Goal: Task Accomplishment & Management: Manage account settings

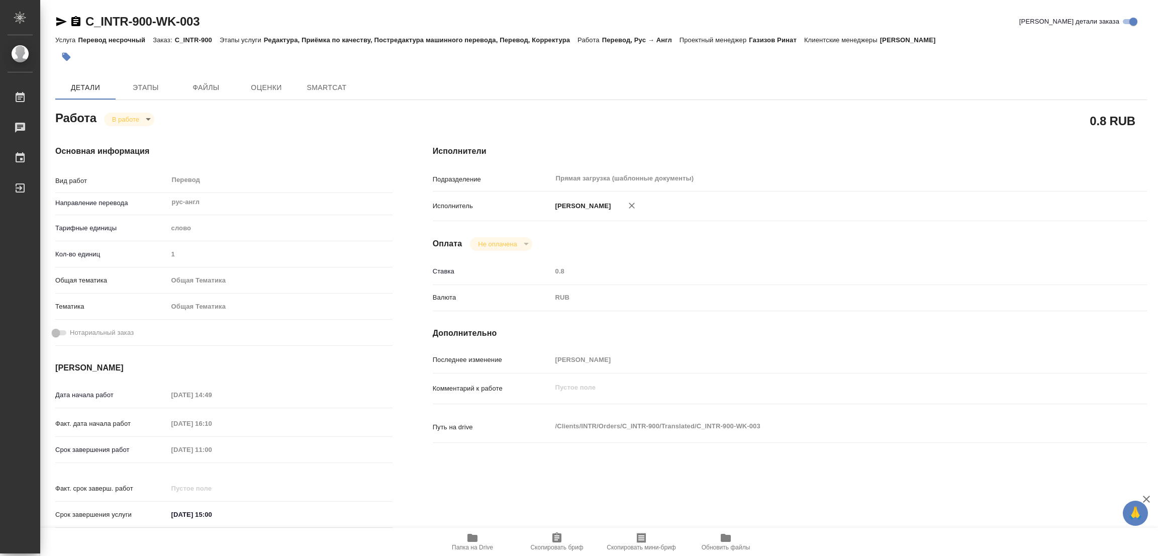
type textarea "x"
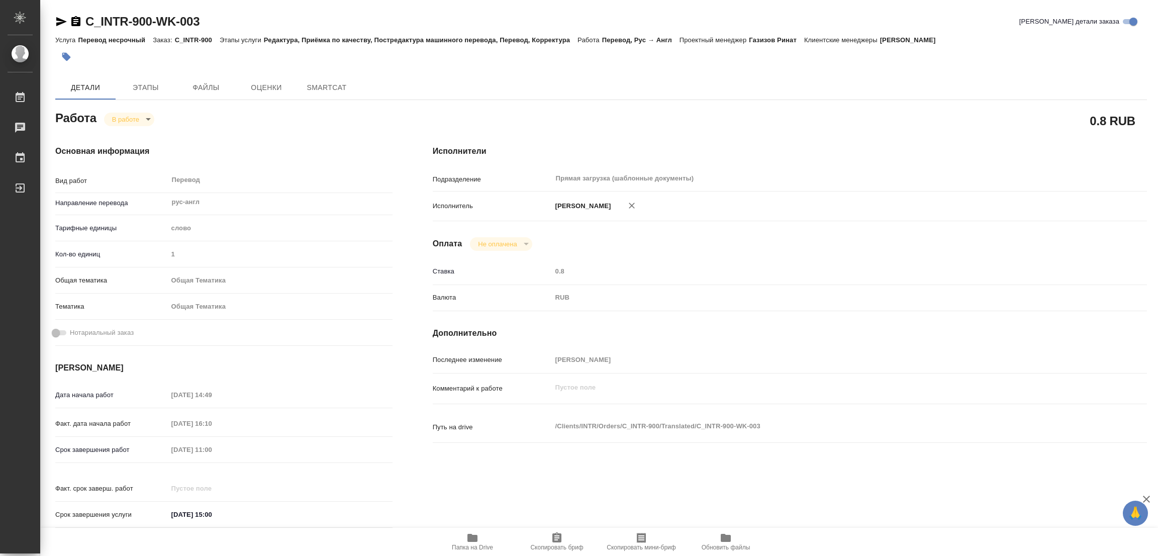
type textarea "x"
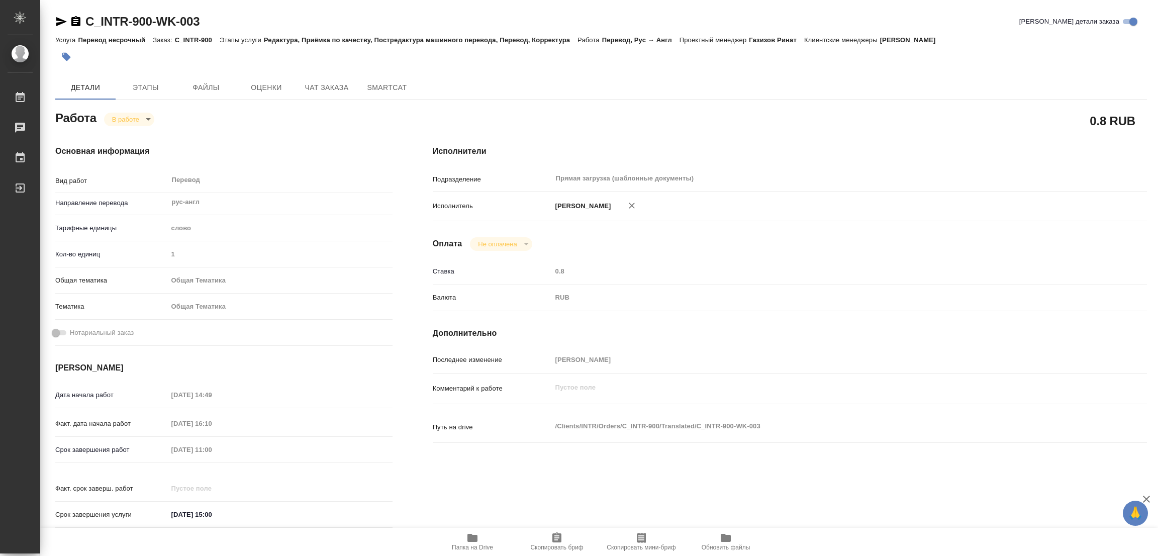
type textarea "x"
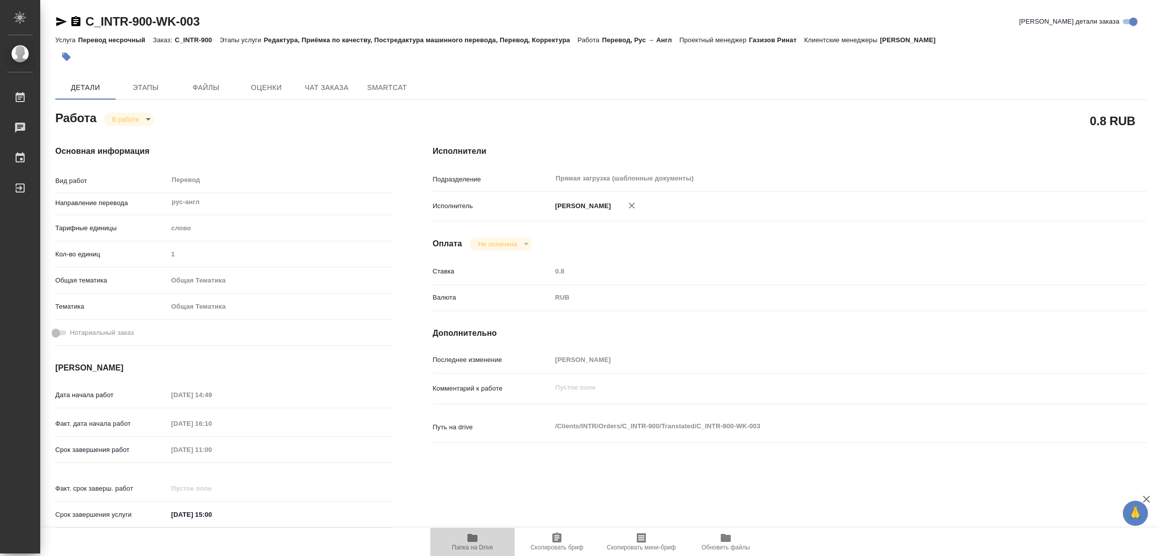
click at [469, 534] on icon "button" at bounding box center [472, 538] width 10 height 8
type textarea "x"
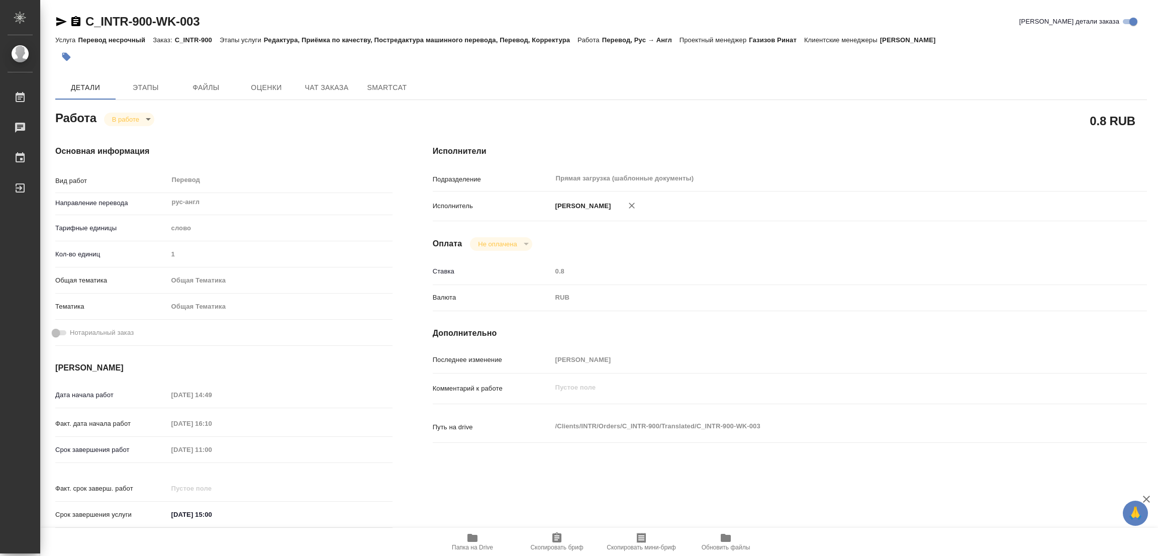
type textarea "x"
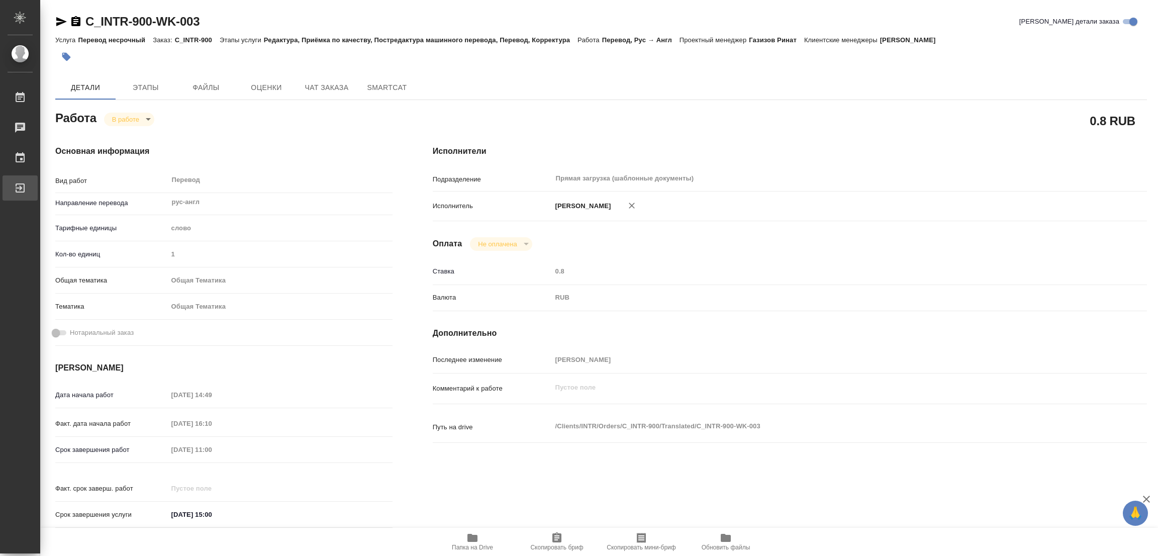
type textarea "x"
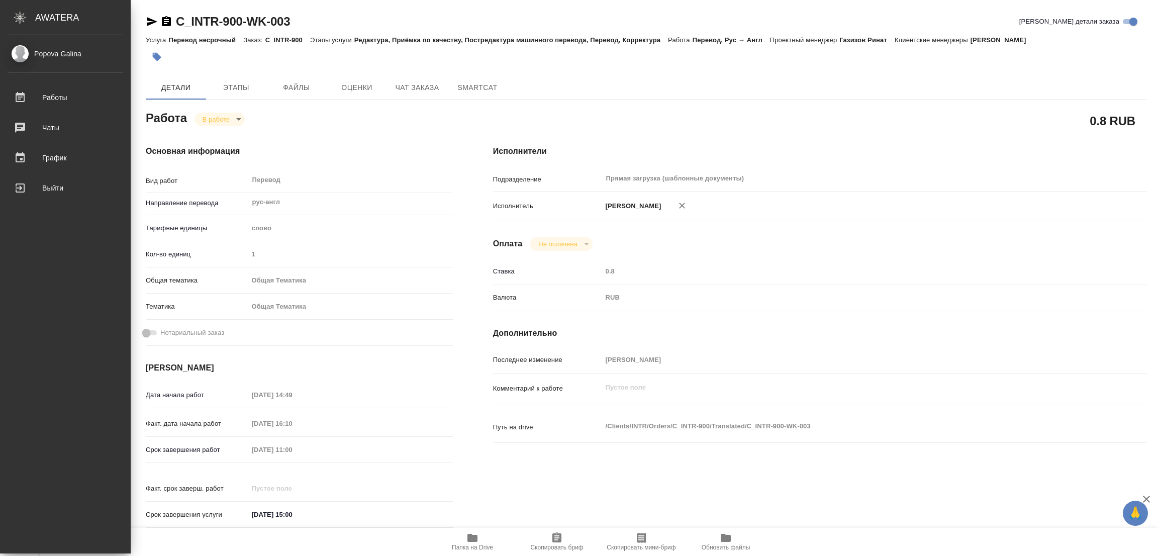
type textarea "x"
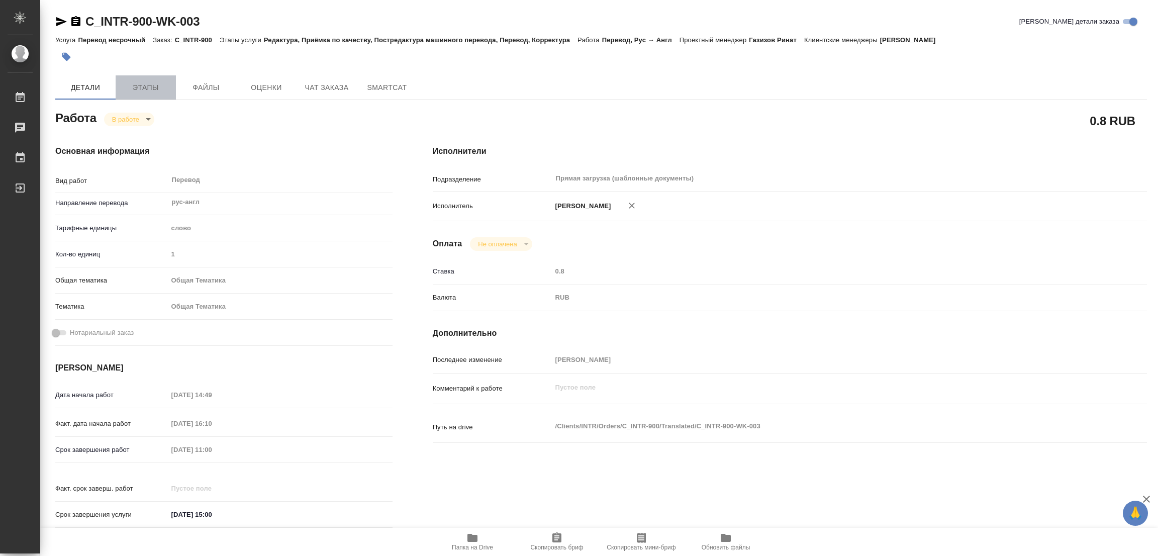
click at [138, 88] on span "Этапы" at bounding box center [146, 87] width 48 height 13
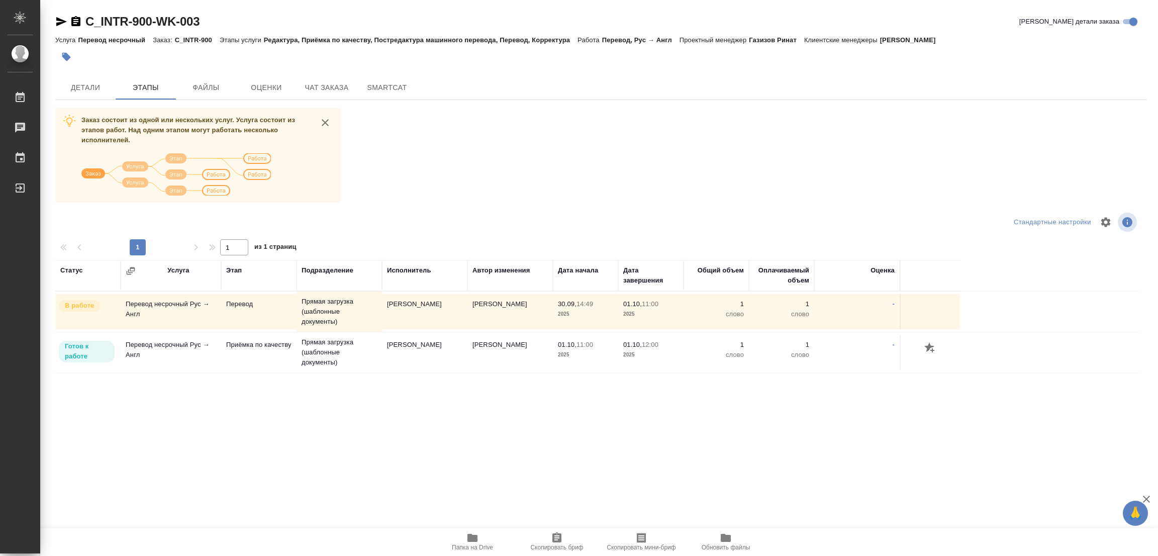
drag, startPoint x: 488, startPoint y: 145, endPoint x: 299, endPoint y: 255, distance: 218.0
click at [484, 145] on div "Заказ состоит из одной или нескольких услуг. Услуга состоит из этапов работ. На…" at bounding box center [601, 297] width 1092 height 378
click at [152, 386] on div "Статус Услуга Этап Подразделение Исполнитель Автор изменения Дата начала Дата з…" at bounding box center [597, 373] width 1084 height 226
click at [152, 444] on div "Статус Услуга Этап Подразделение Исполнитель Автор изменения Дата начала Дата з…" at bounding box center [597, 373] width 1084 height 226
click at [80, 85] on span "Детали" at bounding box center [85, 87] width 48 height 13
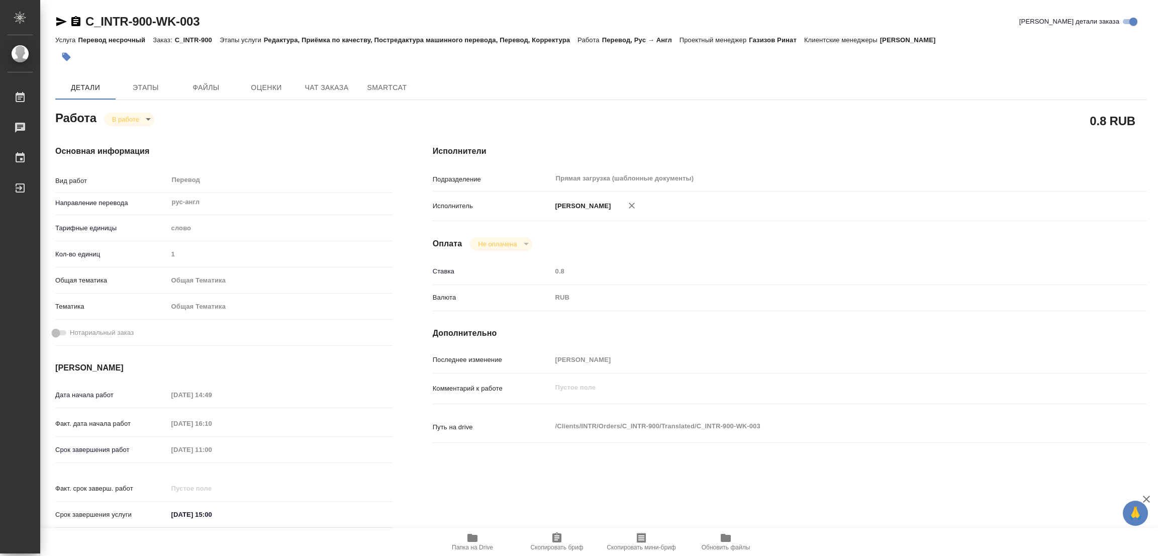
type textarea "x"
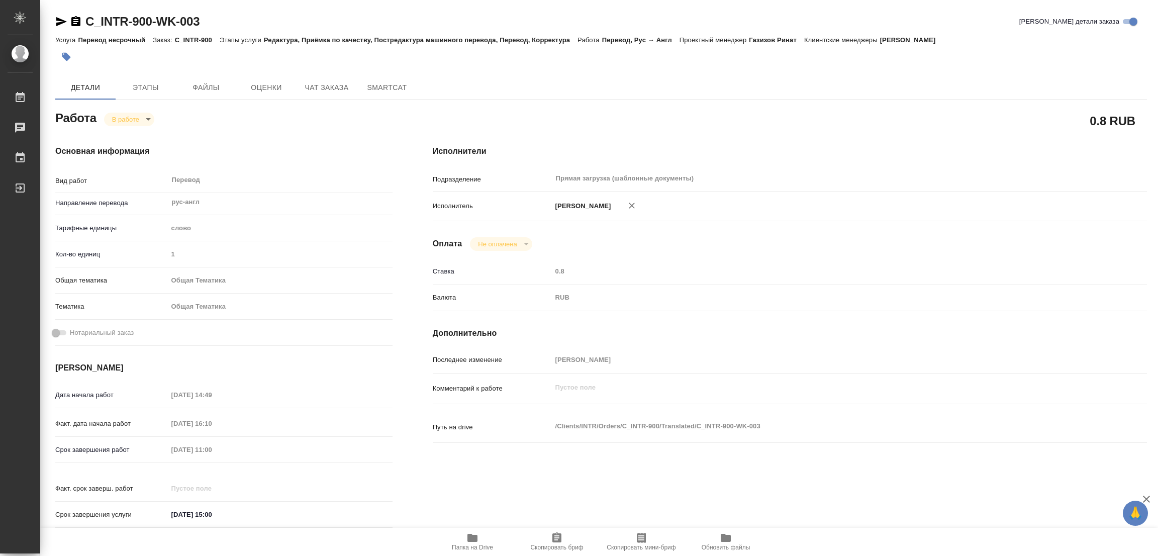
type textarea "x"
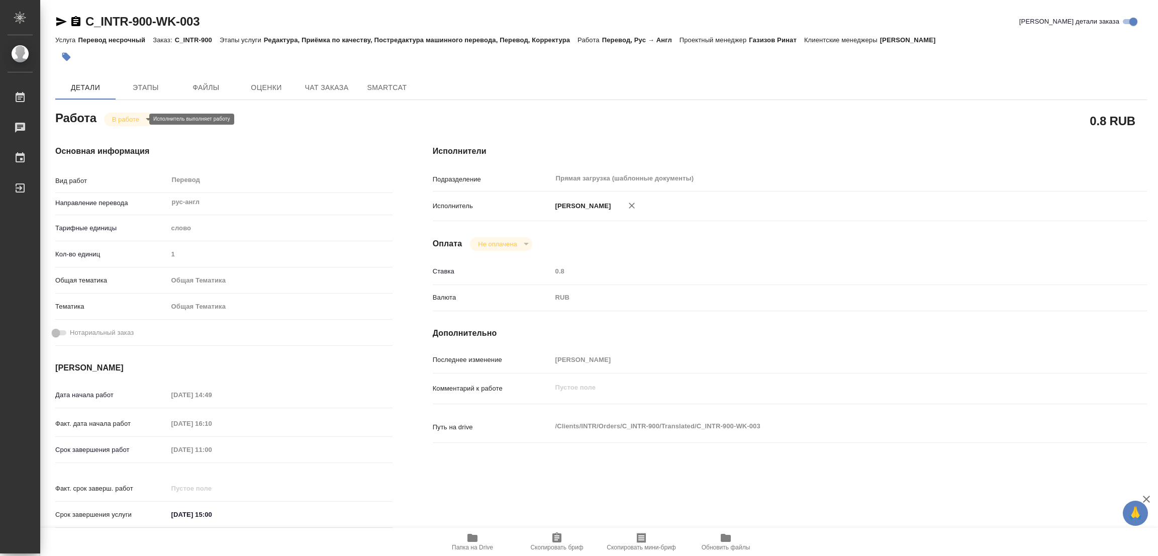
click at [135, 122] on body "🙏 .cls-1 fill:#fff; AWATERA Popova Galina Работы 0 Чаты График Выйти C_INTR-900…" at bounding box center [579, 278] width 1158 height 556
type textarea "x"
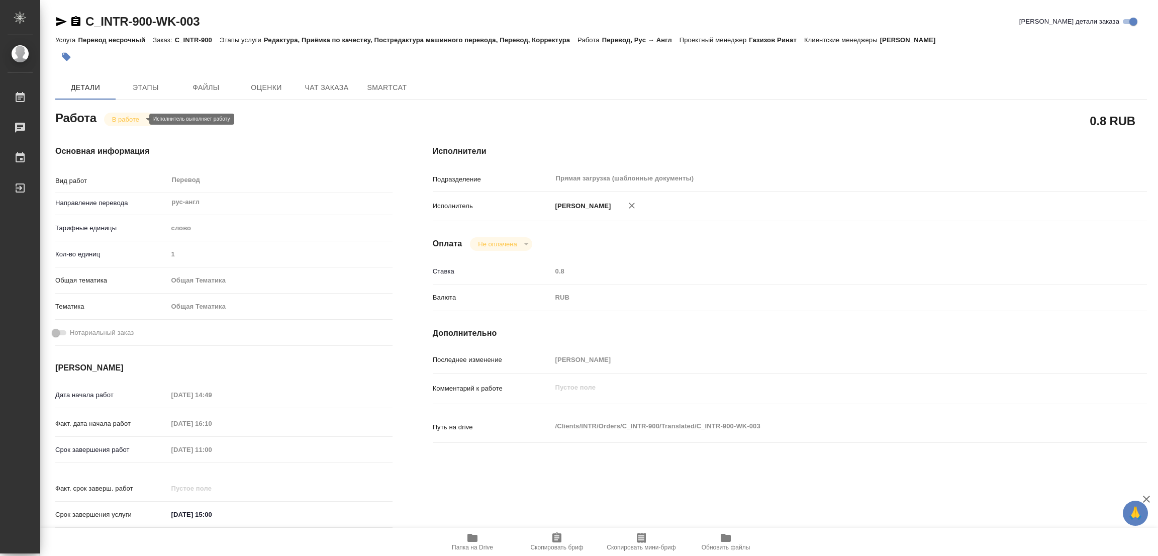
type textarea "x"
click at [130, 136] on button "Выполнен" at bounding box center [130, 136] width 37 height 11
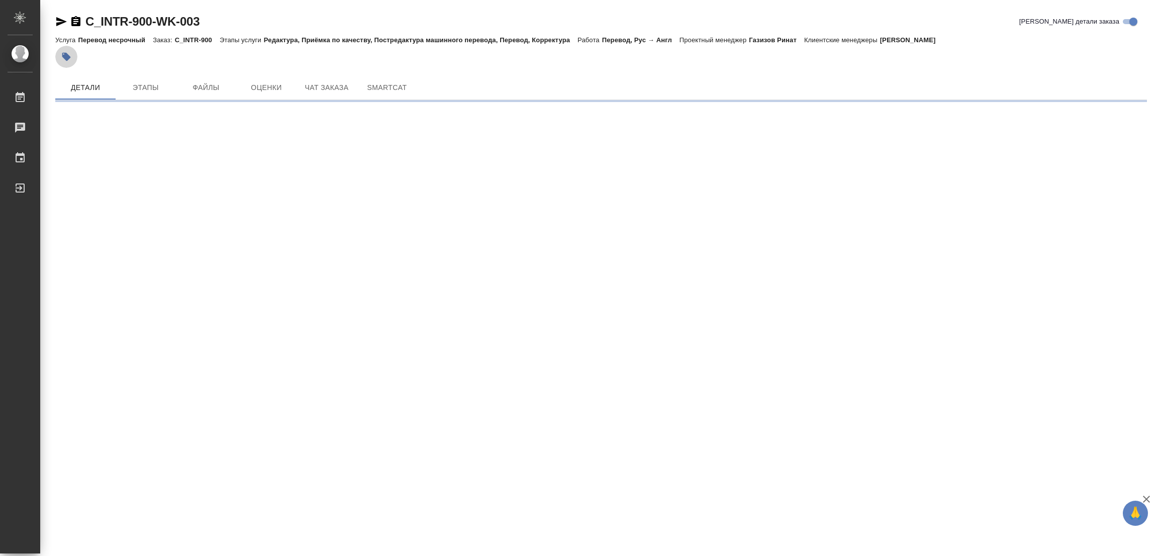
click at [70, 51] on button "button" at bounding box center [66, 57] width 22 height 22
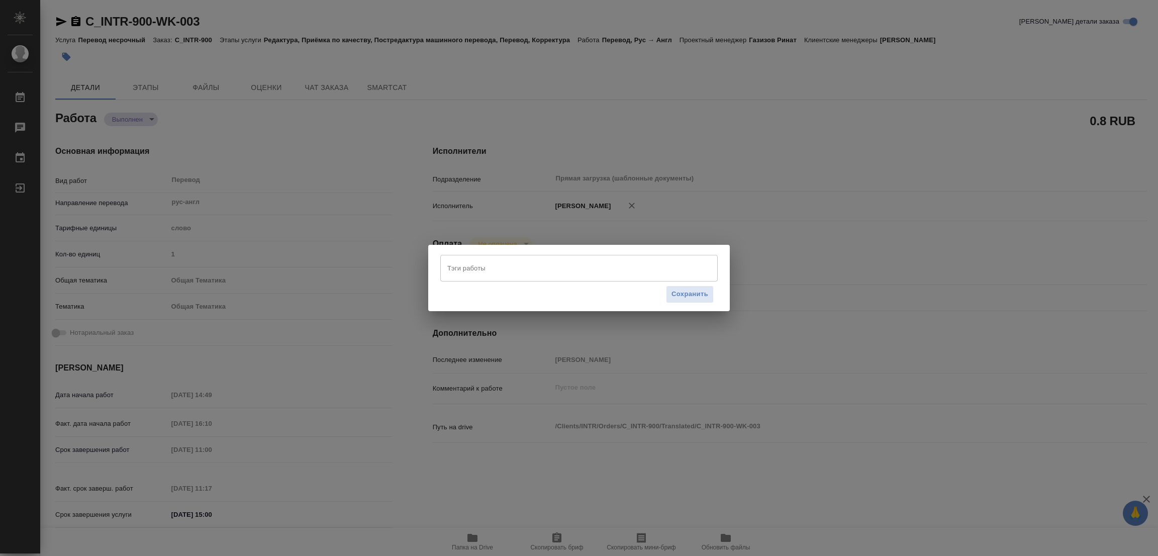
type textarea "x"
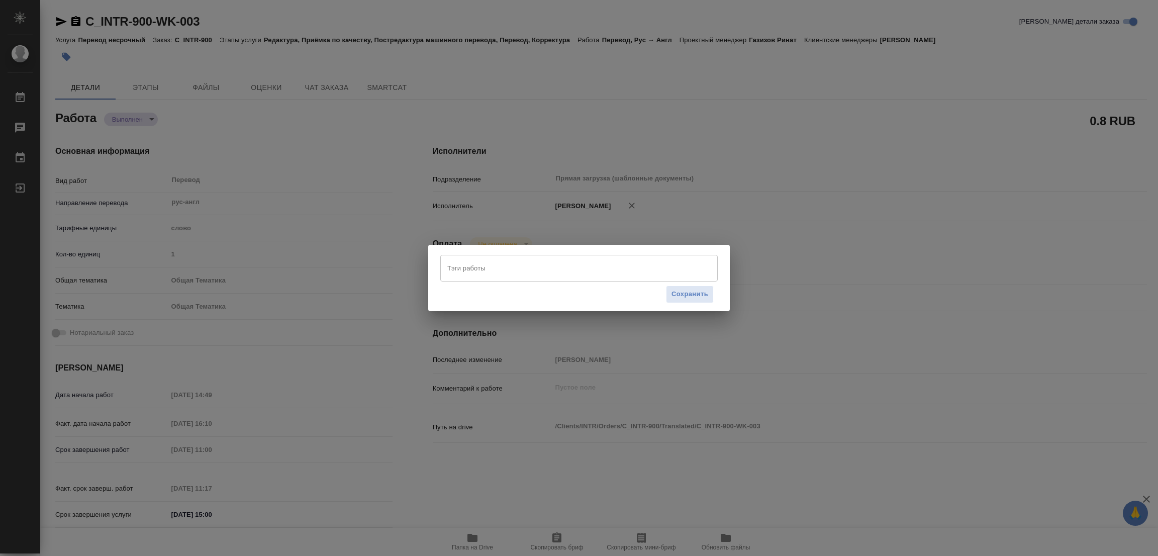
type textarea "x"
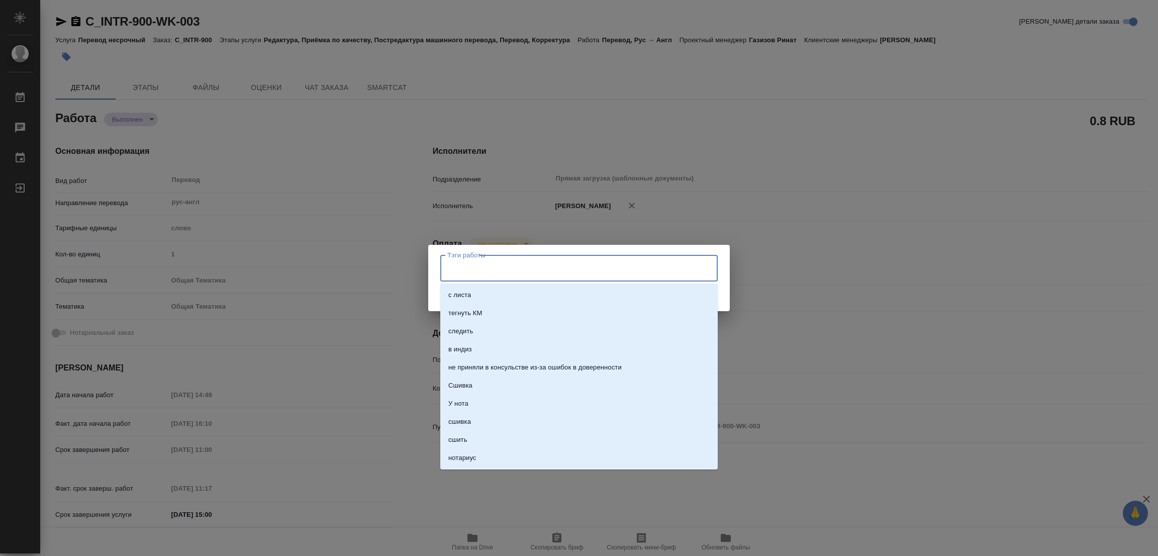
click at [457, 265] on input "Тэги работы" at bounding box center [569, 267] width 249 height 17
type textarea "x"
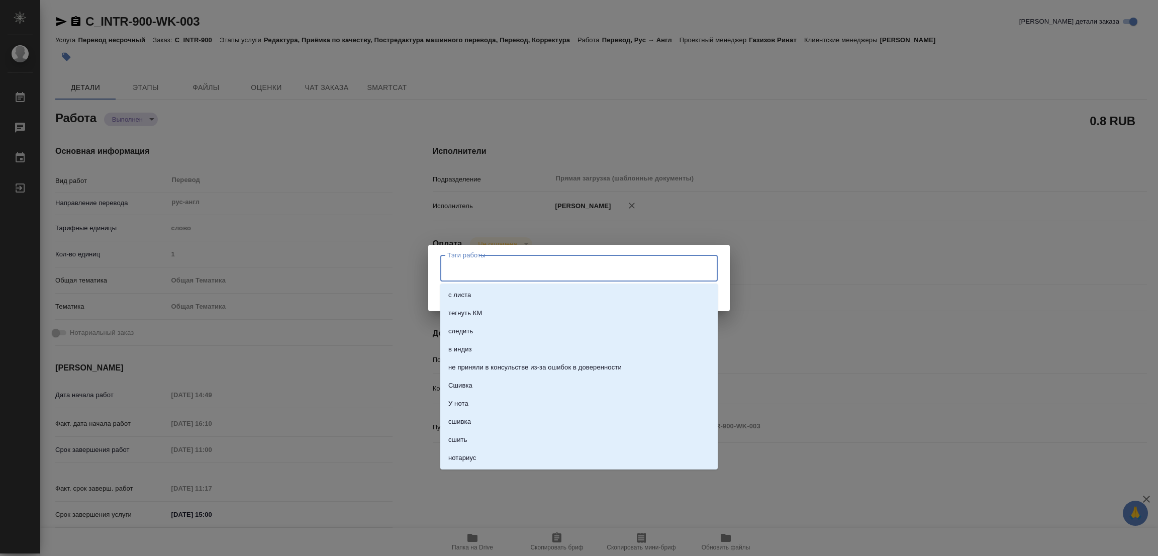
type textarea "x"
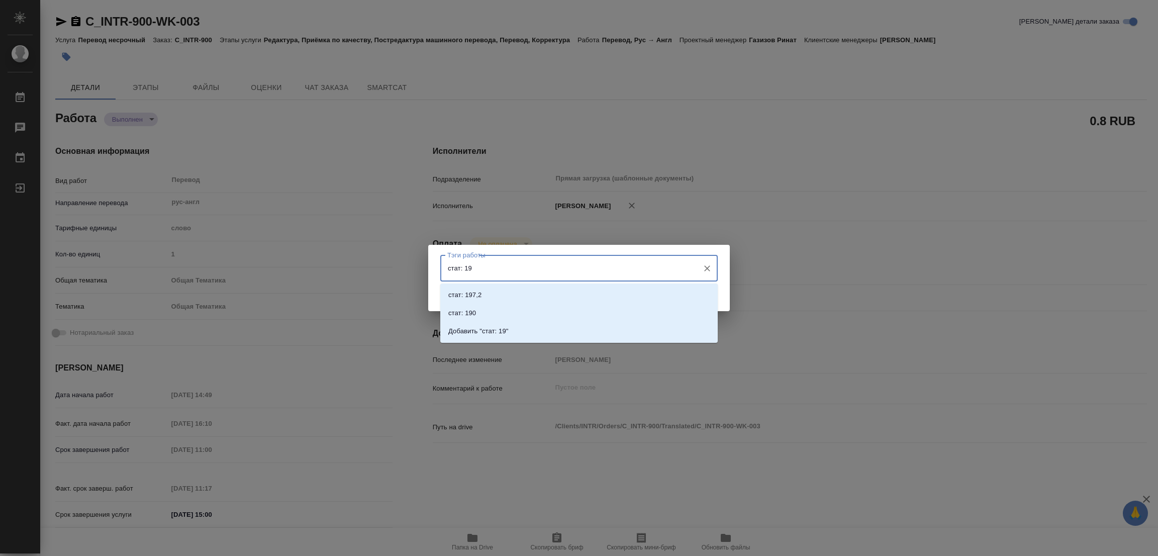
type input "стат: 197"
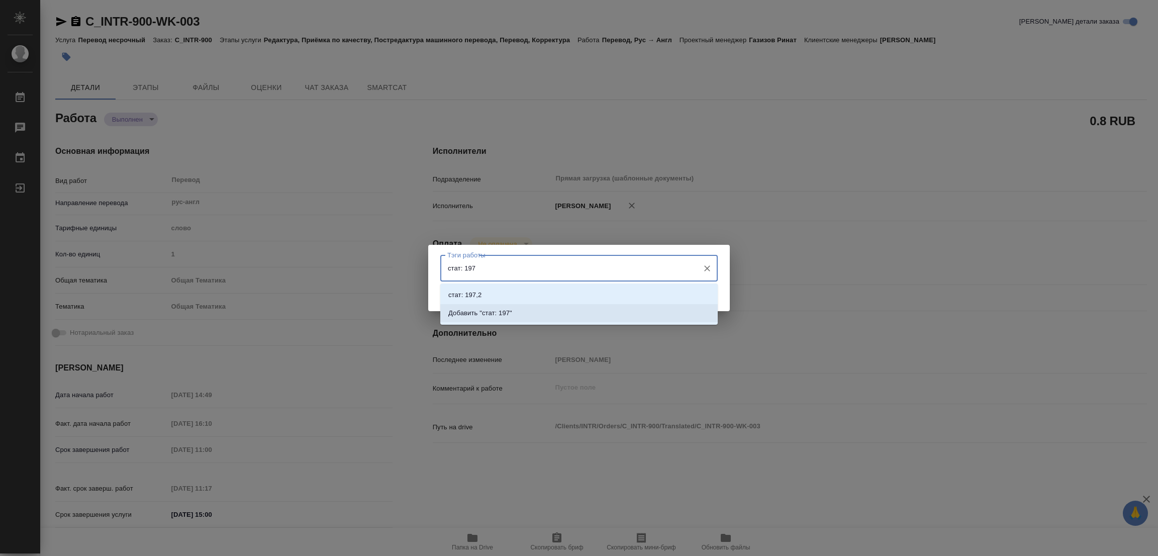
click at [496, 309] on p "Добавить "стат: 197"" at bounding box center [480, 313] width 64 height 10
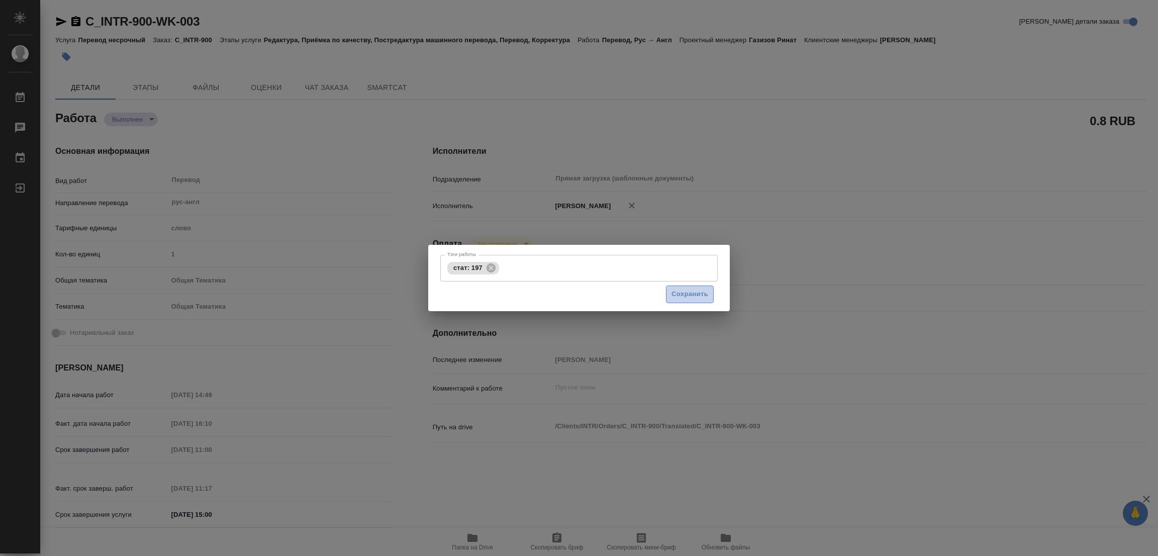
click at [696, 290] on span "Сохранить" at bounding box center [690, 295] width 37 height 12
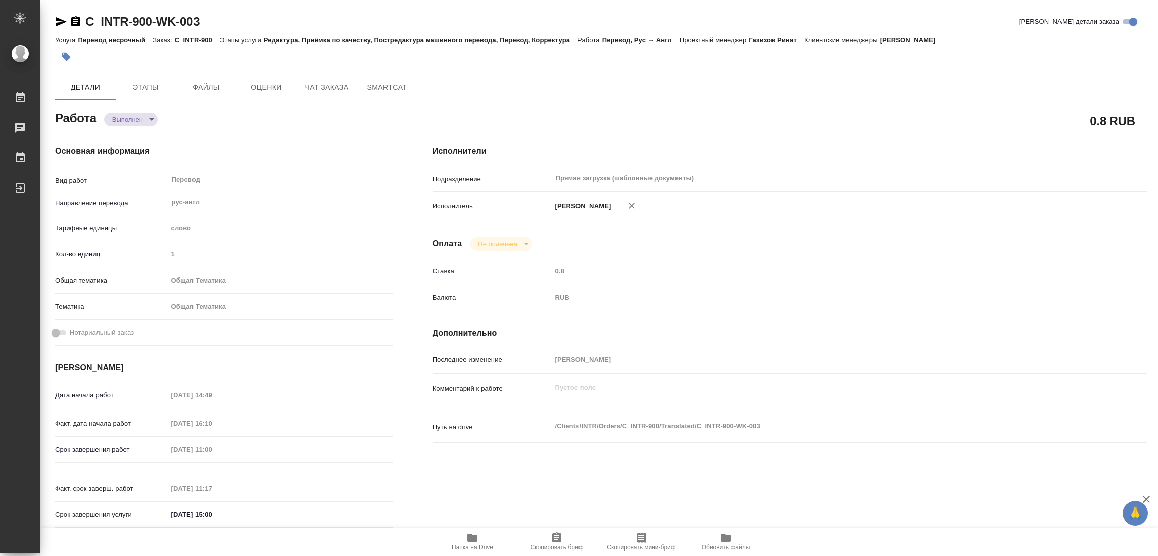
type input "completed"
type textarea "Перевод"
type textarea "x"
type input "рус-англ"
type input "5a8b1489cc6b4906c91bfd90"
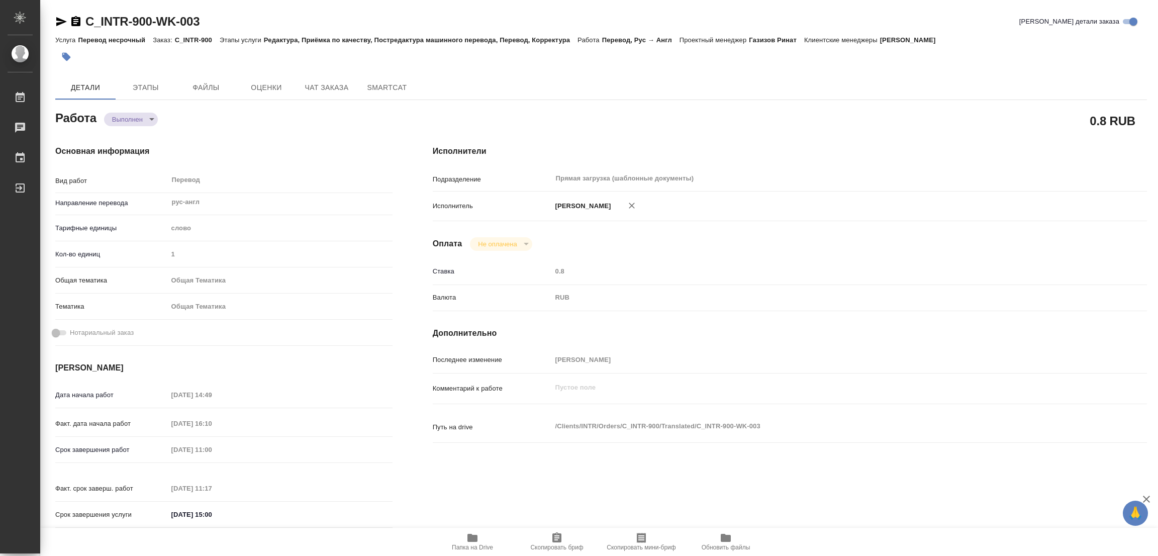
type input "1"
type input "obtem"
type input "6012b1ca196b0e5c9229a120"
type input "30.09.2025 14:49"
type input "30.09.2025 16:10"
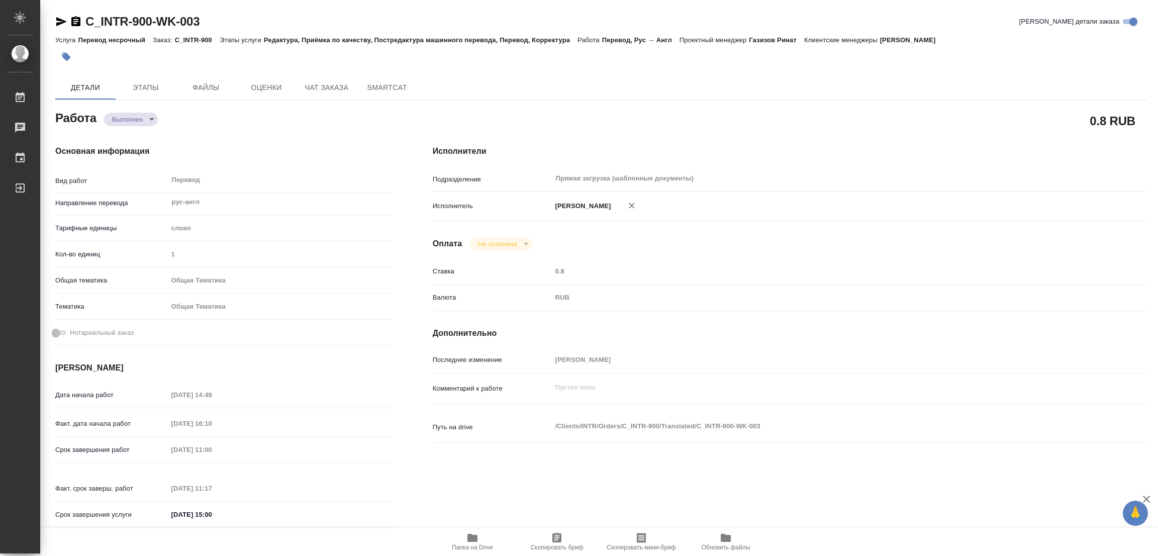
type input "01.10.2025 11:00"
type input "01.10.2025 11:17"
type input "01.10.2025 15:00"
type input "Прямая загрузка (шаблонные документы)"
type input "notPayed"
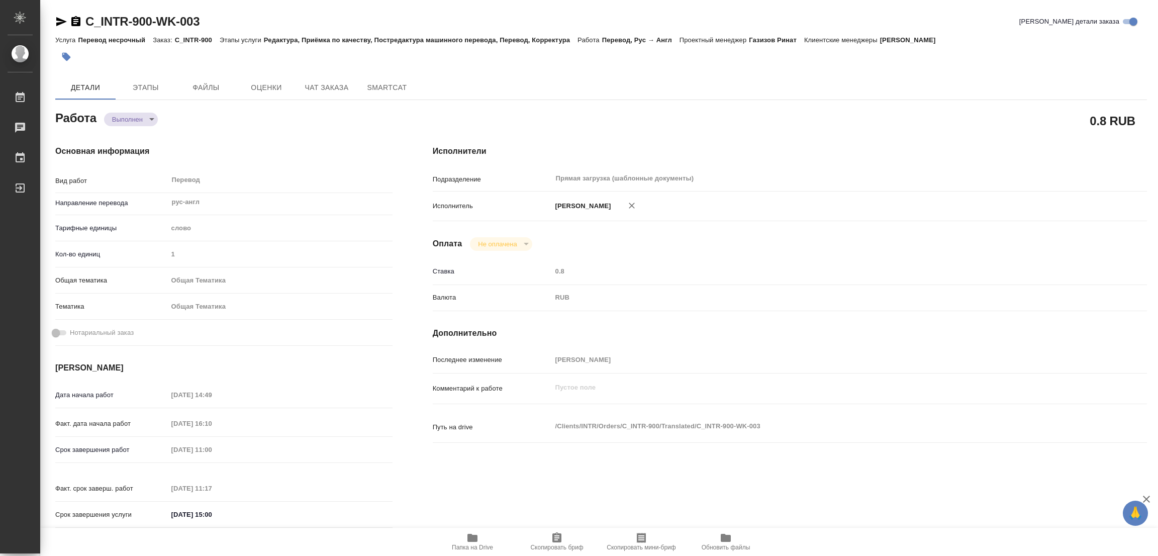
type input "0.8"
type input "RUB"
type input "[PERSON_NAME]"
type textarea "x"
type textarea "/Clients/INTR/Orders/C_INTR-900/Translated/C_INTR-900-WK-003"
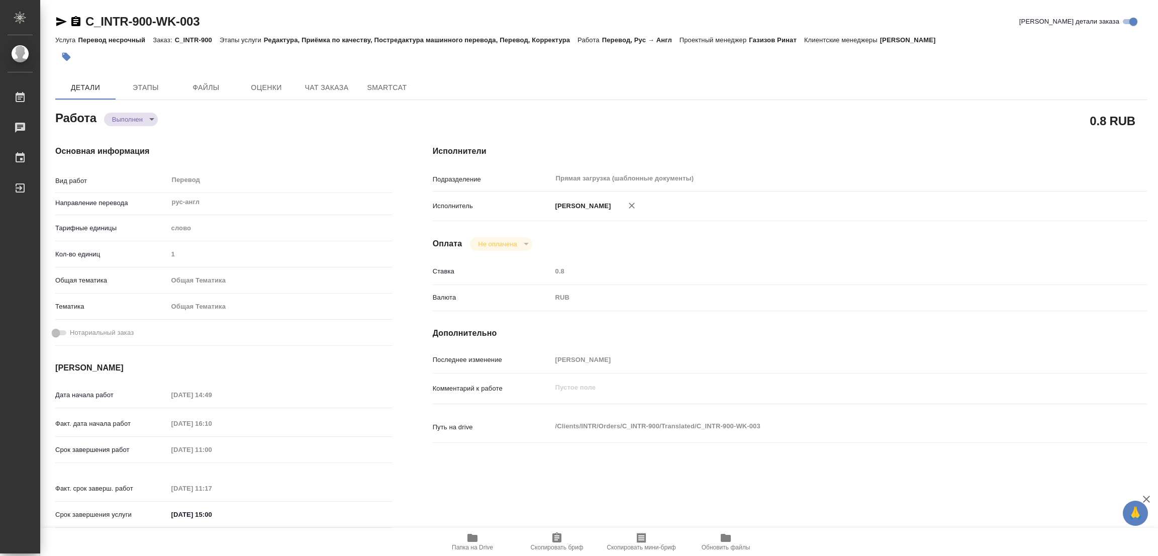
type textarea "x"
type input "C_INTR-900"
type input "Перевод несрочный"
type input "Редактура, Приёмка по качеству, Постредактура машинного перевода, Перевод, Корр…"
type input "Лямина Надежда"
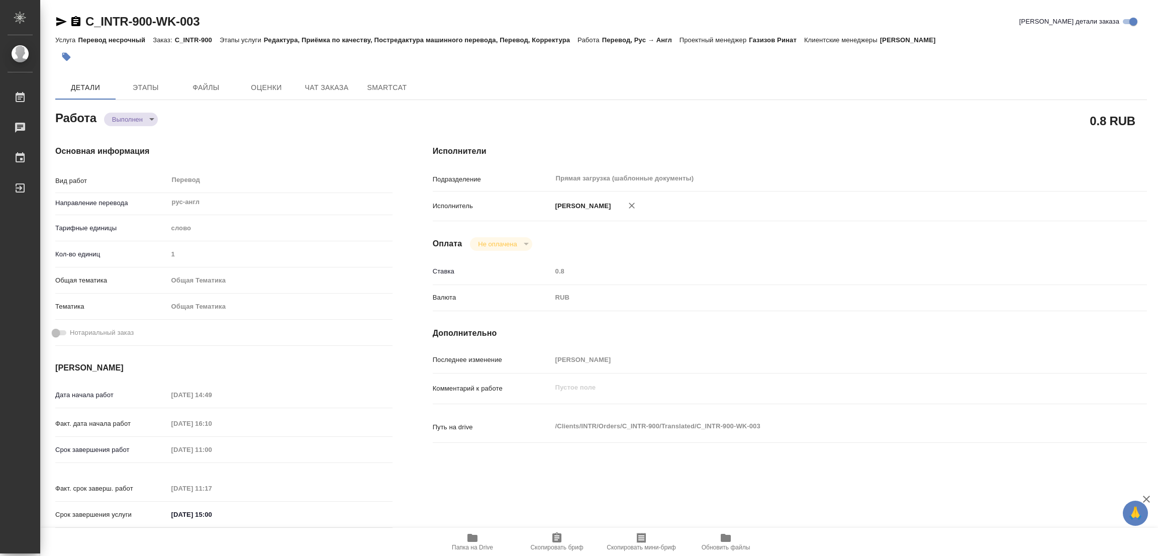
type input "Петрова Валерия"
type input "/Clients/INTR/Orders/C_INTR-900"
type textarea "x"
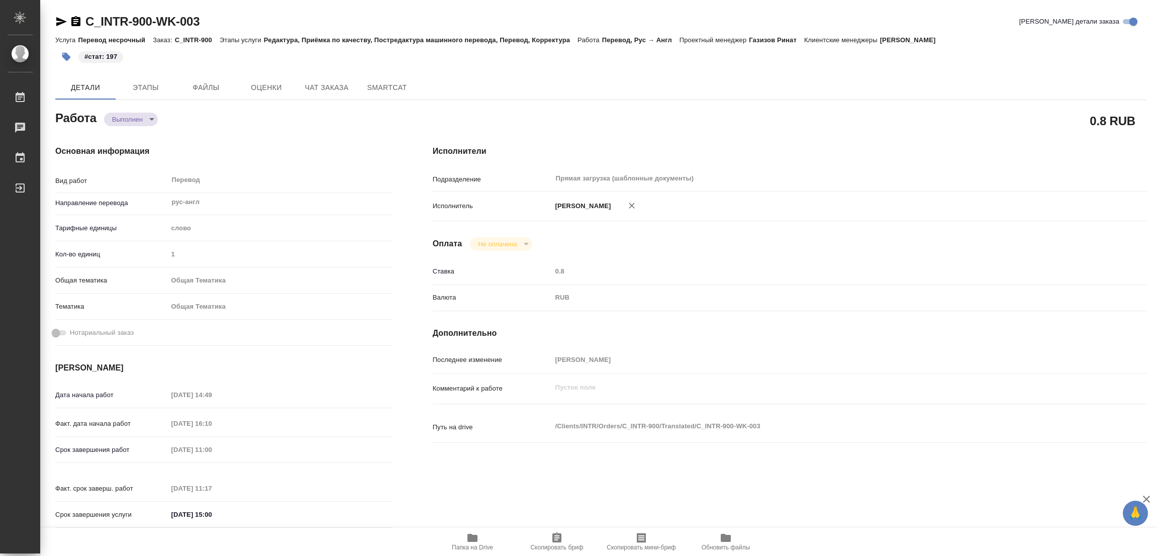
type textarea "x"
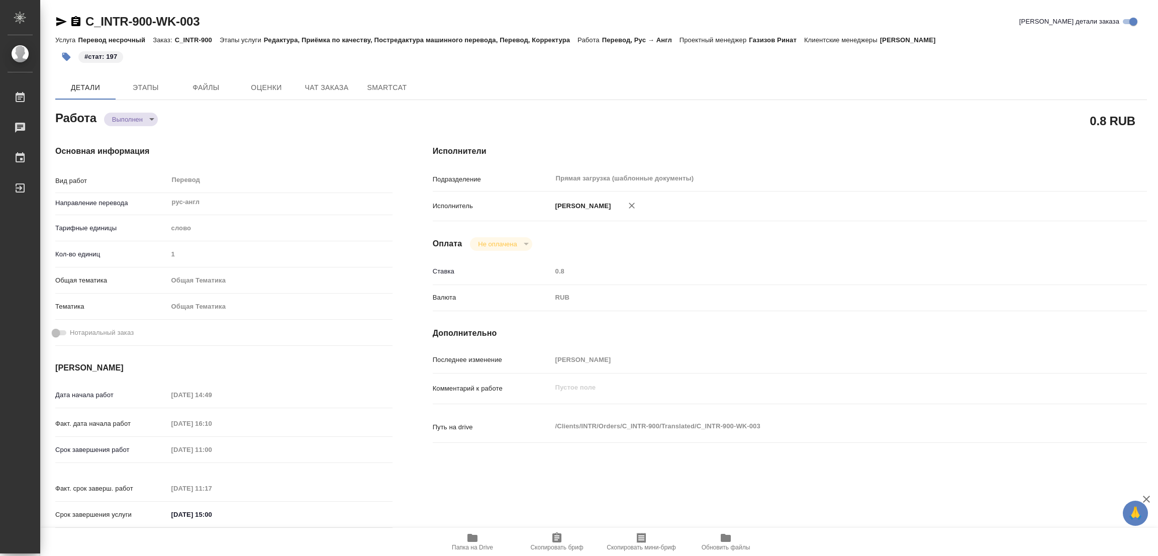
type textarea "x"
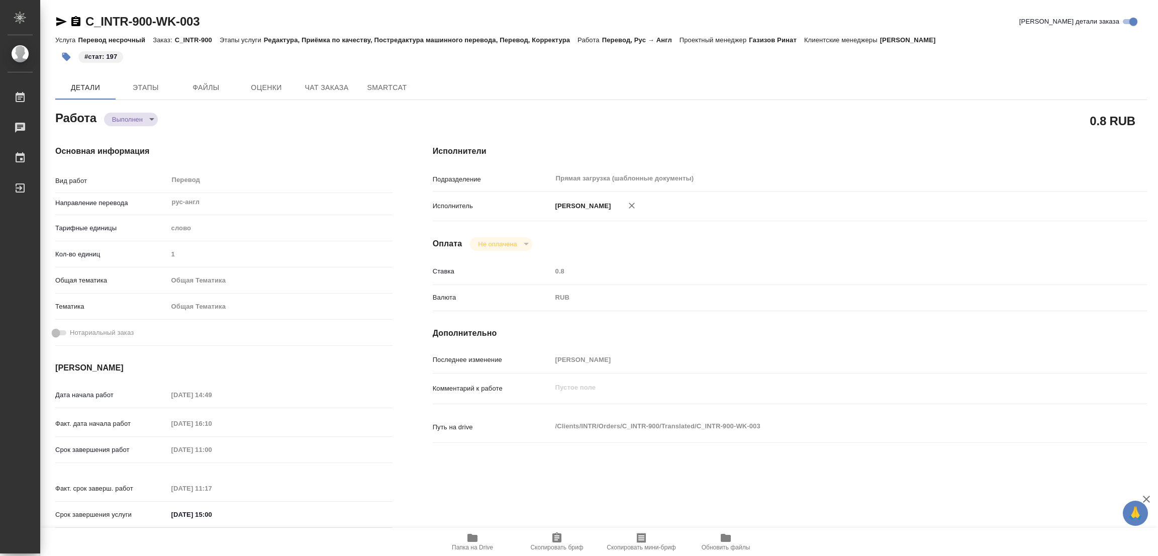
type textarea "x"
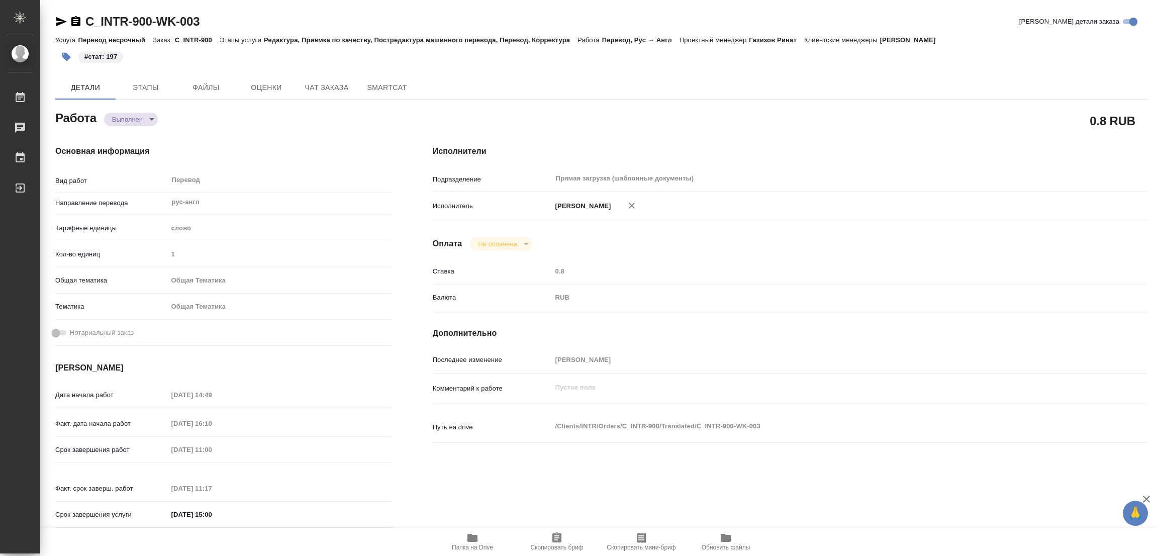
type textarea "x"
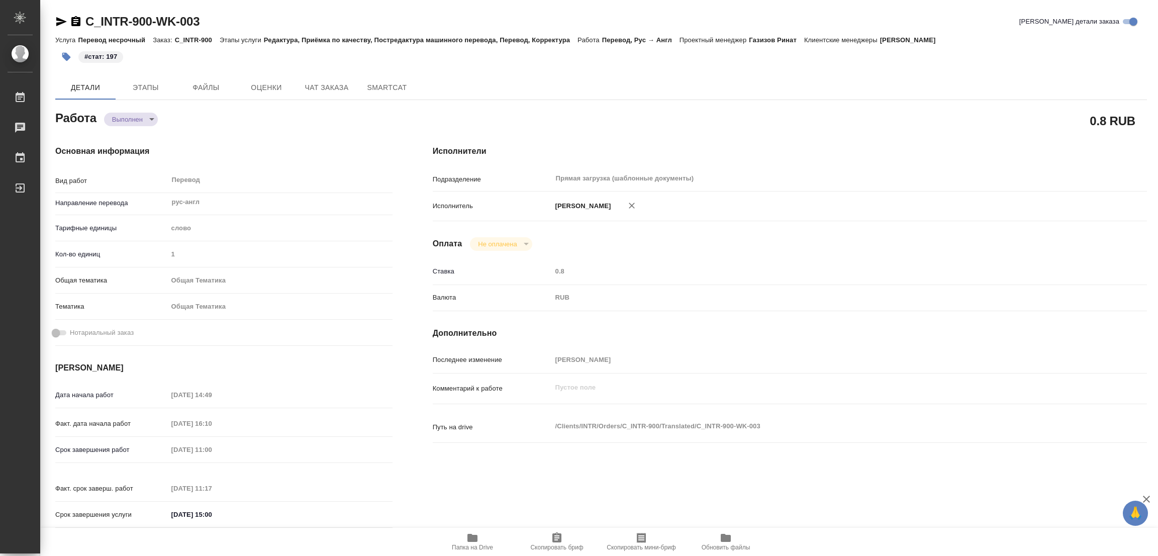
type textarea "x"
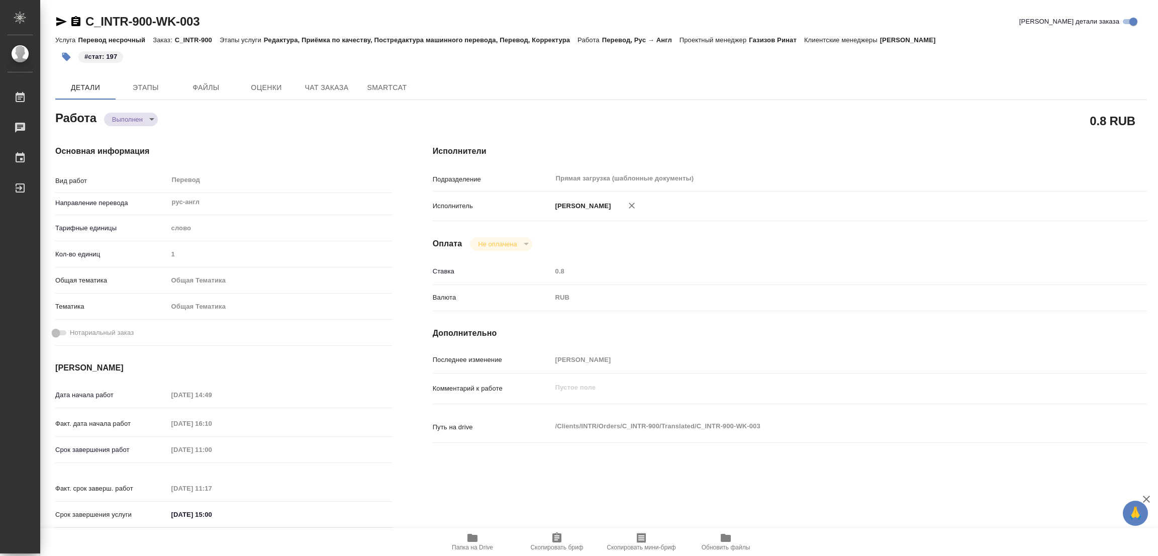
type textarea "x"
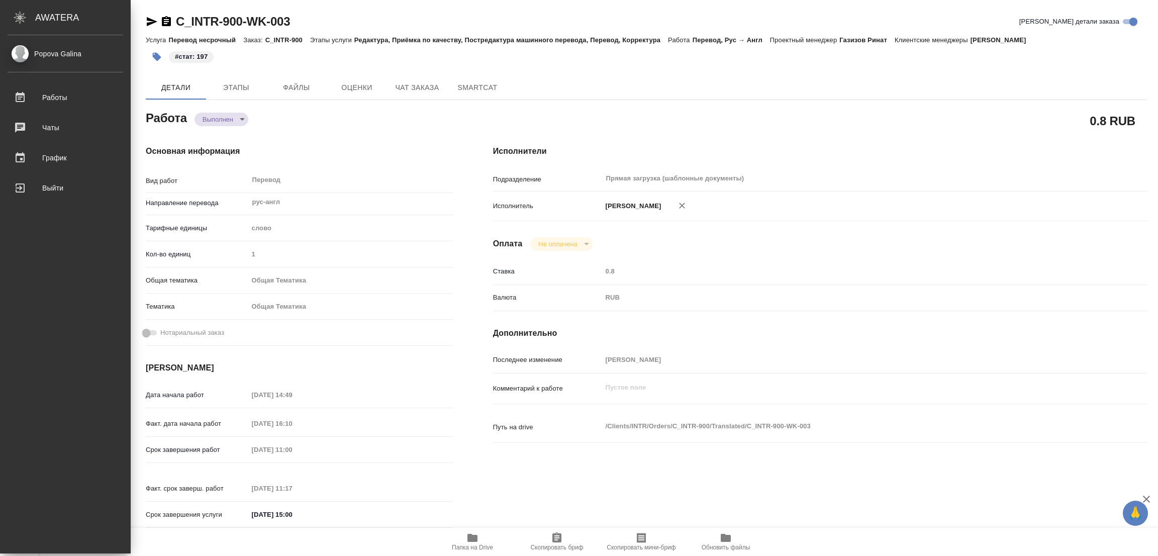
type textarea "x"
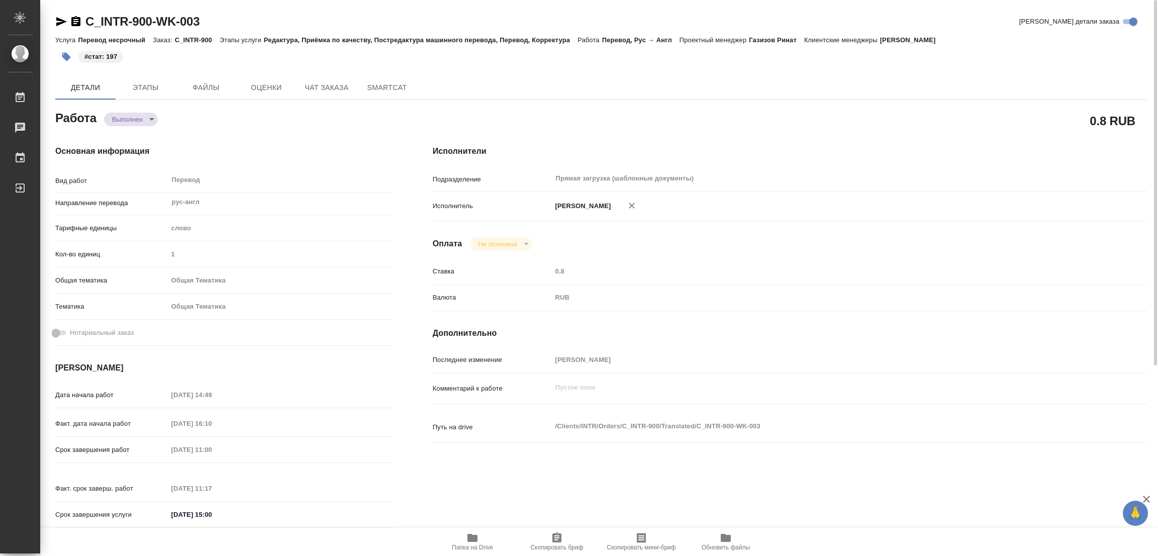
type textarea "x"
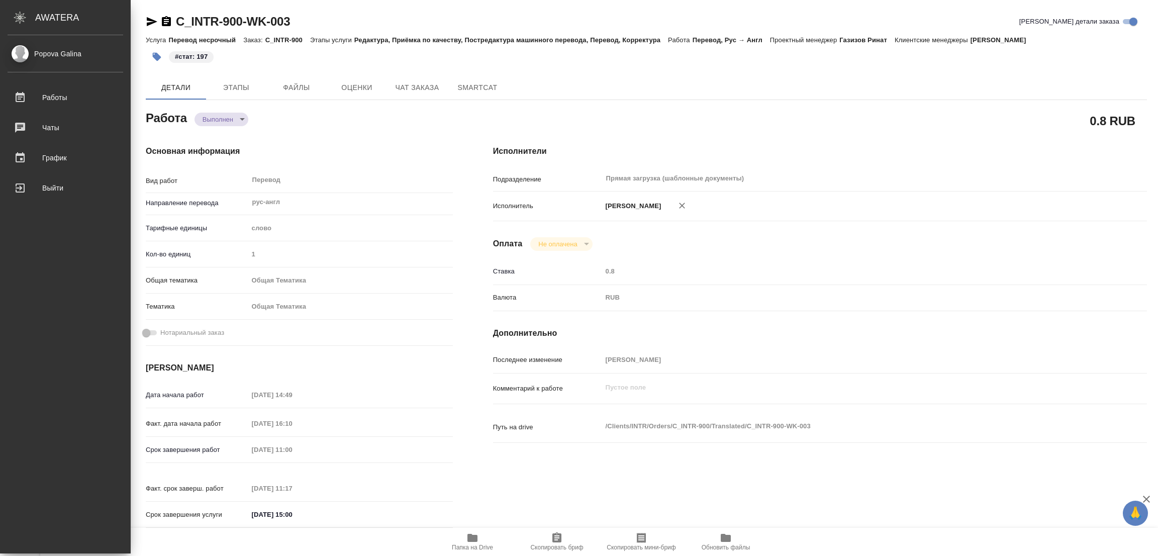
type textarea "x"
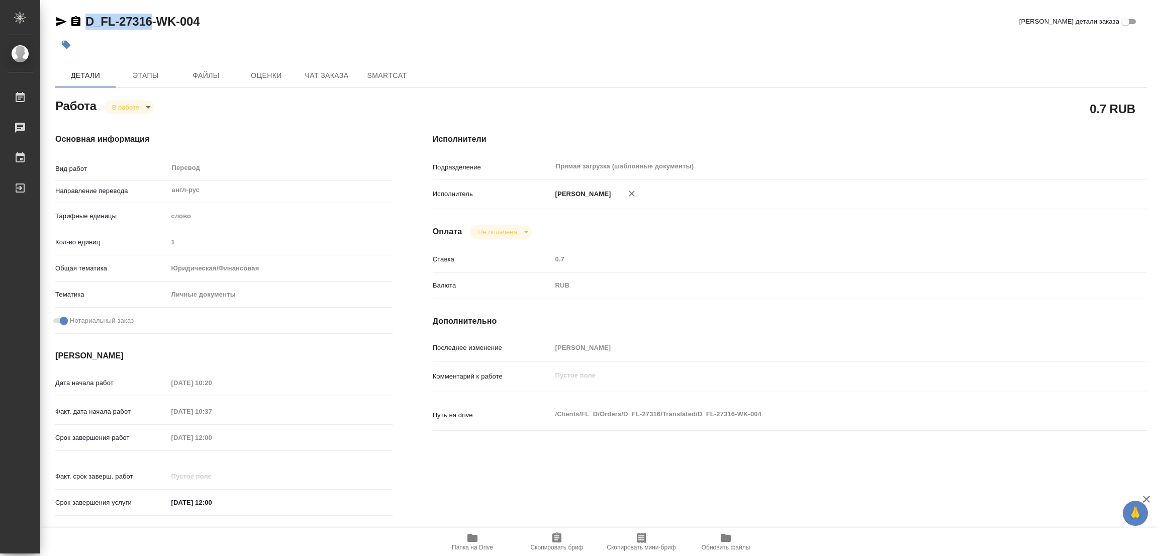
drag, startPoint x: 80, startPoint y: 9, endPoint x: 150, endPoint y: 18, distance: 70.0
click at [150, 18] on div "D_FL-27316-WK-004 Кратко детали заказа Детали Этапы Файлы Оценки Чат заказа Sma…" at bounding box center [601, 421] width 1103 height 843
copy link "D_FL-27316"
drag, startPoint x: 550, startPoint y: 541, endPoint x: 519, endPoint y: 551, distance: 32.9
click at [551, 540] on icon "button" at bounding box center [557, 538] width 12 height 12
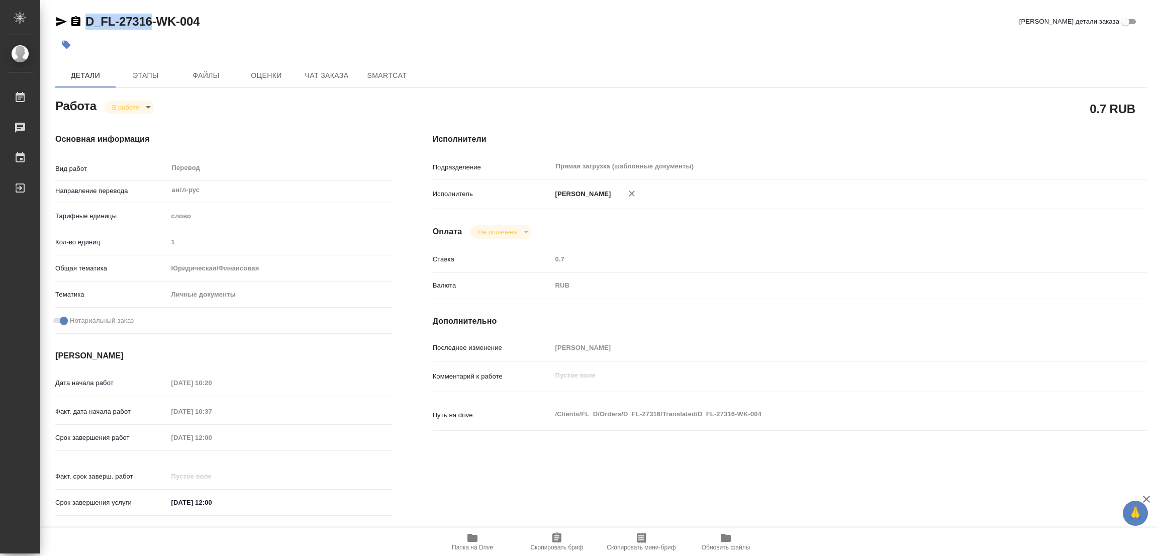
copy link "D_FL-27316"
click at [300, 165] on div "Перевод x ​" at bounding box center [276, 168] width 217 height 23
click at [146, 434] on div "Срок завершения работ 01.10.2025 12:00" at bounding box center [223, 438] width 337 height 18
drag, startPoint x: 252, startPoint y: 25, endPoint x: 296, endPoint y: 4, distance: 48.6
click at [252, 25] on div "D_FL-27316-WK-004 Кратко детали заказа" at bounding box center [601, 22] width 1092 height 16
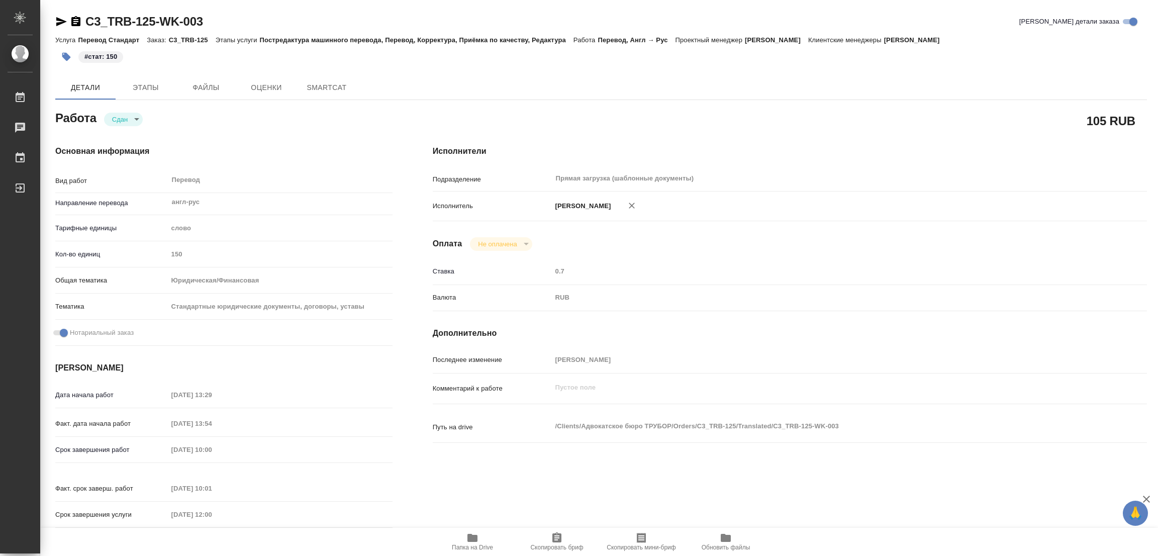
type textarea "x"
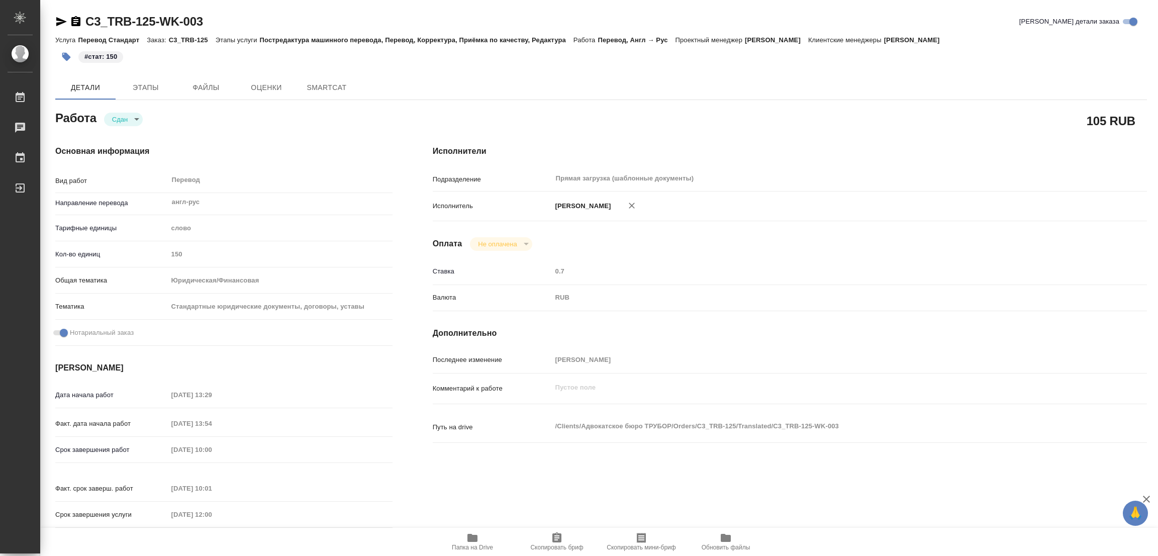
type textarea "x"
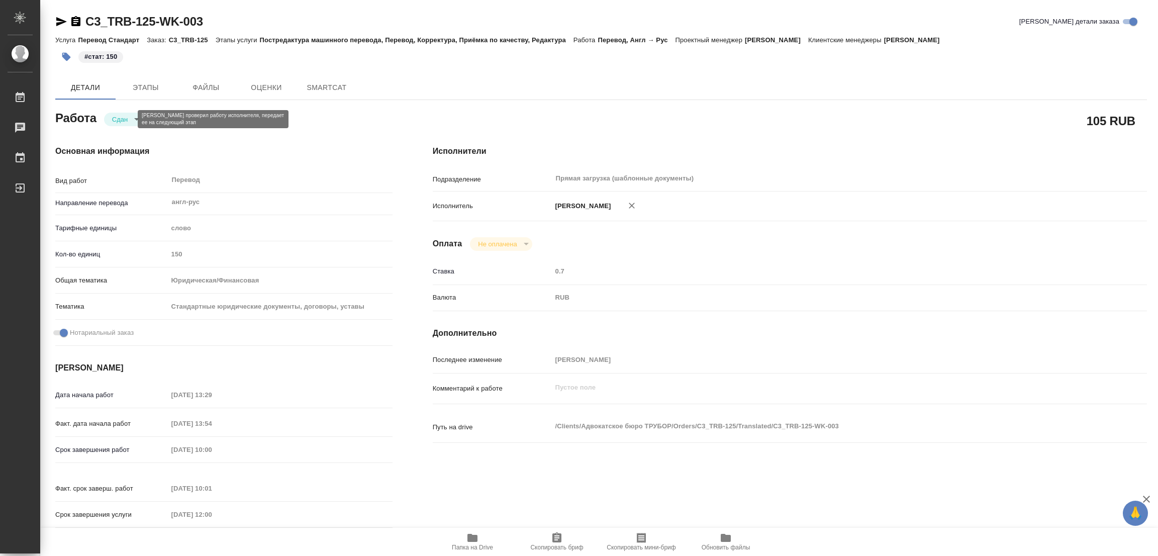
type textarea "x"
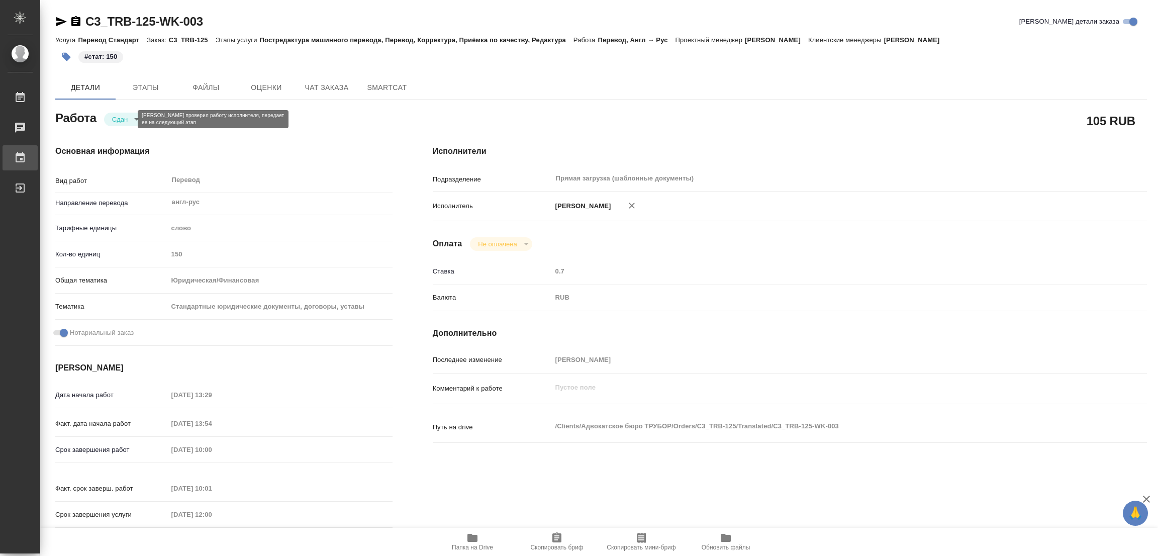
type textarea "x"
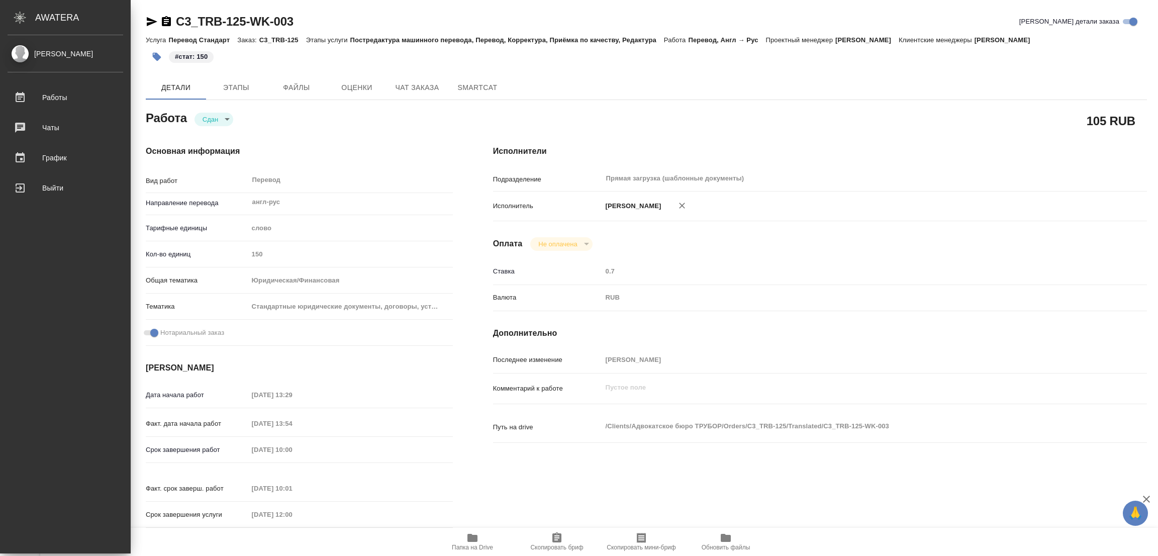
type textarea "x"
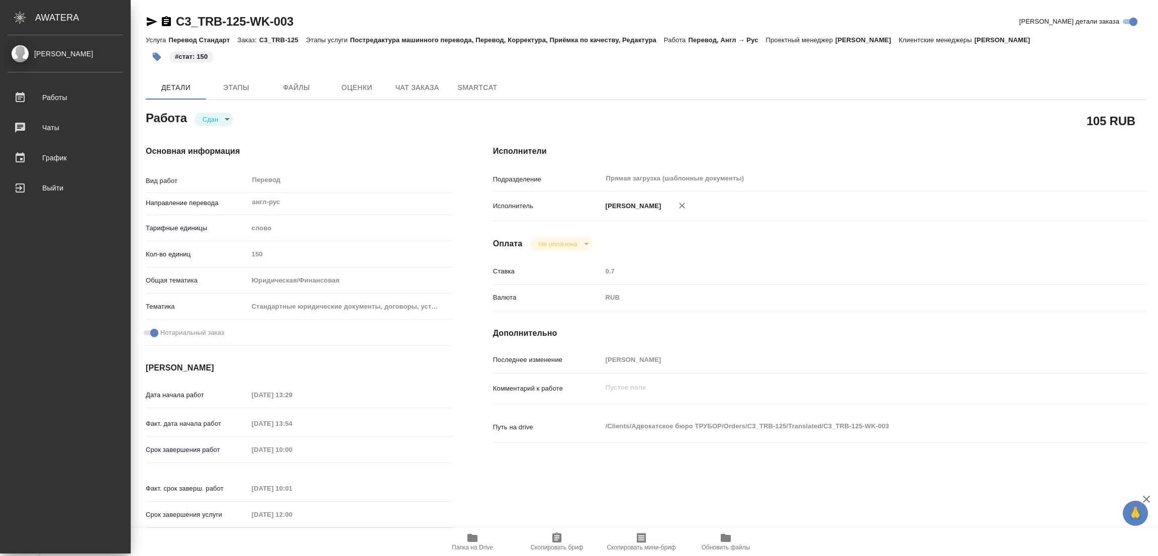
type textarea "x"
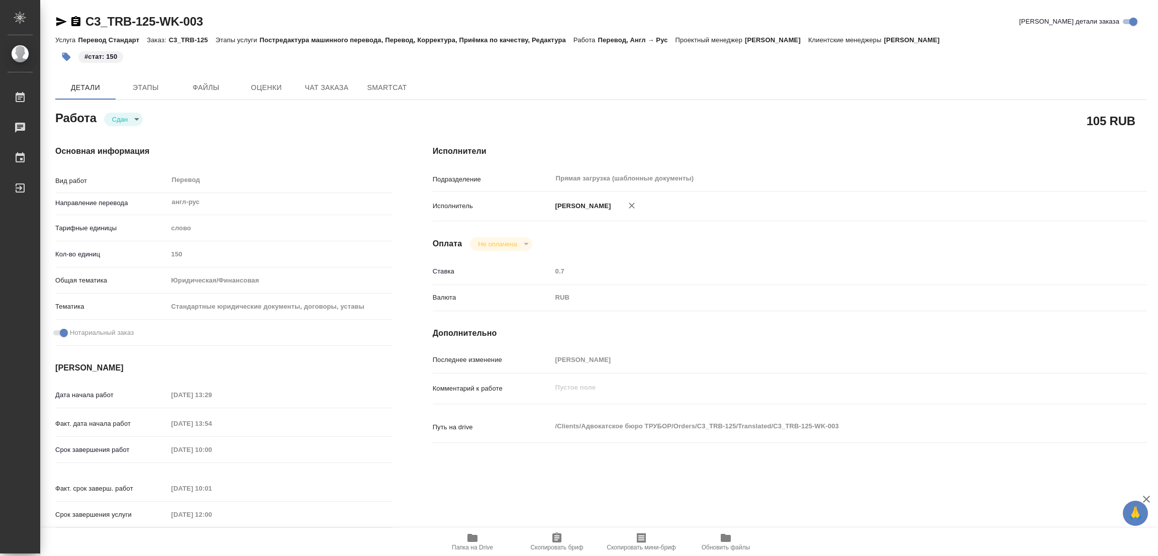
type textarea "x"
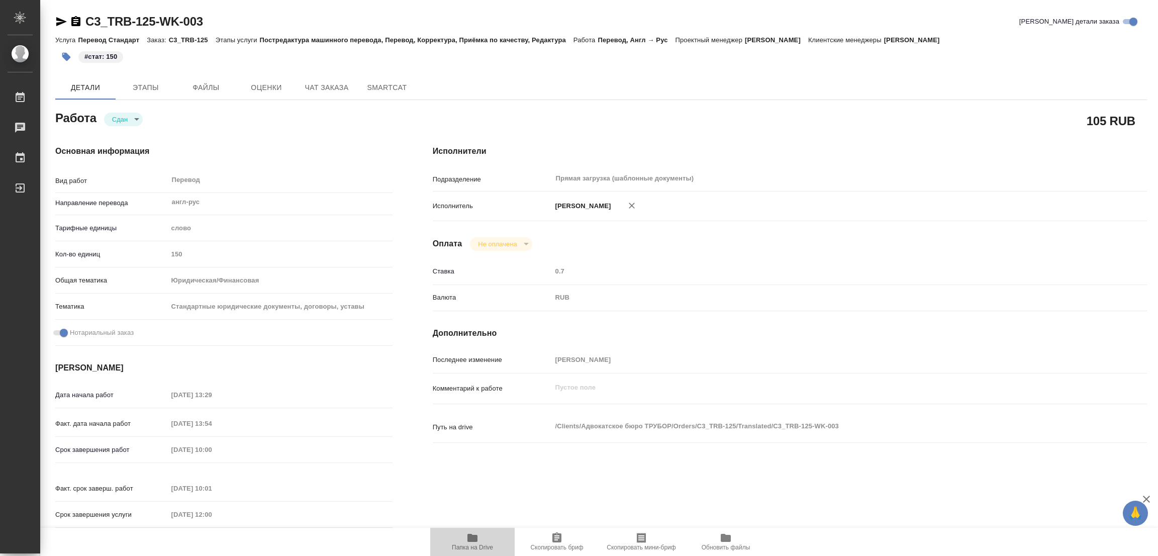
click at [472, 540] on icon "button" at bounding box center [472, 538] width 10 height 8
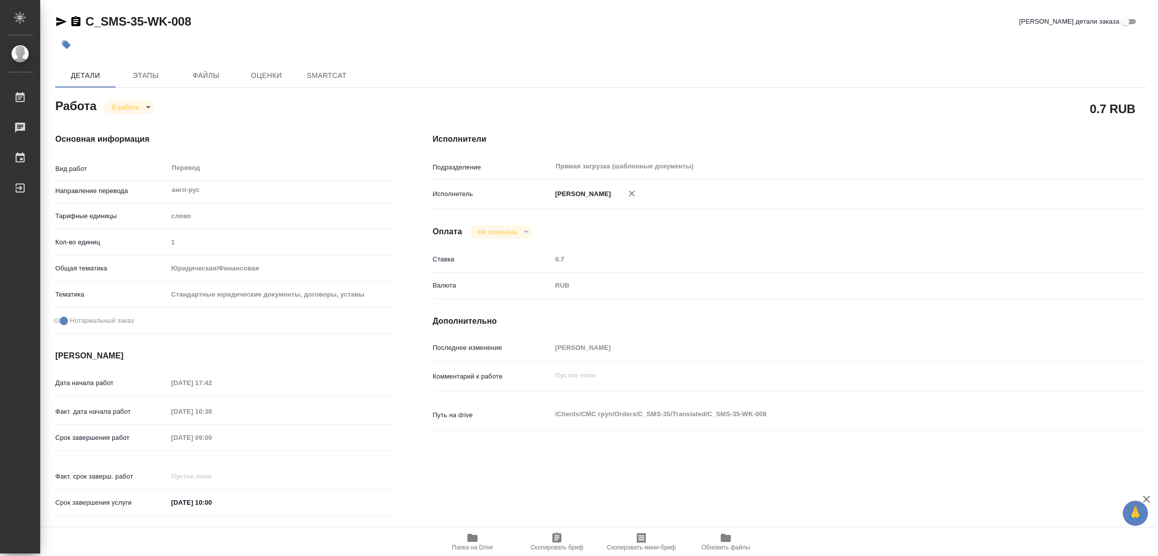
type textarea "x"
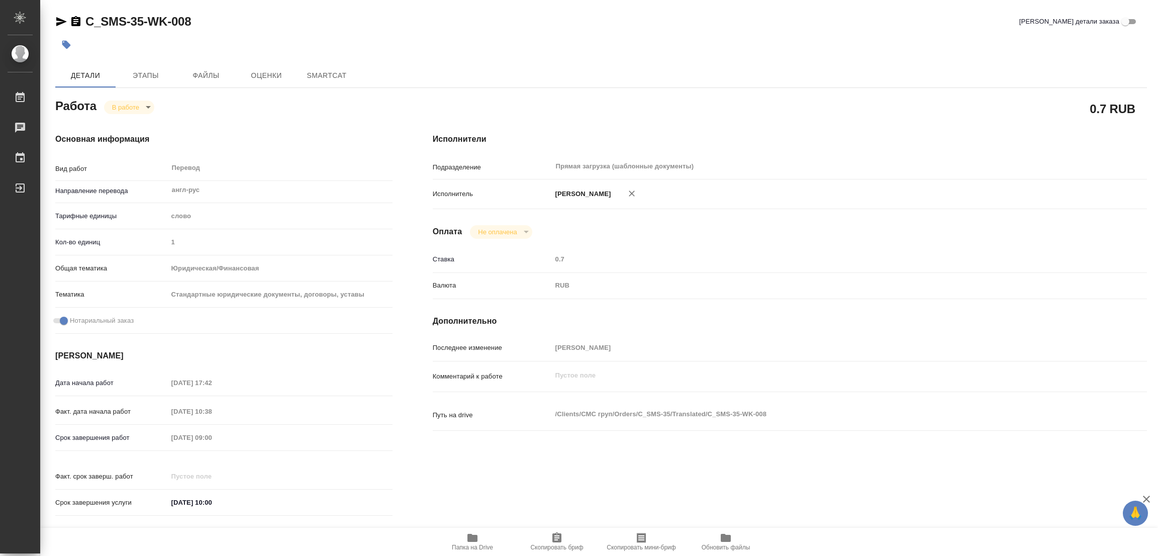
type textarea "x"
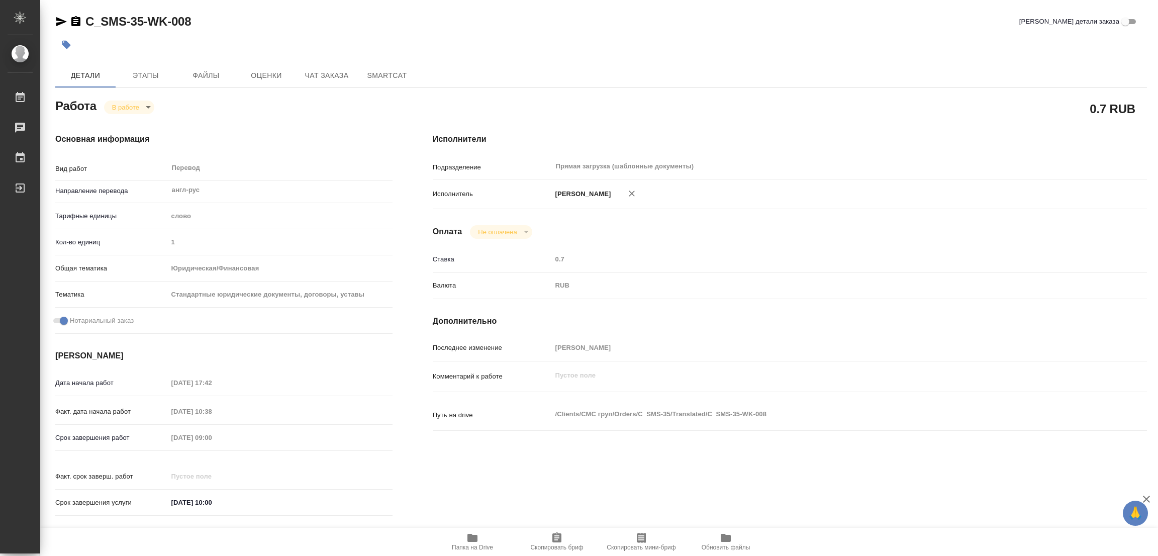
type textarea "x"
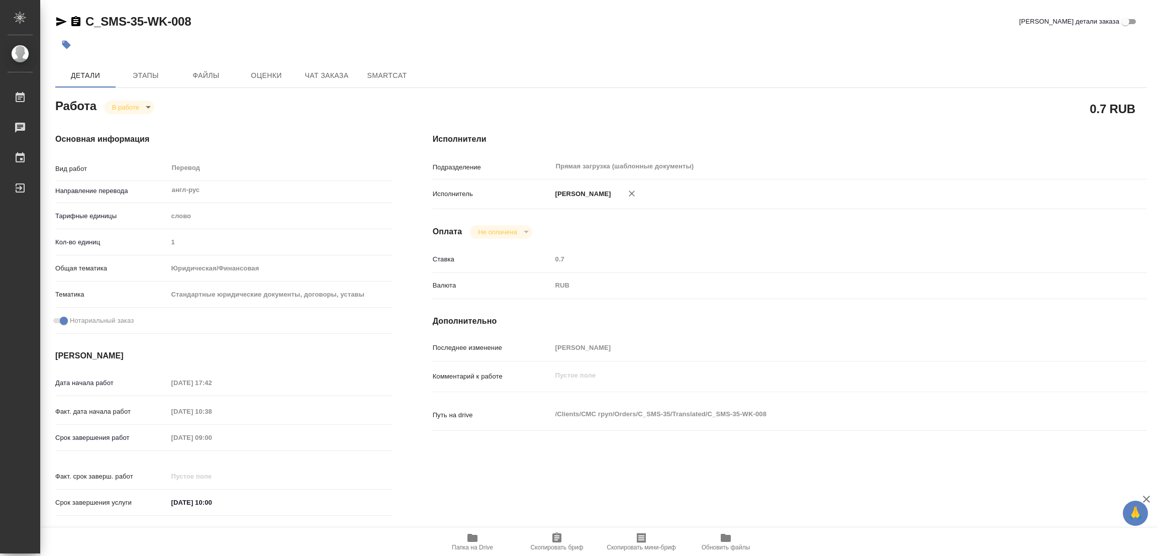
type textarea "x"
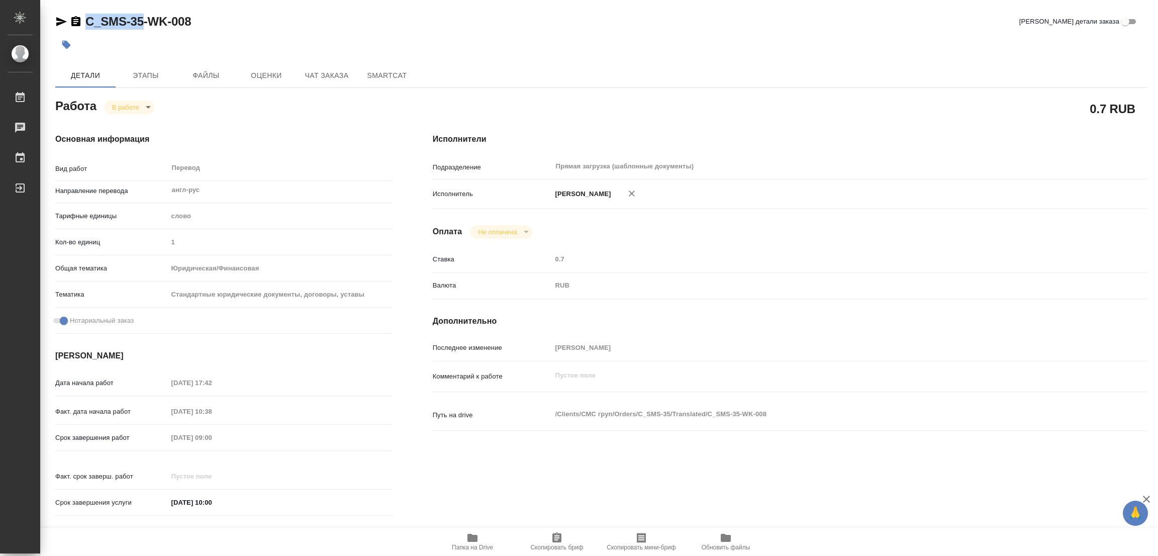
drag, startPoint x: 84, startPoint y: 8, endPoint x: 144, endPoint y: 21, distance: 61.7
click at [144, 21] on div "C_SMS-35-WK-008 Кратко детали заказа Детали Этапы Файлы Оценки Чат заказа Smart…" at bounding box center [601, 421] width 1103 height 843
copy link "C_SMS-35"
click at [558, 544] on span "Скопировать бриф" at bounding box center [556, 547] width 53 height 7
copy link "C_SMS-35"
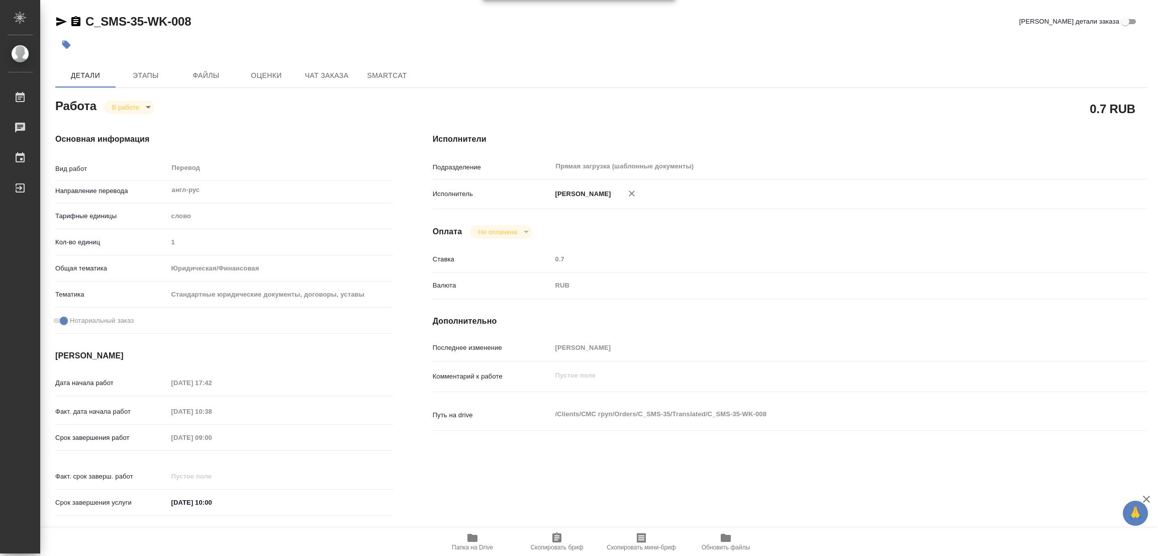
click at [821, 135] on h4 "Исполнители" at bounding box center [790, 139] width 714 height 12
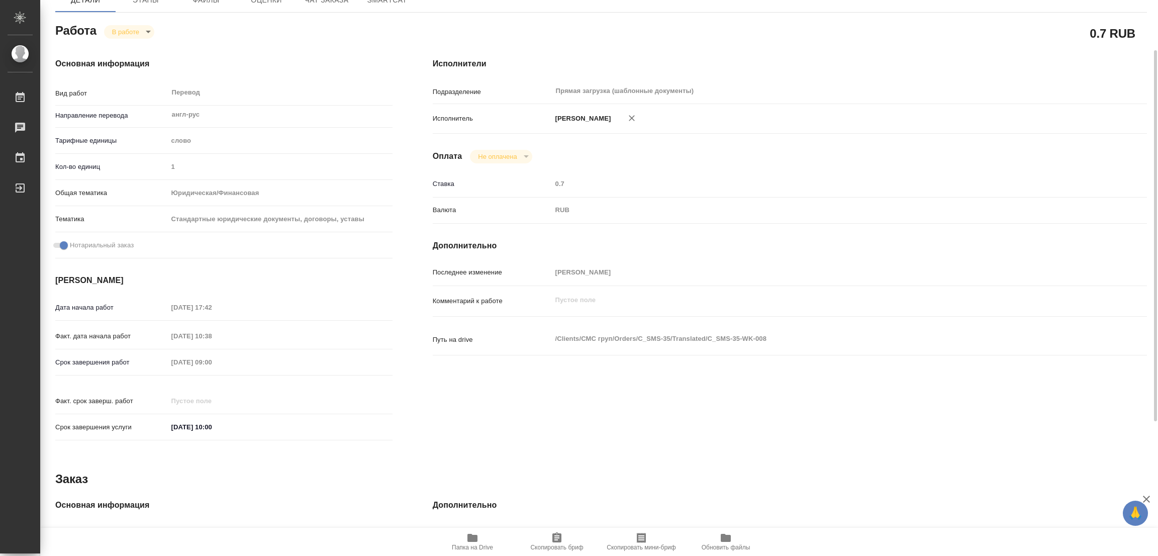
click at [150, 359] on div "Срок завершения работ 02.10.2025 09:00" at bounding box center [223, 362] width 337 height 18
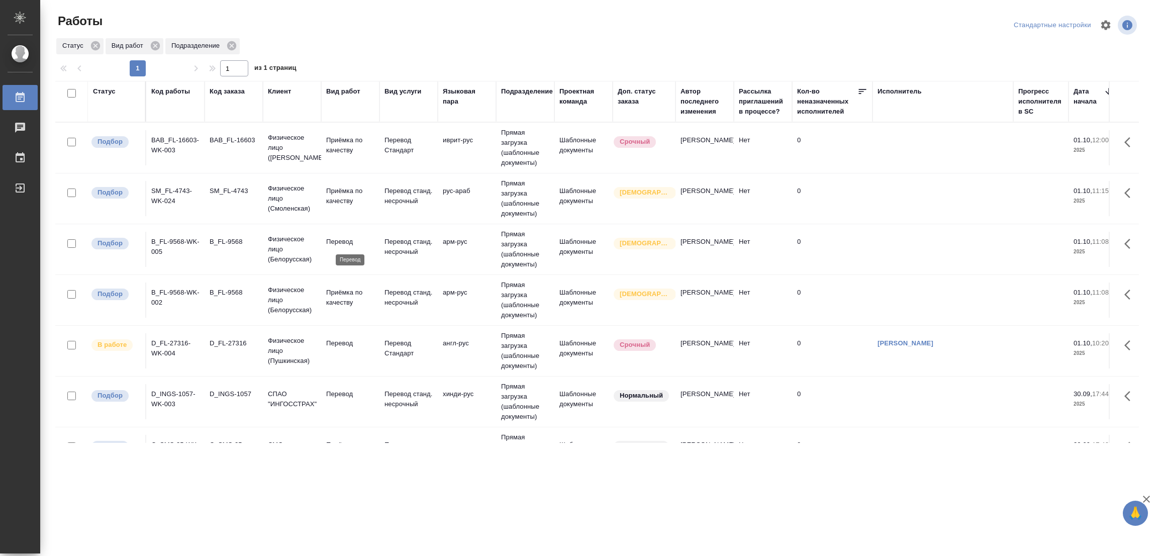
click at [334, 242] on p "Перевод" at bounding box center [350, 242] width 48 height 10
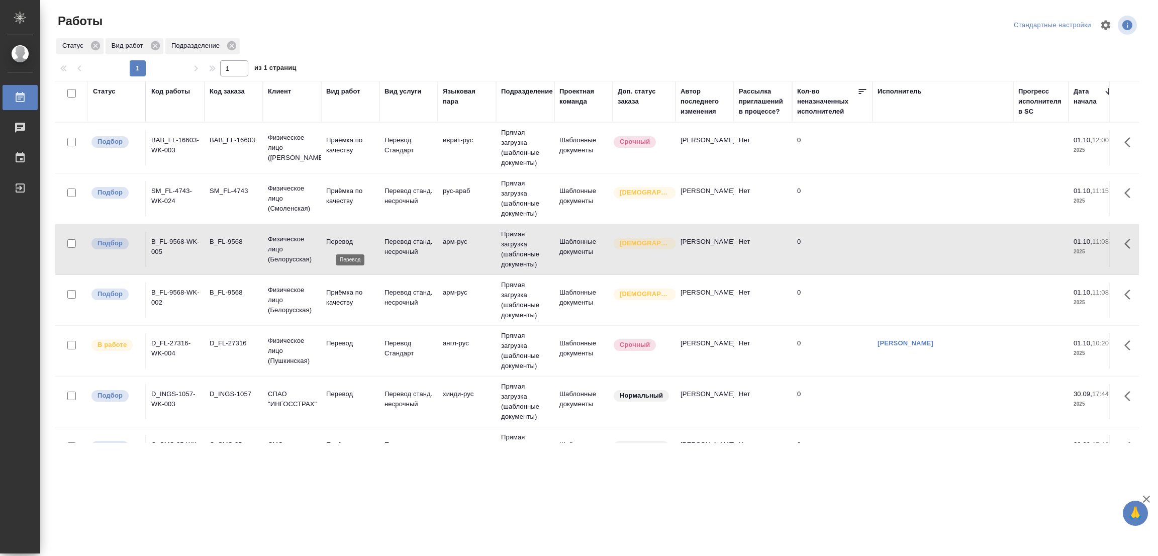
click at [335, 241] on p "Перевод" at bounding box center [350, 242] width 48 height 10
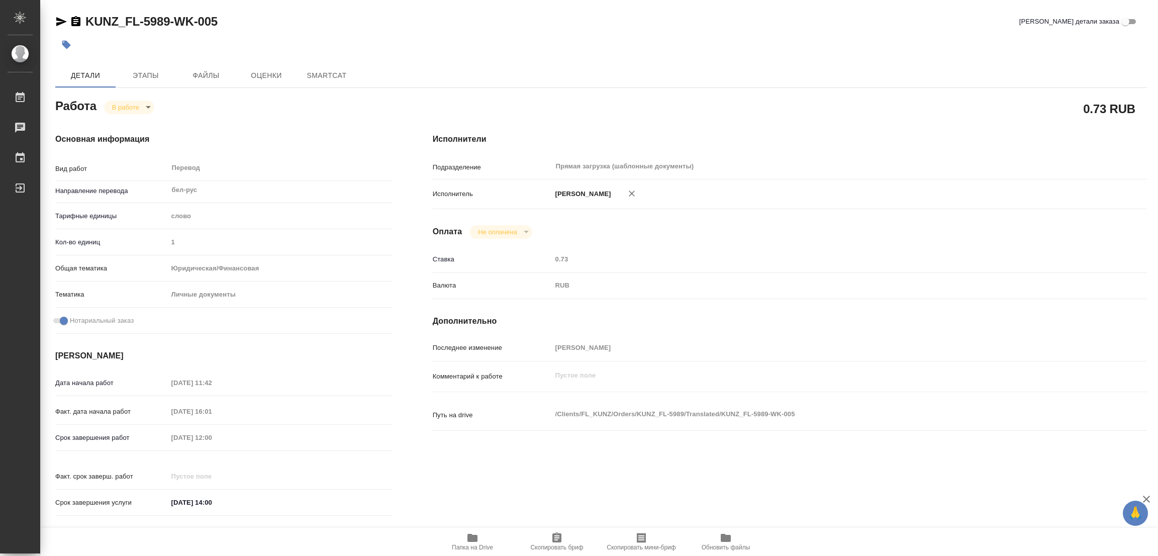
type textarea "x"
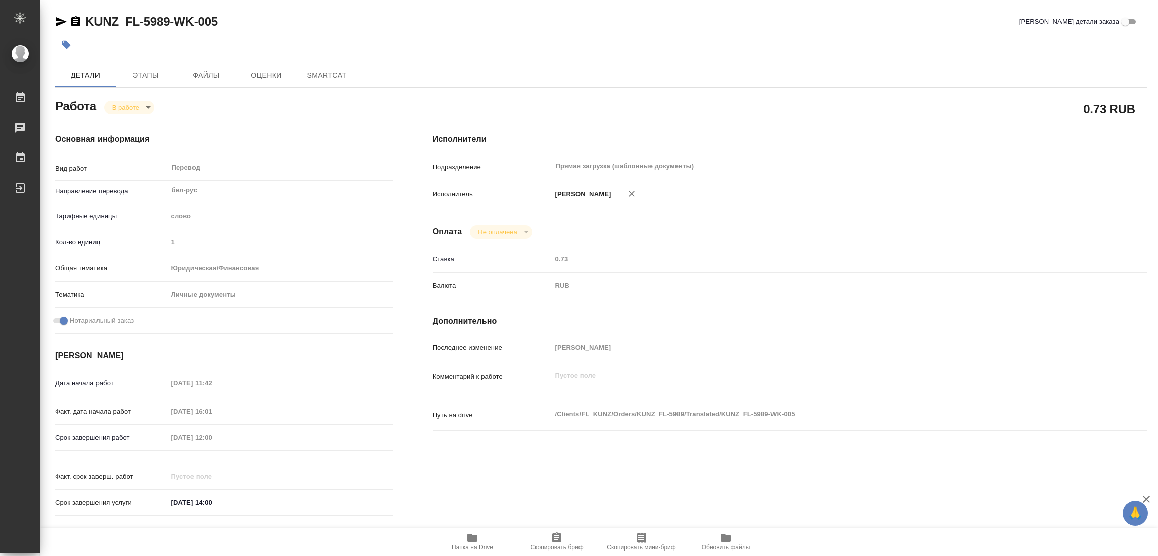
type textarea "x"
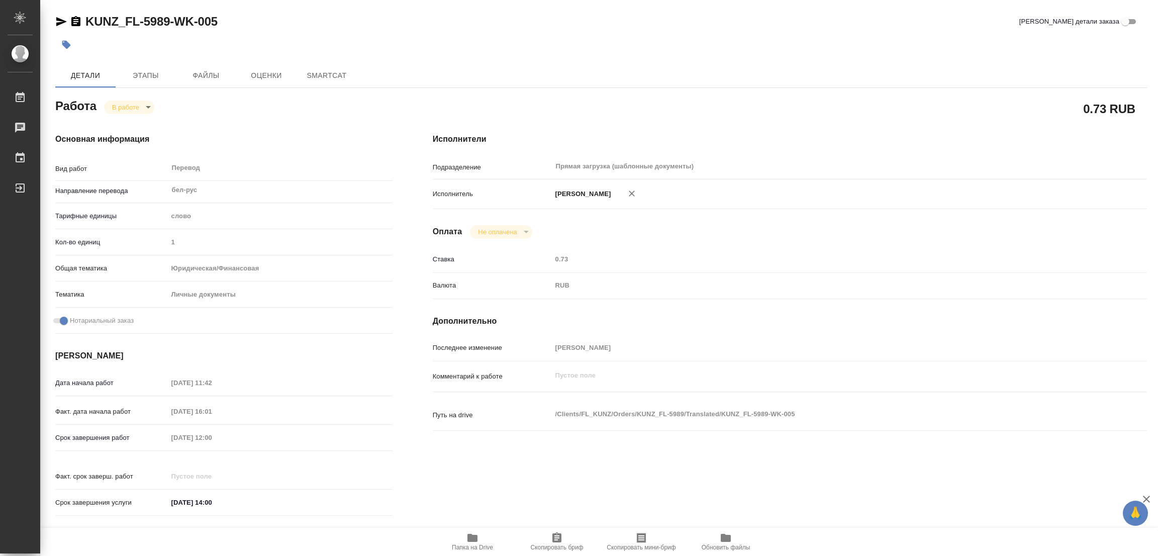
type textarea "x"
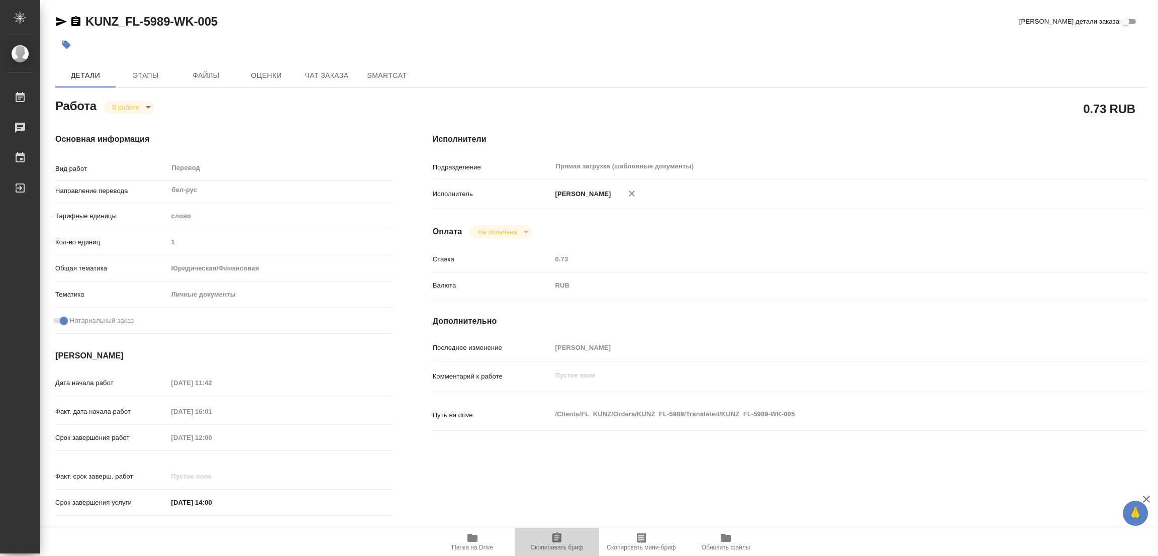
type textarea "x"
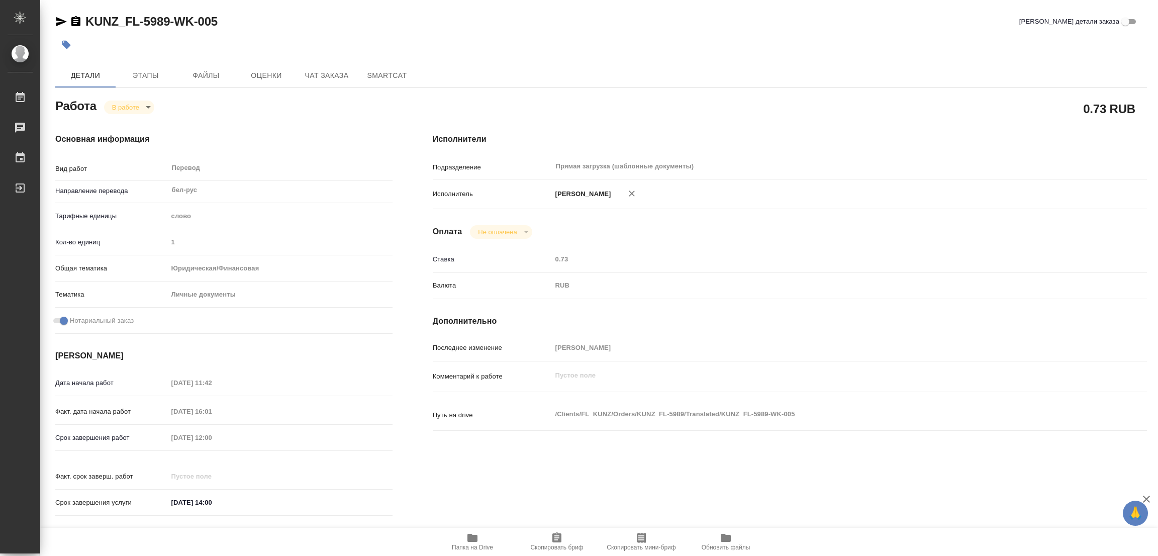
drag, startPoint x: 559, startPoint y: 538, endPoint x: 570, endPoint y: 585, distance: 48.2
click at [570, 555] on html "🙏 .cls-1 fill:#fff; AWATERA Popova Galina Работы Чаты График Выйти KUNZ_FL-5989…" at bounding box center [579, 278] width 1158 height 556
type textarea "x"
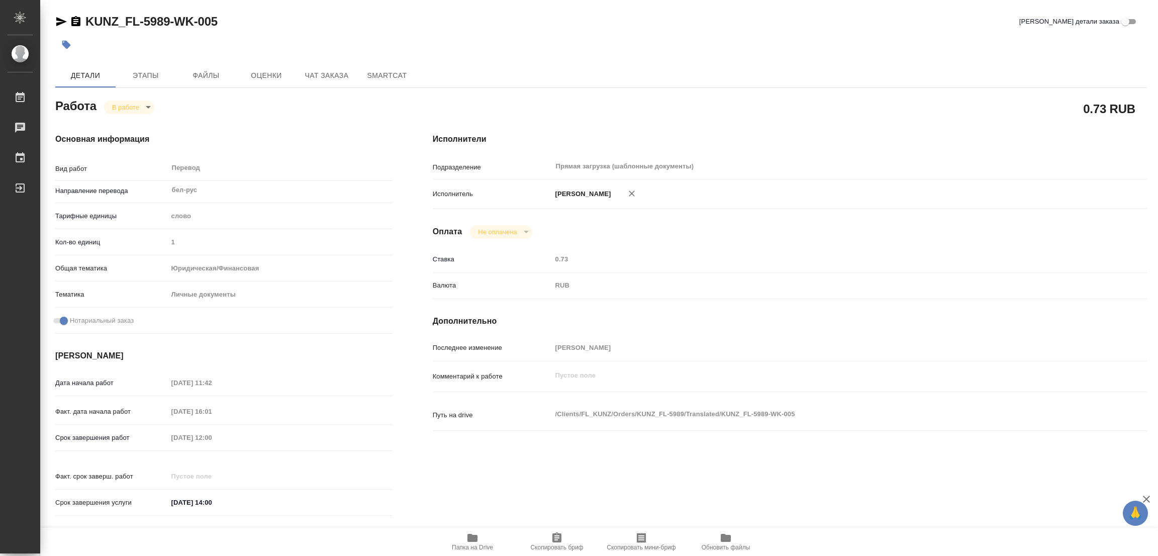
type textarea "x"
click at [469, 538] on icon "button" at bounding box center [472, 538] width 10 height 8
click at [137, 75] on span "Этапы" at bounding box center [146, 75] width 48 height 13
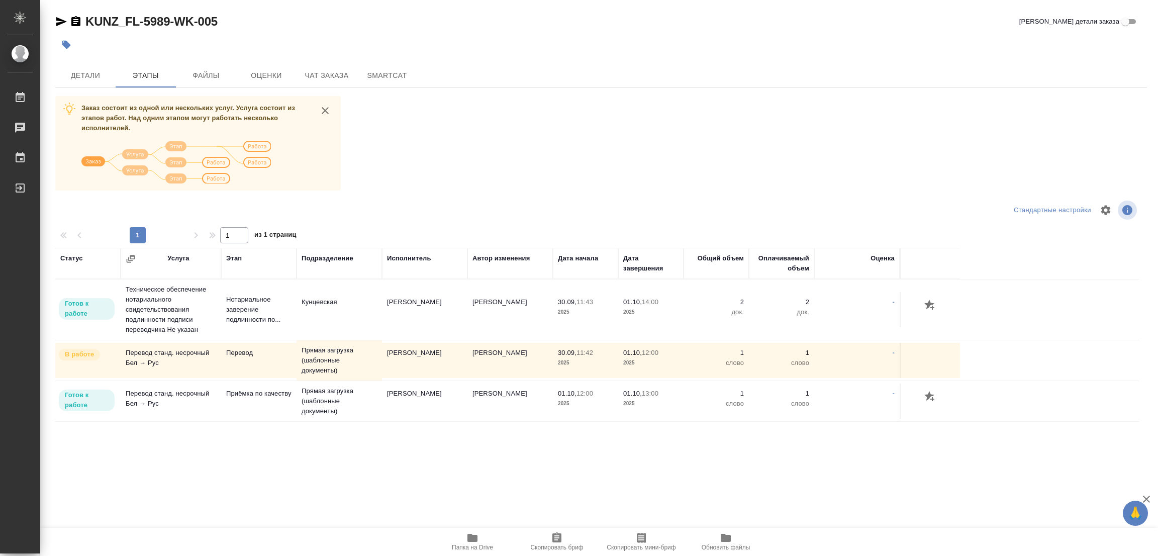
drag, startPoint x: 625, startPoint y: 48, endPoint x: 539, endPoint y: 53, distance: 85.6
click at [623, 48] on div at bounding box center [419, 45] width 728 height 22
click at [541, 48] on div at bounding box center [419, 45] width 728 height 22
click at [88, 75] on span "Детали" at bounding box center [85, 75] width 48 height 13
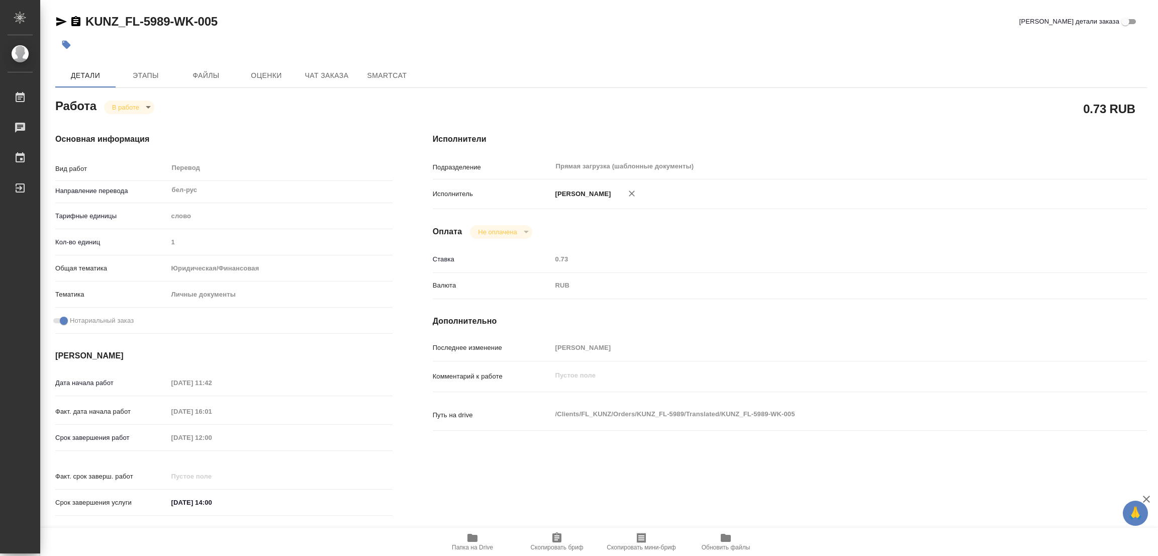
type textarea "x"
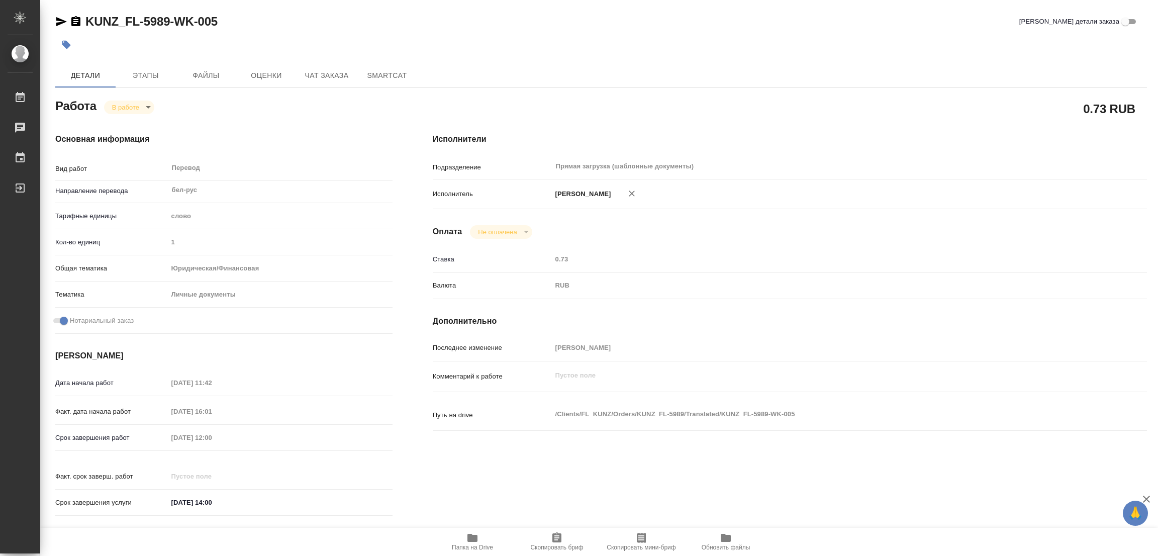
type textarea "x"
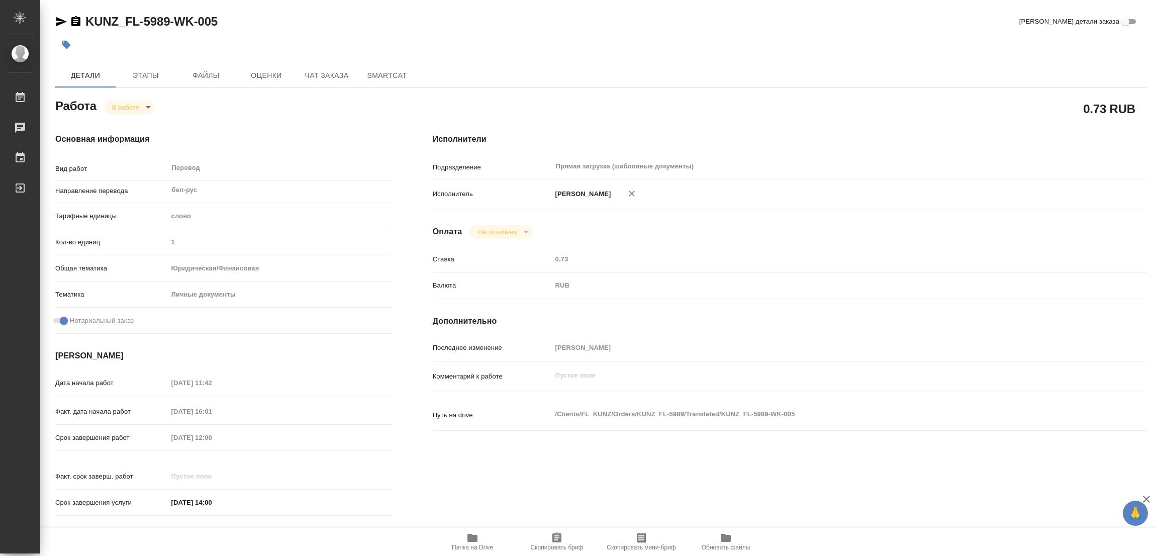
type textarea "x"
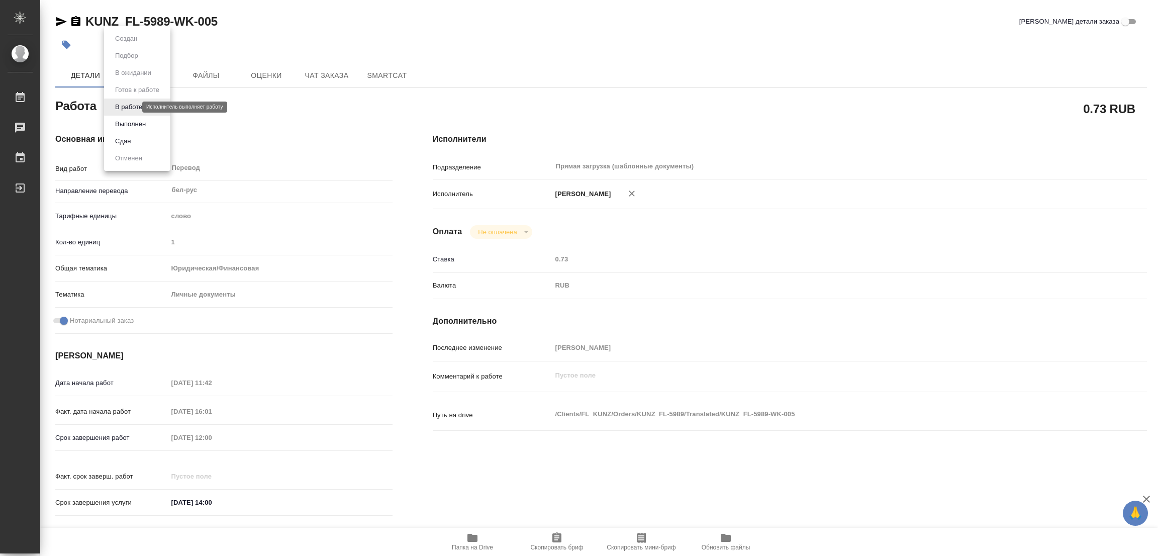
click at [119, 106] on body "🙏 .cls-1 fill:#fff; AWATERA Popova Galina Работы 0 Чаты График Выйти KUNZ_FL-59…" at bounding box center [579, 278] width 1158 height 556
click at [129, 121] on button "Выполнен" at bounding box center [130, 124] width 37 height 11
type textarea "x"
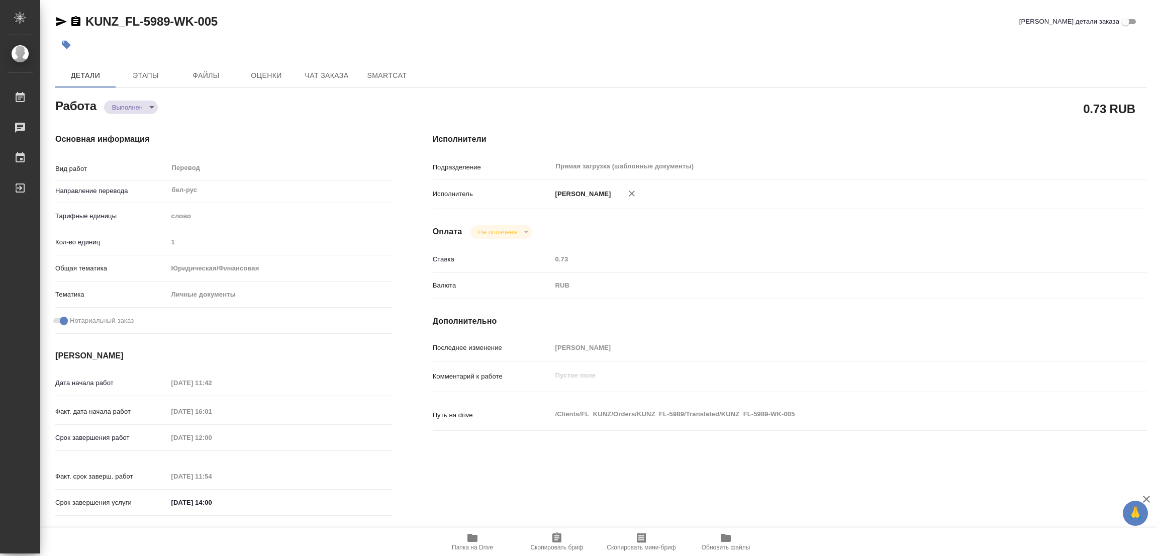
type textarea "x"
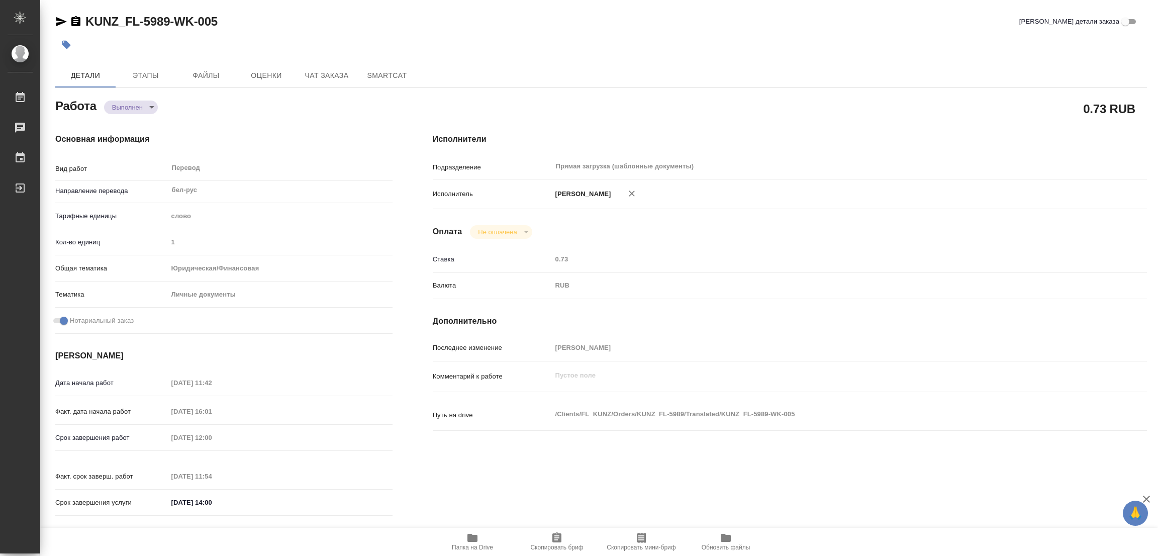
type textarea "x"
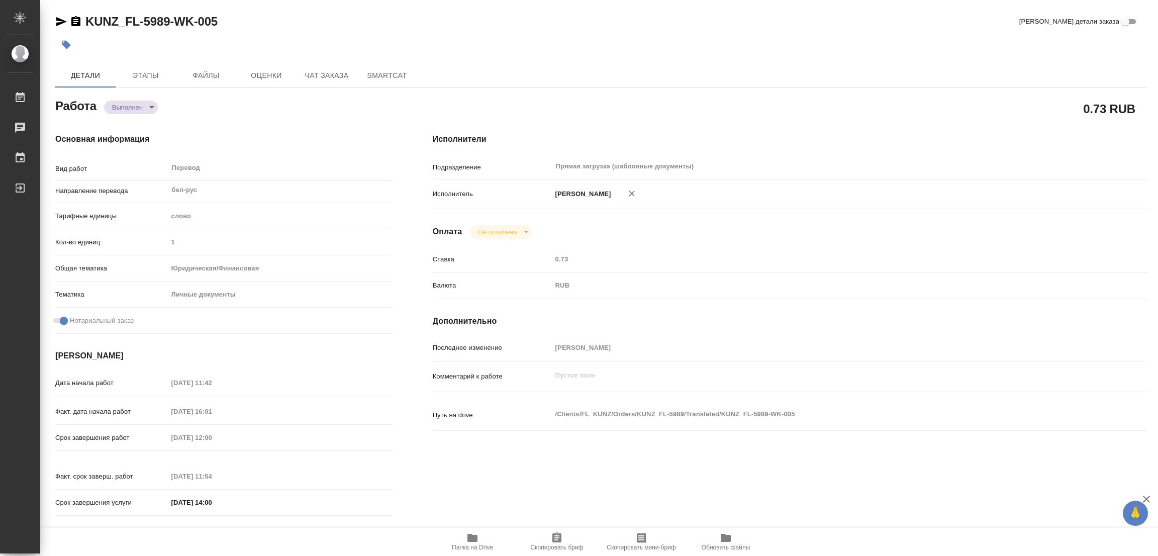
type textarea "x"
click at [67, 42] on icon "button" at bounding box center [66, 45] width 9 height 9
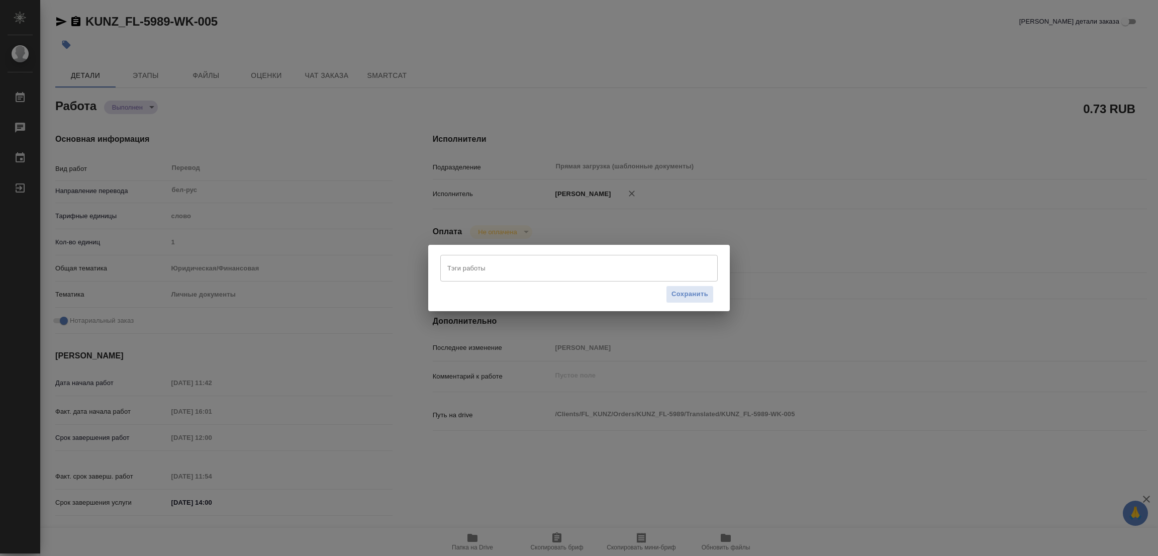
click at [503, 271] on input "Тэги работы" at bounding box center [569, 267] width 249 height 17
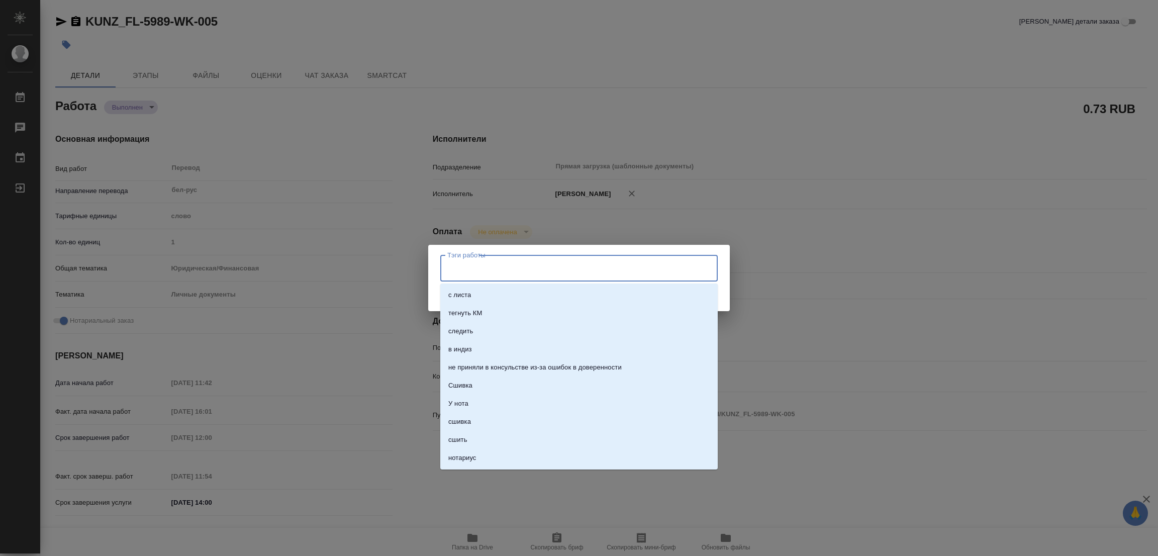
type input "С"
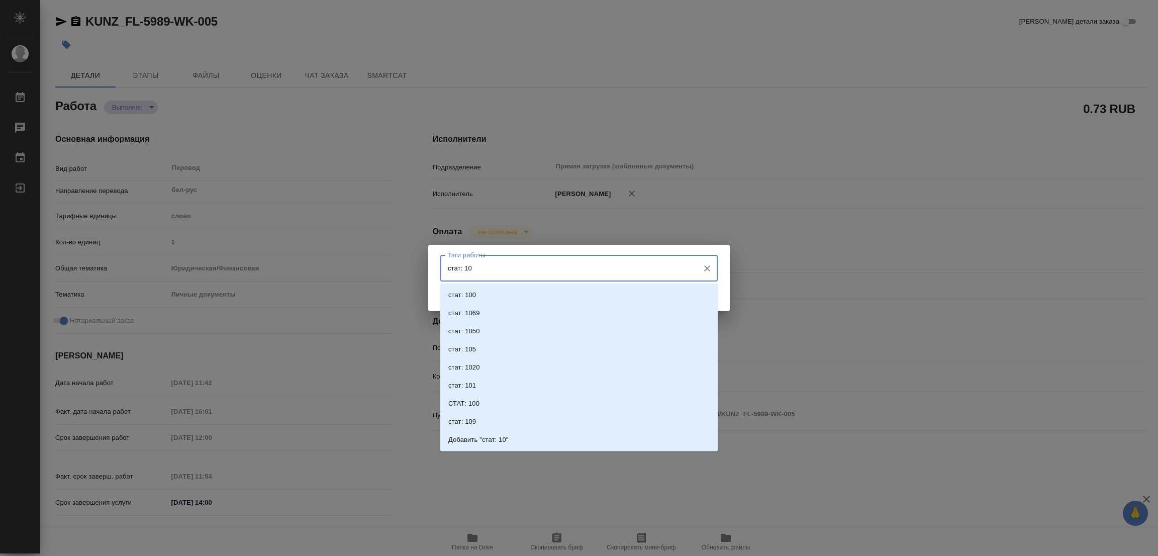
type input "стат: 100"
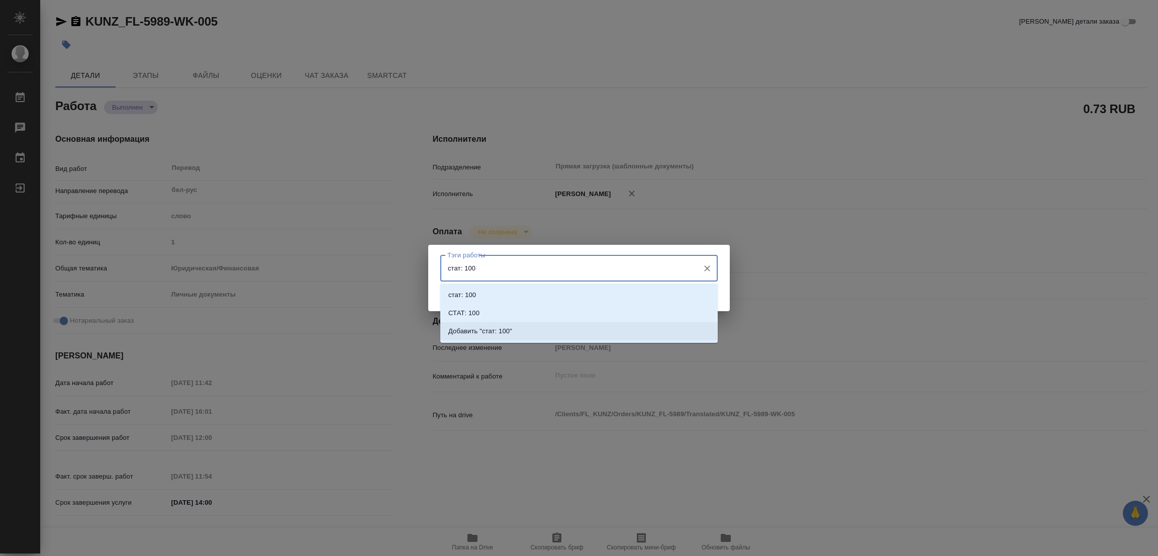
click at [499, 333] on p "Добавить "стат: 100"" at bounding box center [480, 331] width 64 height 10
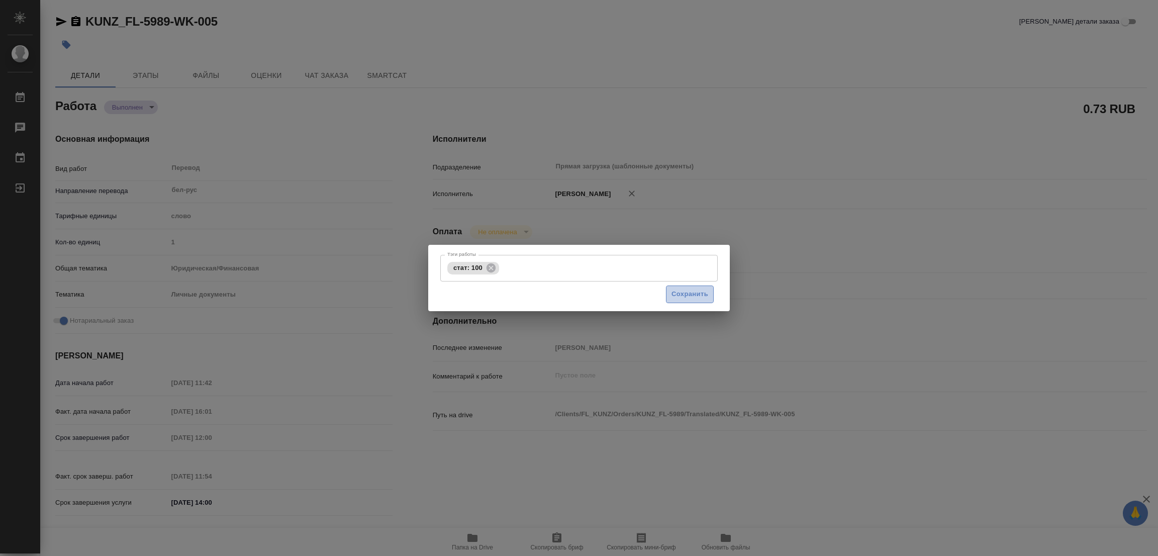
click at [688, 289] on span "Сохранить" at bounding box center [690, 295] width 37 height 12
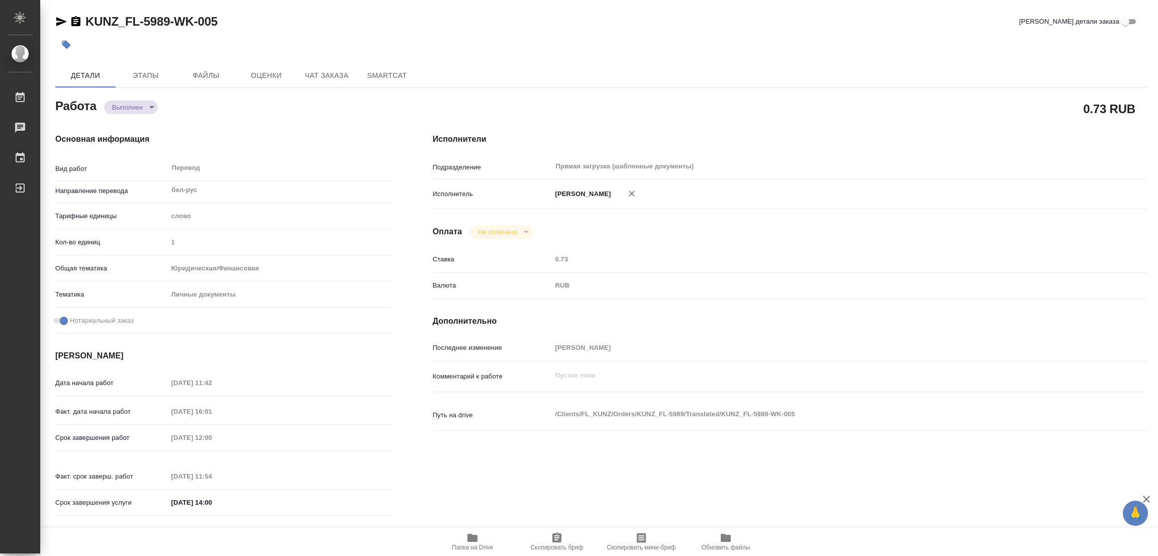
type input "completed"
type textarea "Перевод"
type textarea "x"
type input "бел-рус"
type input "5a8b1489cc6b4906c91bfd90"
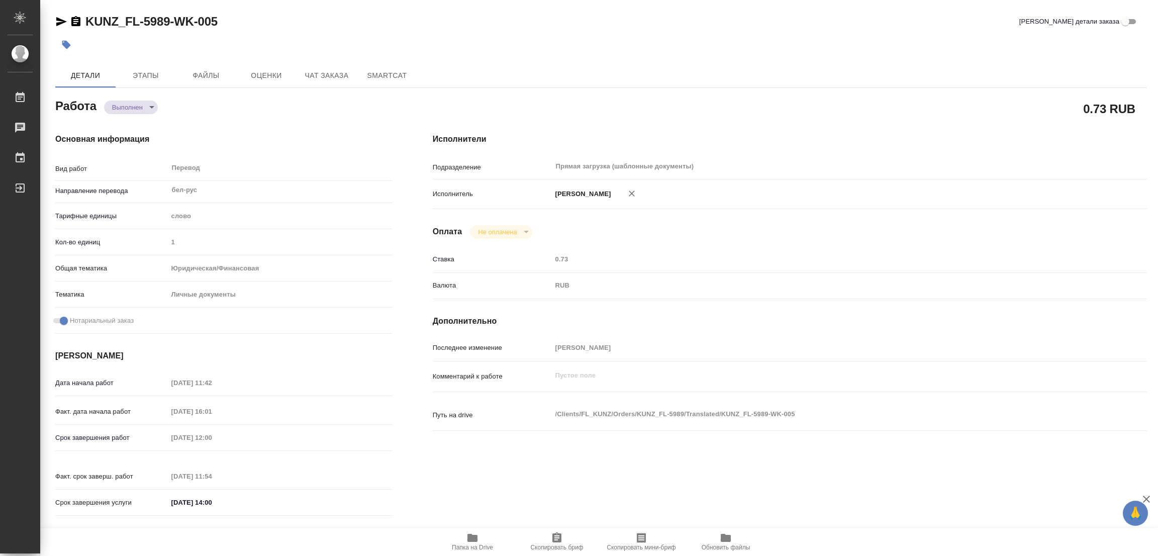
type input "1"
type input "yr-fn"
type input "5a8b8b956a9677013d343cfe"
checkbox input "true"
type input "30.09.2025 11:42"
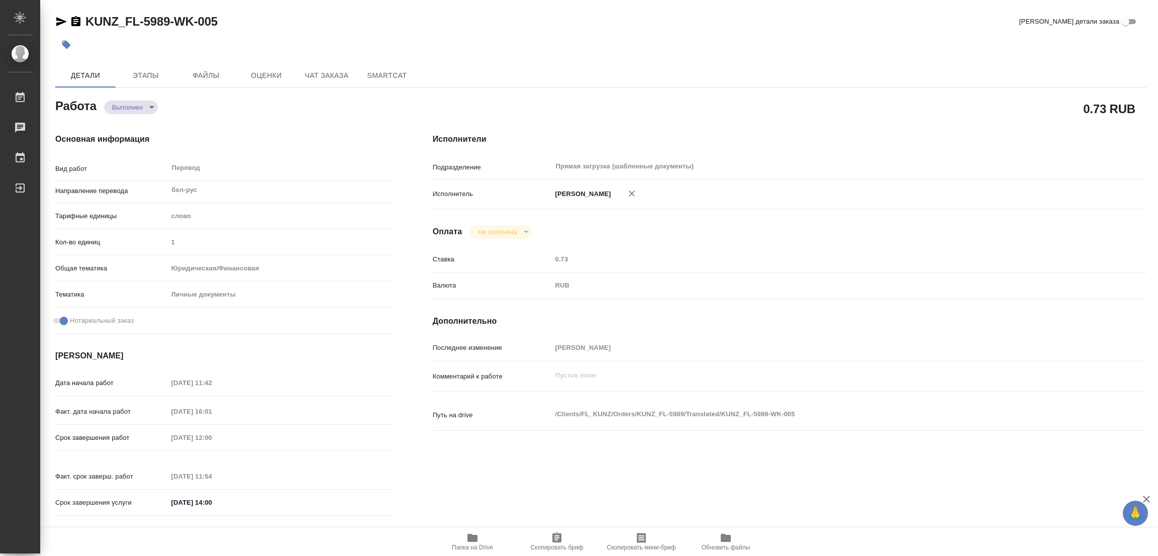
type input "30.09.2025 16:01"
type input "01.10.2025 12:00"
type input "01.10.2025 11:54"
type input "01.10.2025 14:00"
type input "Прямая загрузка (шаблонные документы)"
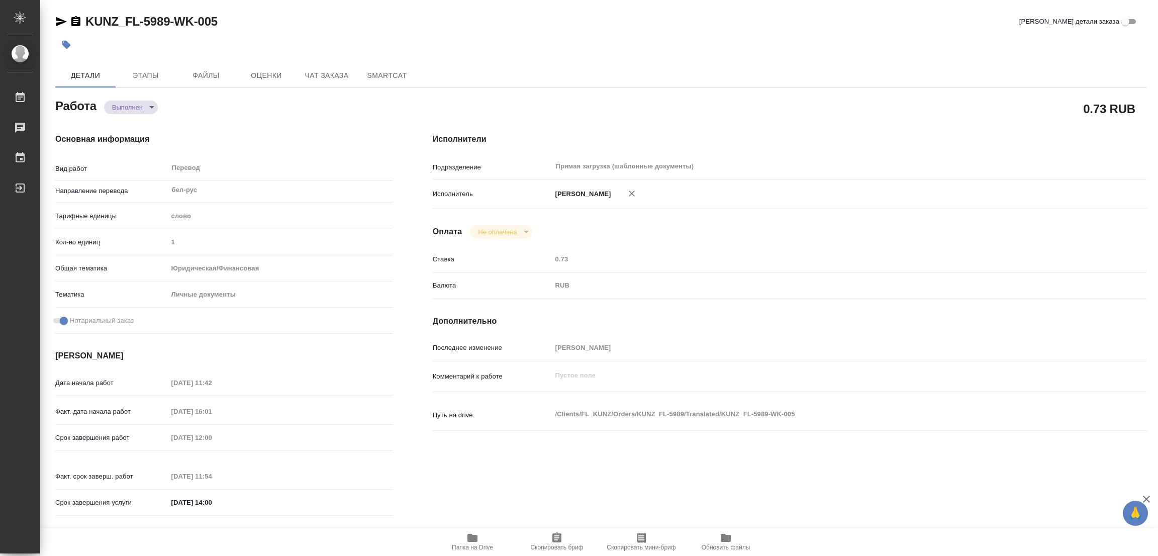
type input "notPayed"
type input "0.73"
type input "RUB"
type input "[PERSON_NAME]"
type textarea "x"
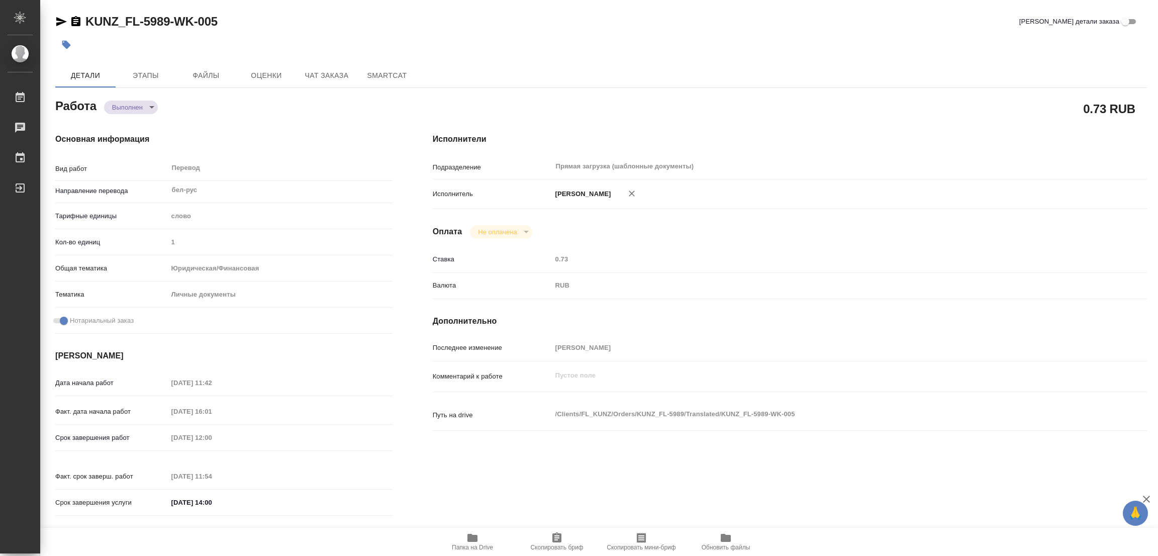
type textarea "/Clients/FL_KUNZ/Orders/KUNZ_FL-5989/Translated/KUNZ_FL-5989-WK-005"
type textarea "x"
type input "KUNZ_FL-5989"
type input "Перевод станд. несрочный"
type input "Корректура, Редактура, Приёмка по качеству, Постредактура машинного перевода, П…"
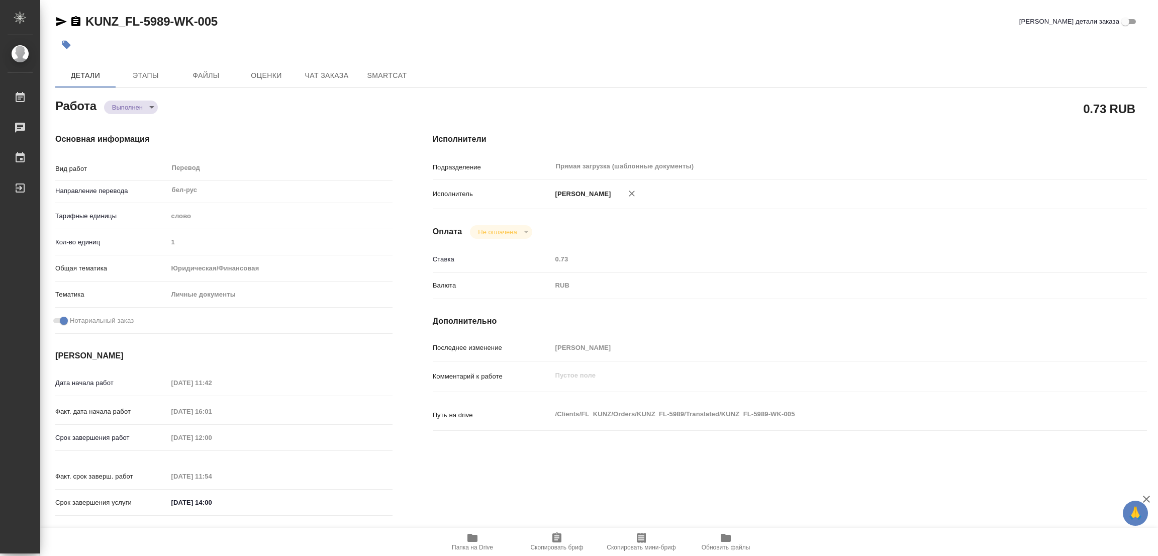
type input "Веселова Юлия"
type input "Петрова Валерия"
type input "/Clients/FL_KUNZ/Orders/KUNZ_FL-5989"
type textarea "x"
type textarea "бел-рус, под нот. в справке - печать, внж целиком"
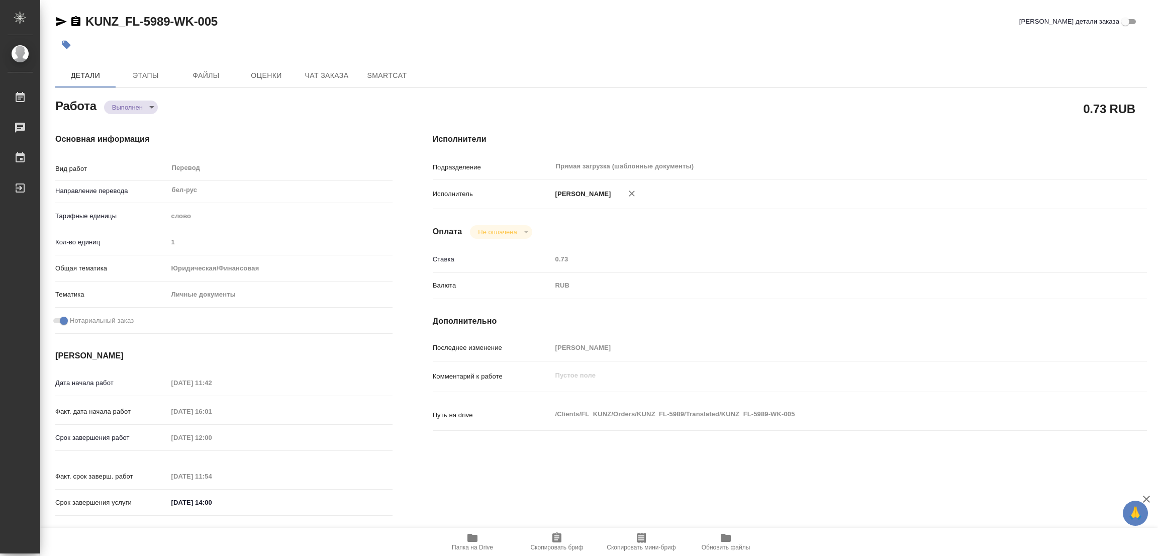
type textarea "x"
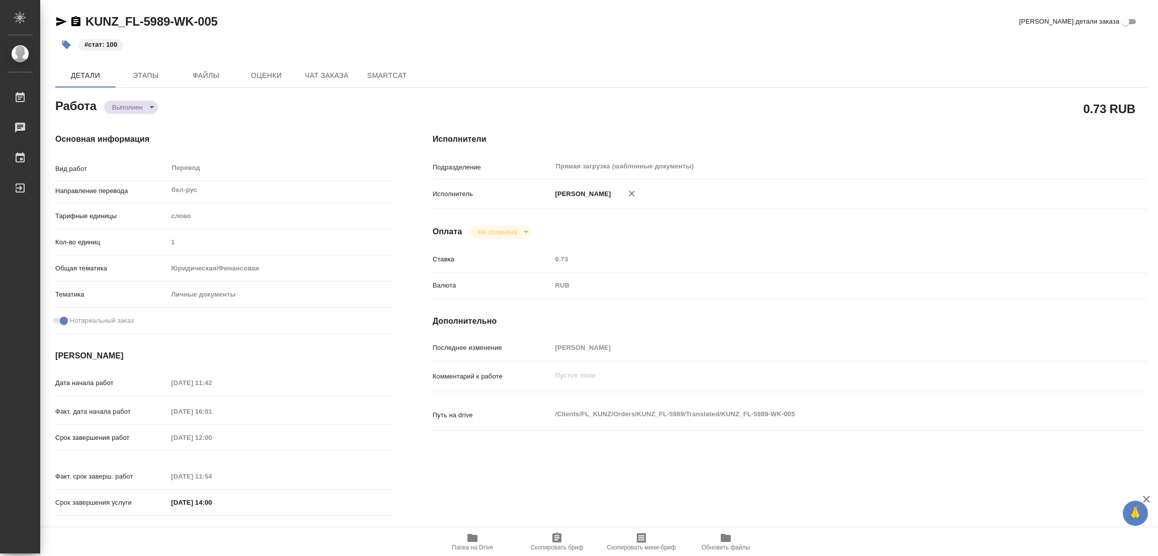
type textarea "x"
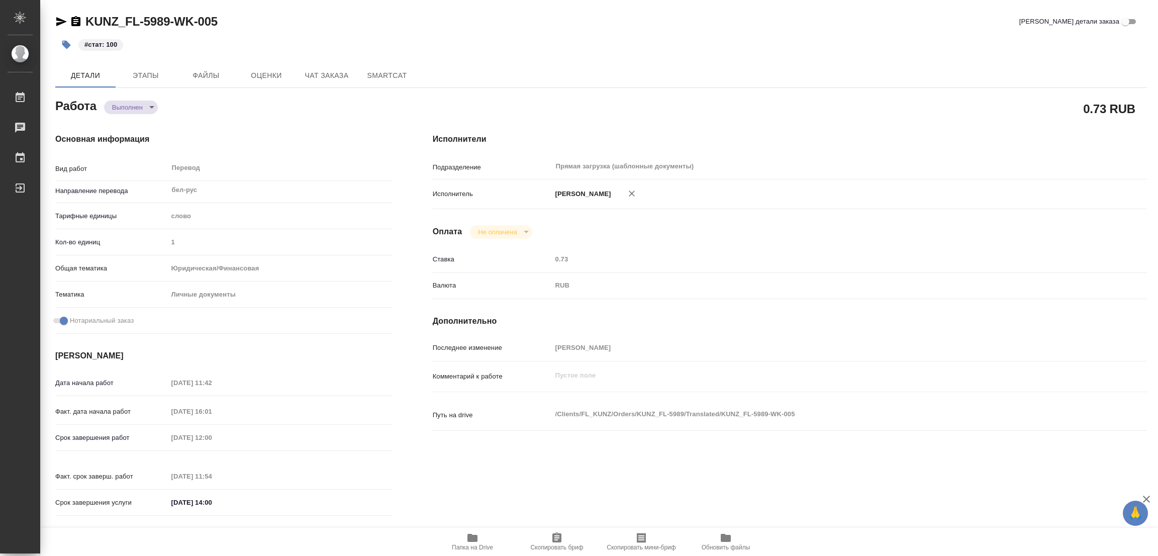
type textarea "x"
click at [391, 29] on div "KUNZ_FL-5989-WK-005 Кратко детали заказа" at bounding box center [601, 22] width 1092 height 16
type textarea "x"
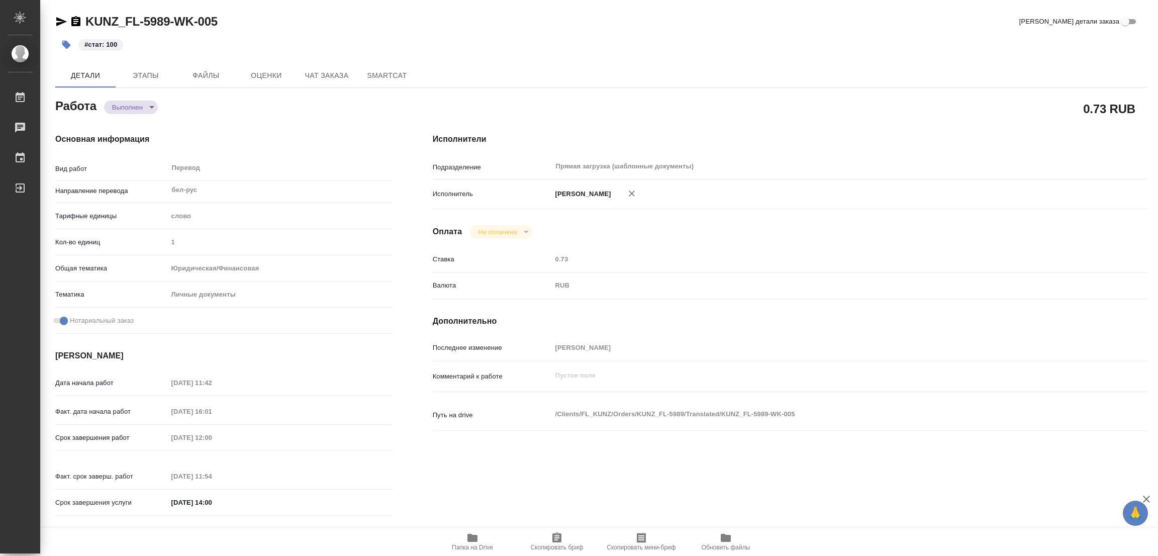
type textarea "x"
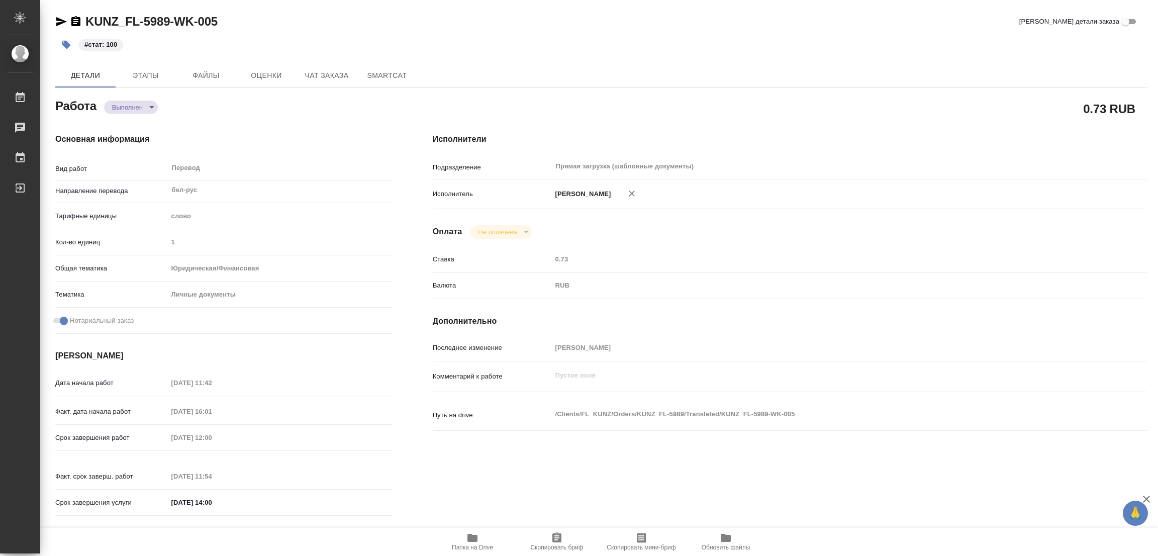
type textarea "x"
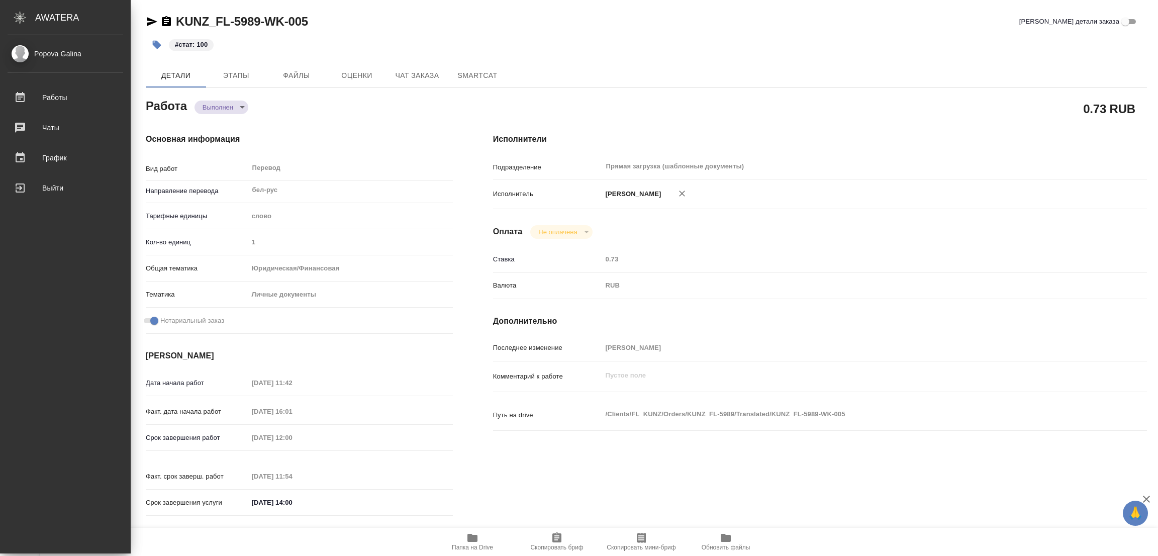
type textarea "x"
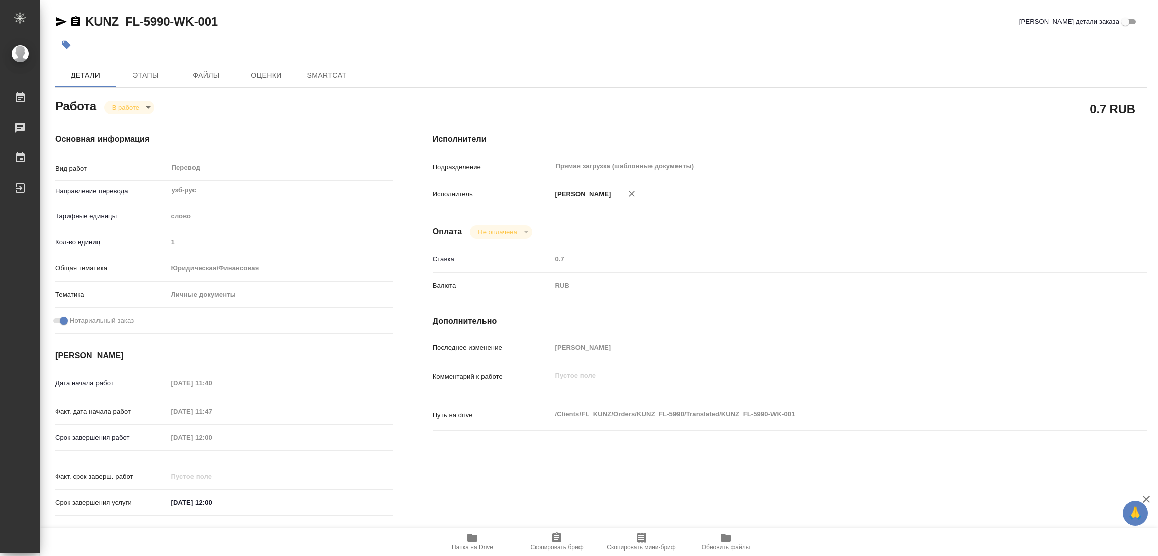
type textarea "x"
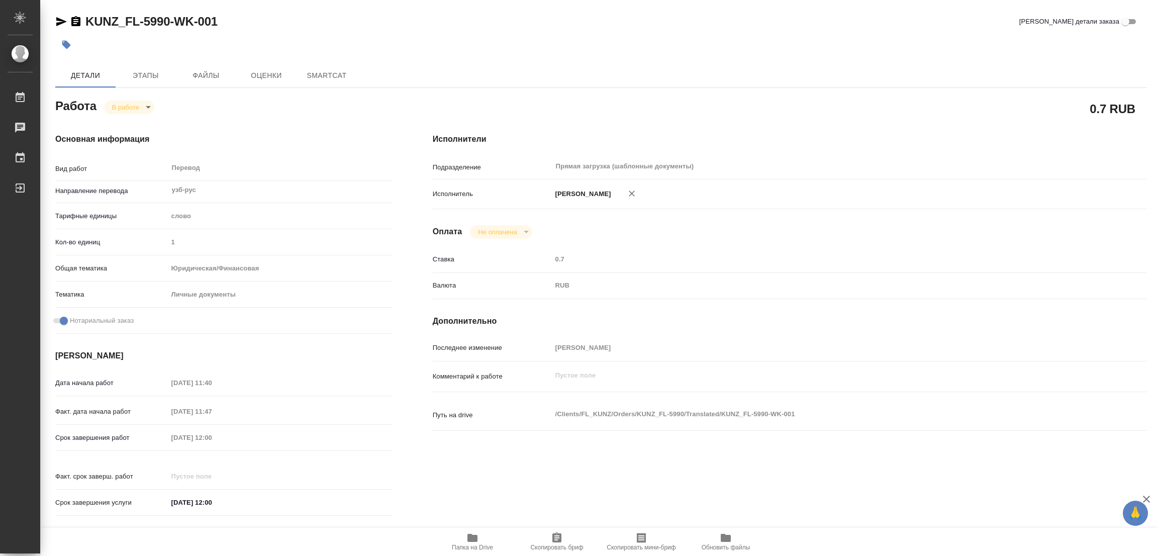
type textarea "x"
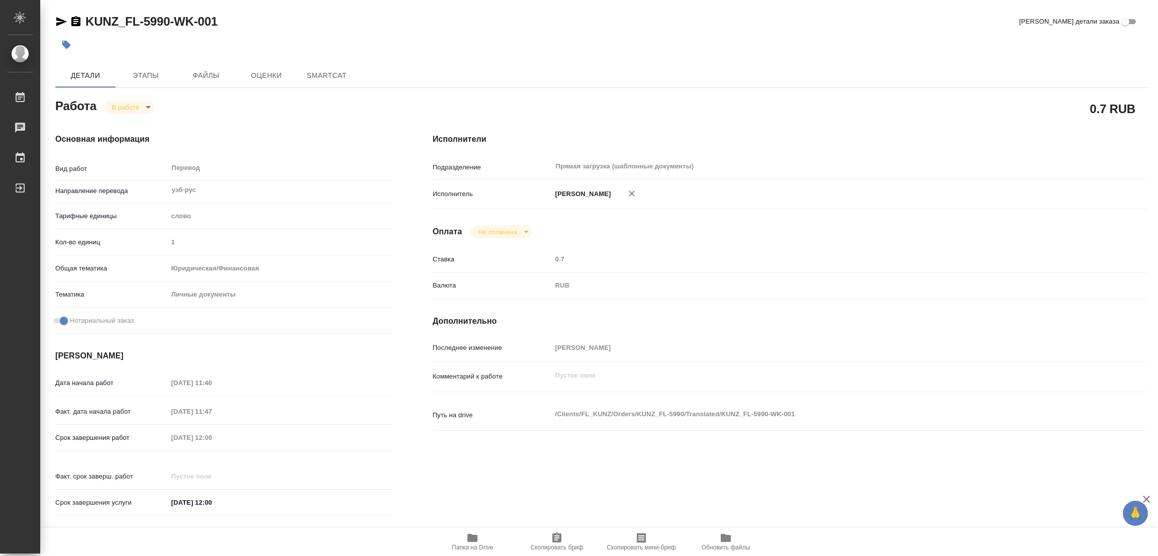
type textarea "x"
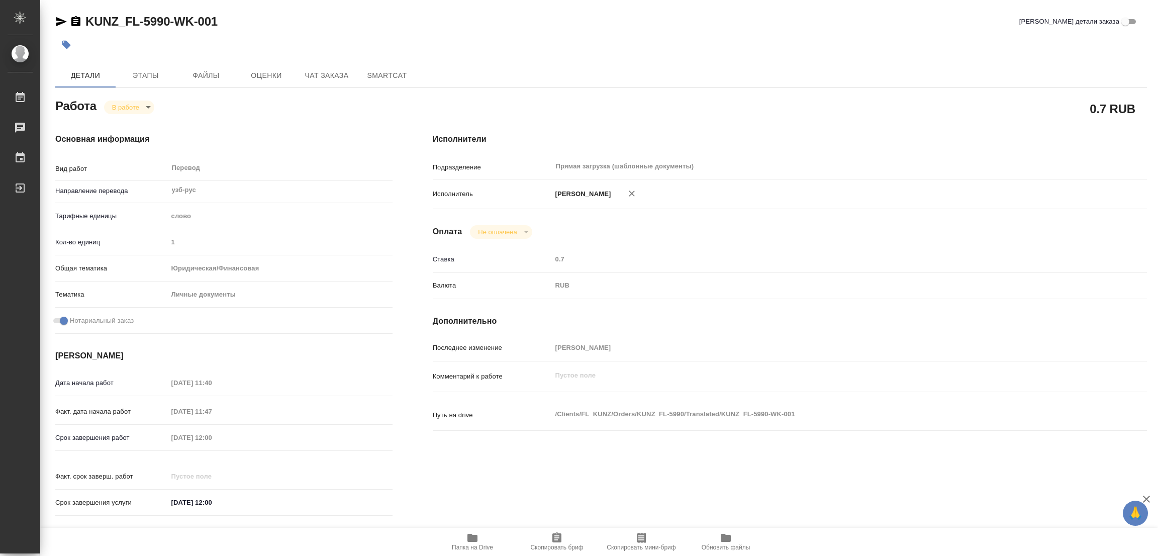
type textarea "x"
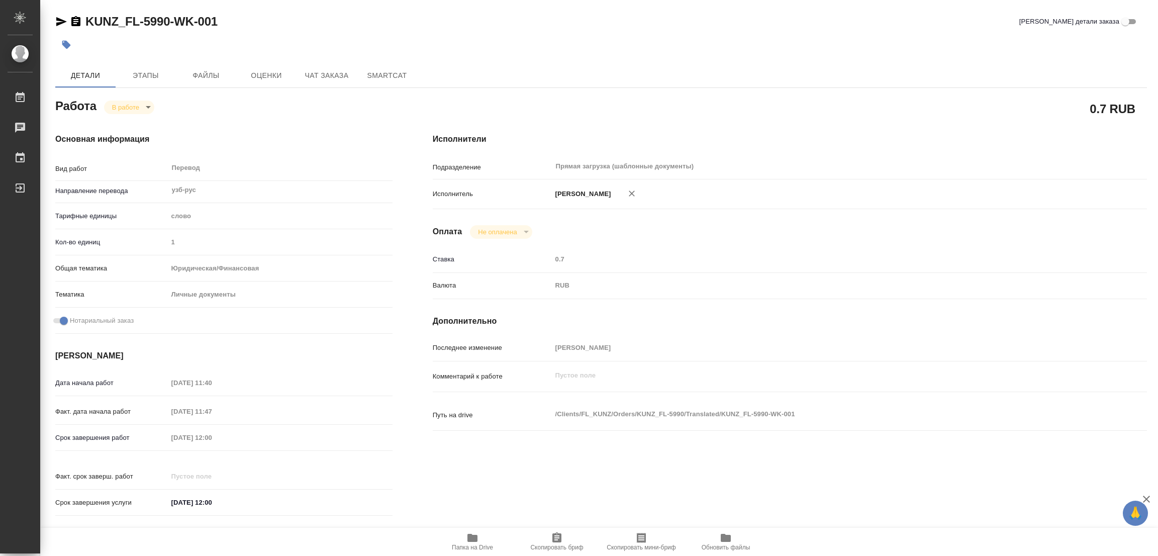
type textarea "x"
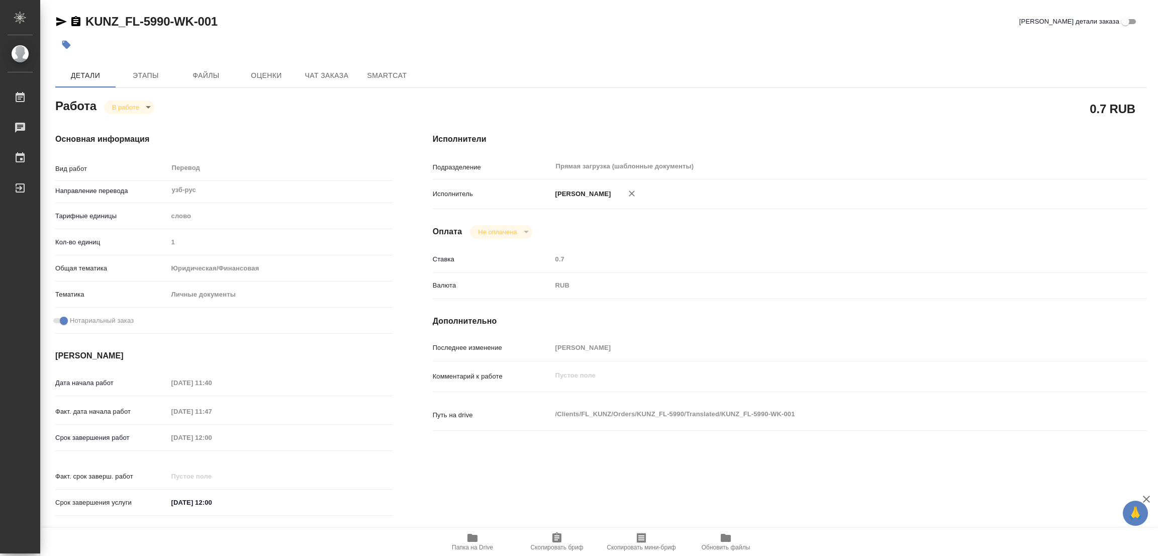
type textarea "x"
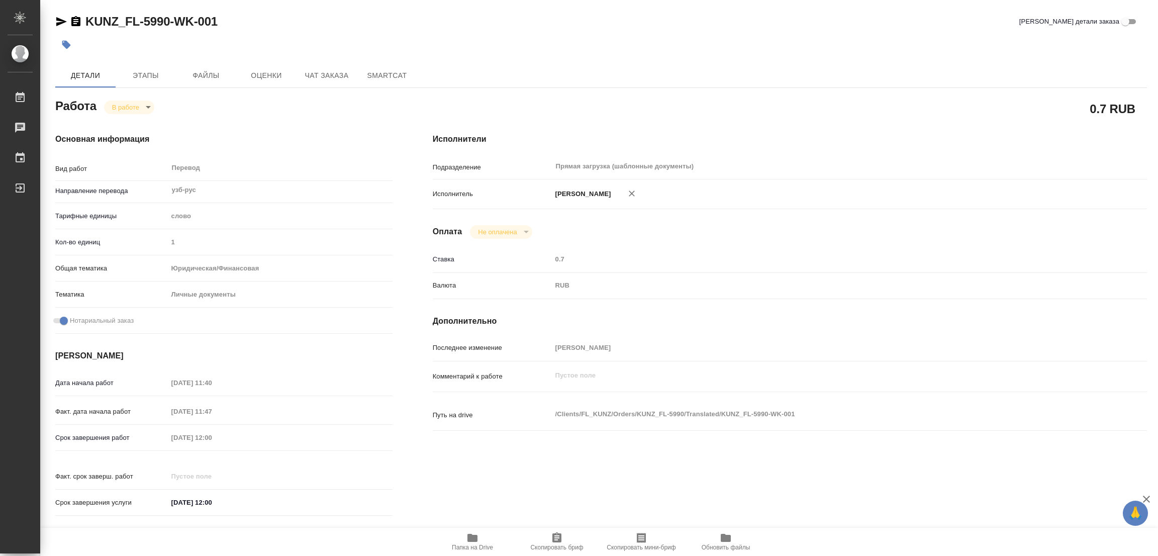
type textarea "x"
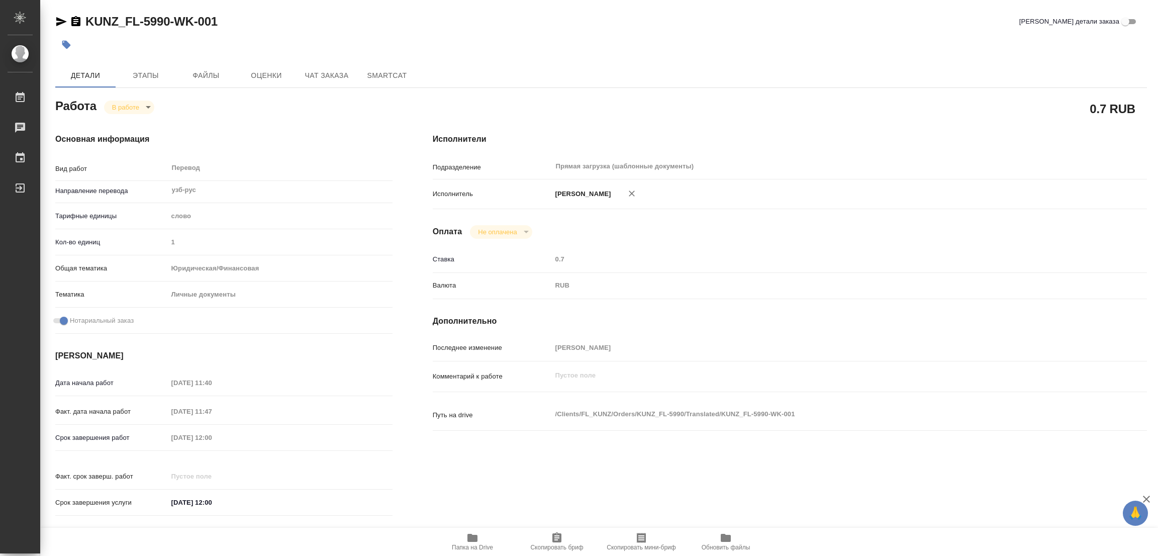
type textarea "x"
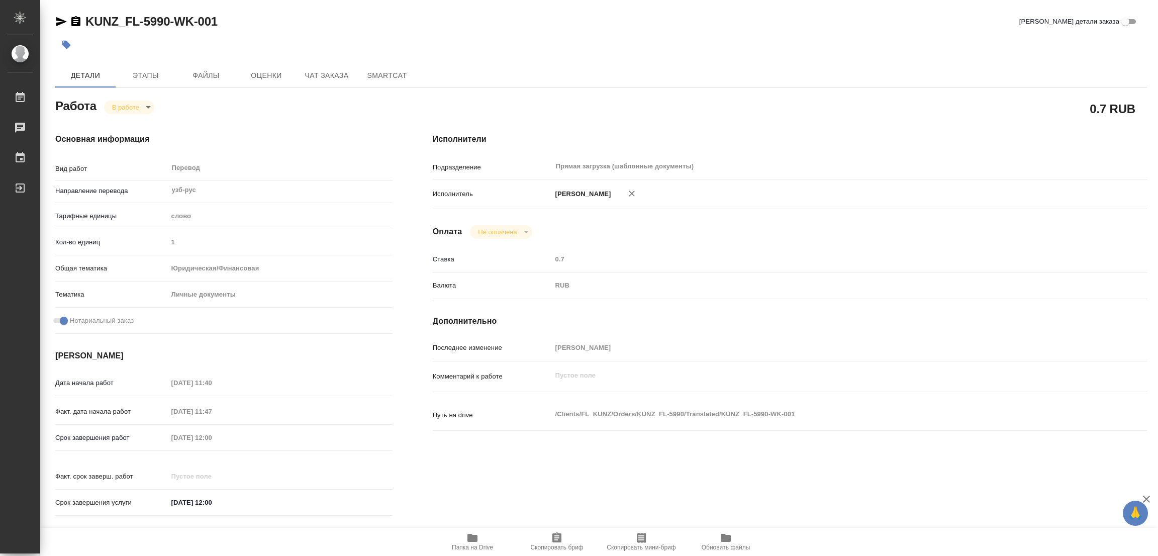
type textarea "x"
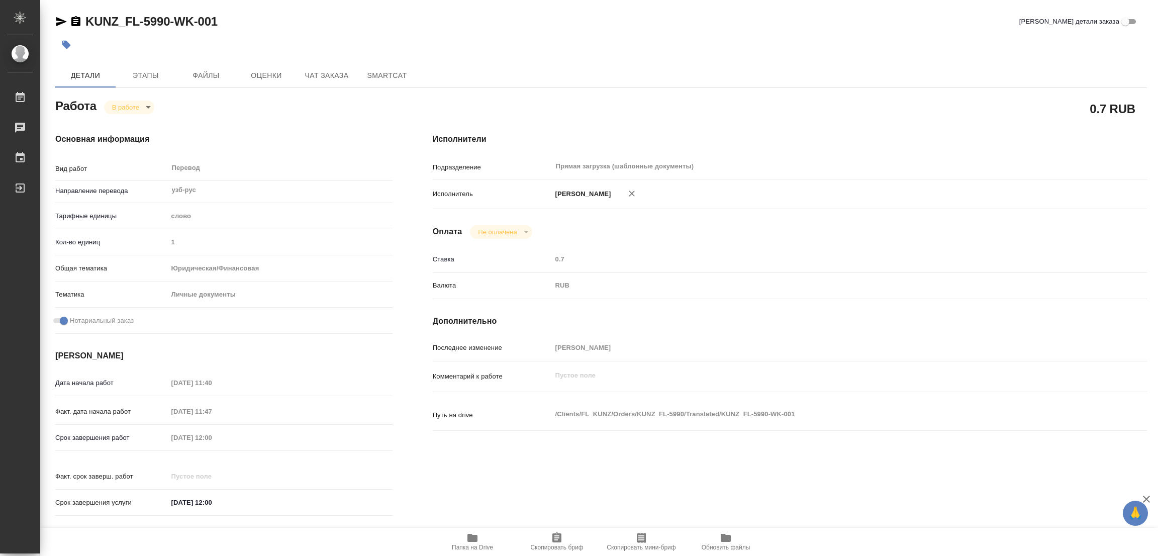
click at [473, 540] on icon "button" at bounding box center [472, 538] width 10 height 8
click at [136, 76] on span "Этапы" at bounding box center [146, 75] width 48 height 13
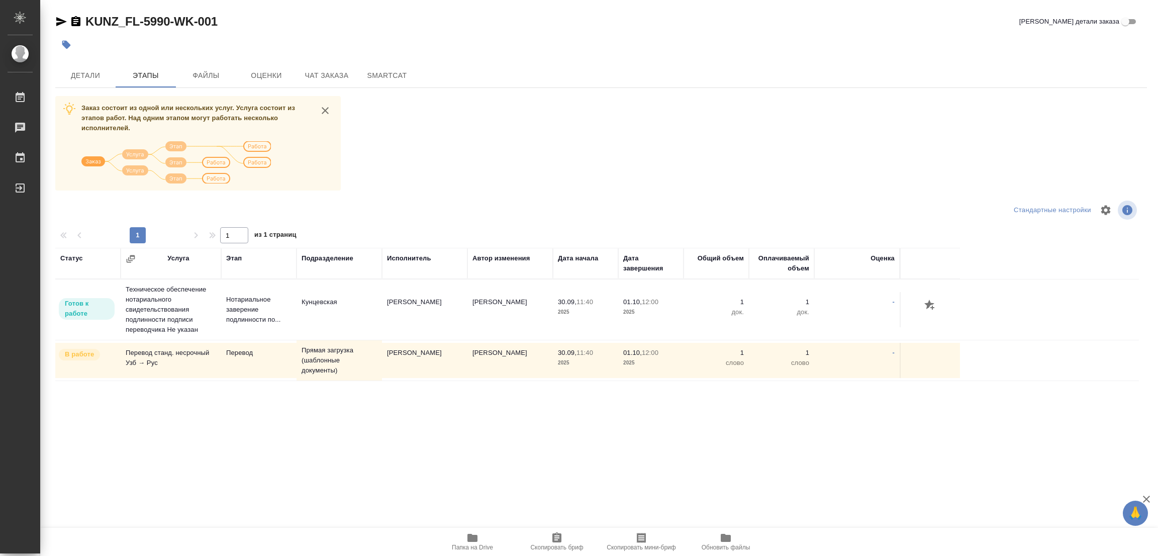
click at [586, 103] on div "Заказ состоит из одной или нескольких услуг. Услуга состоит из этапов работ. На…" at bounding box center [601, 285] width 1092 height 378
click at [73, 73] on span "Детали" at bounding box center [85, 75] width 48 height 13
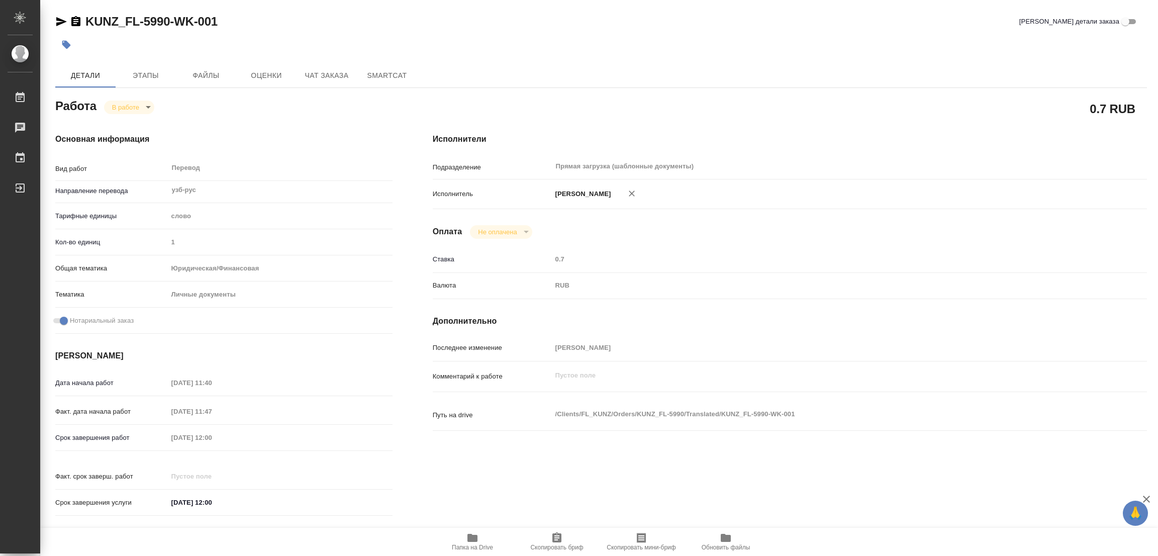
type textarea "x"
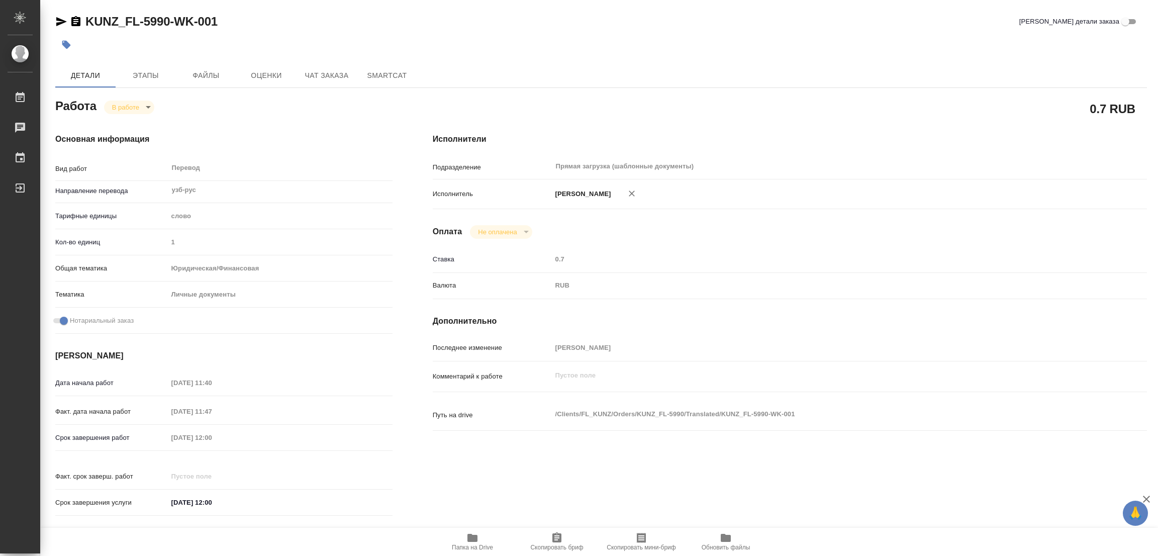
type textarea "x"
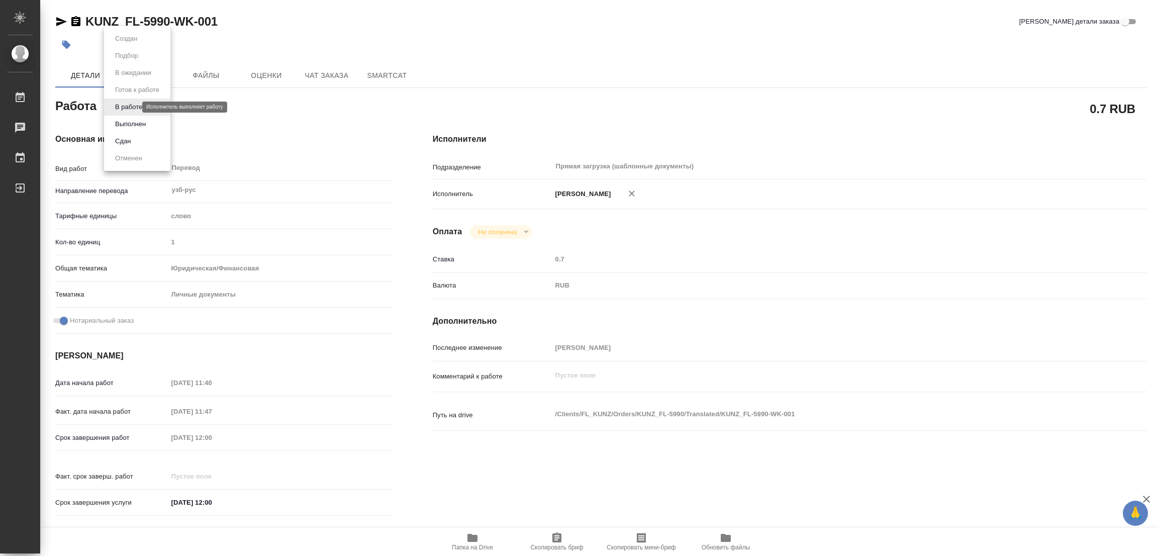
click at [128, 104] on body "🙏 .cls-1 fill:#fff; AWATERA Popova Galina Работы 0 Чаты График Выйти KUNZ_FL-59…" at bounding box center [579, 278] width 1158 height 556
type textarea "x"
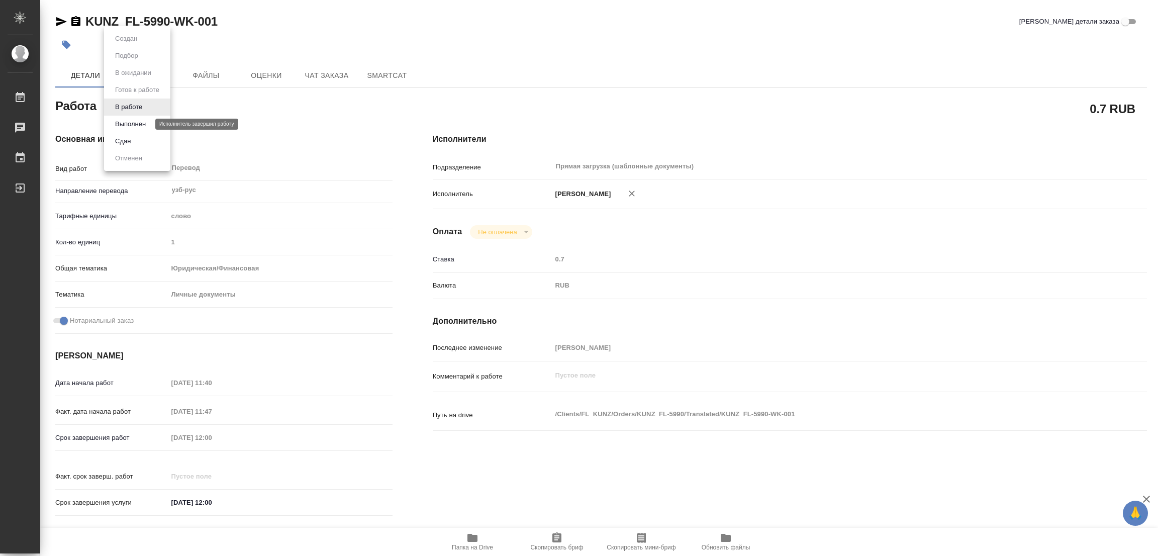
type textarea "x"
click at [118, 122] on button "Выполнен" at bounding box center [130, 124] width 37 height 11
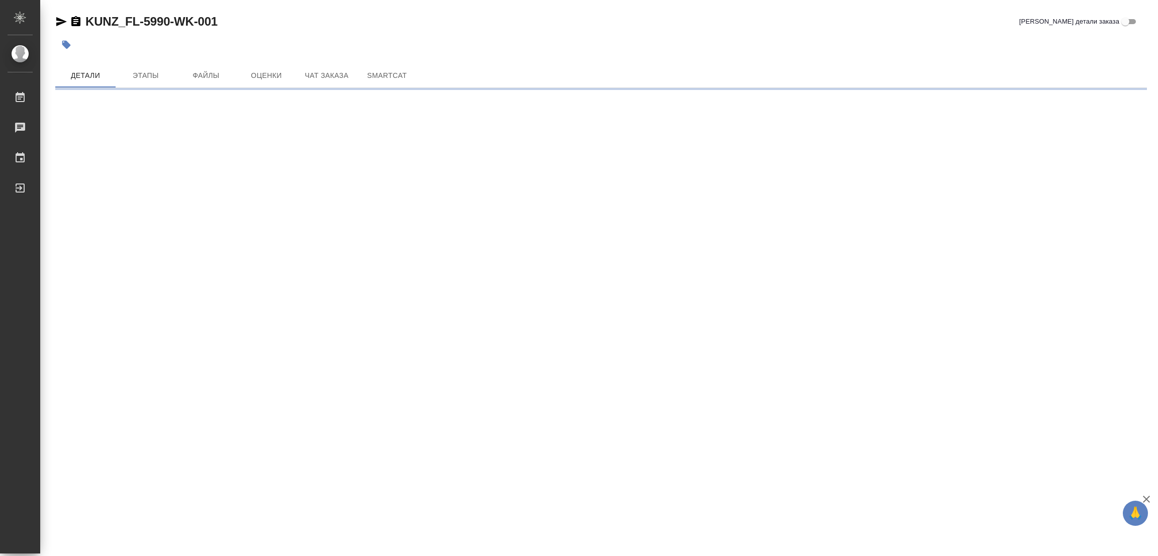
click at [65, 45] on icon "button" at bounding box center [66, 45] width 9 height 9
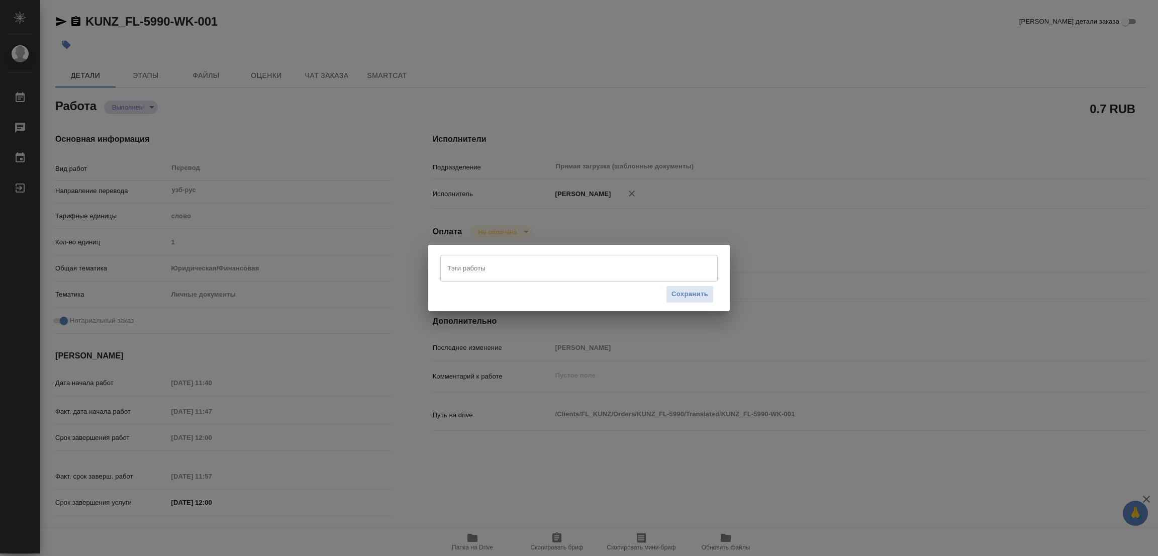
type textarea "x"
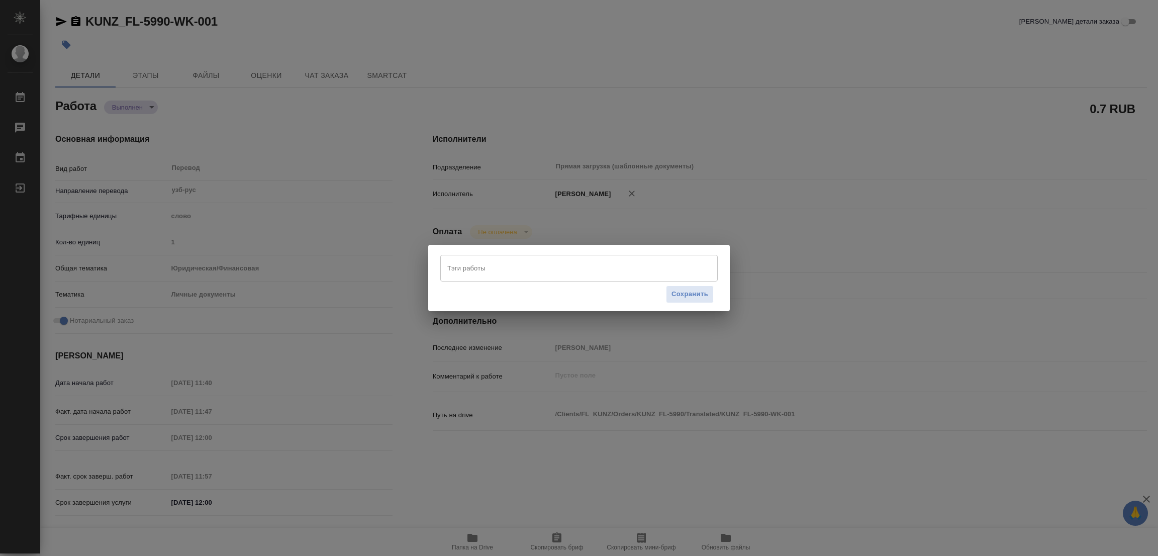
type textarea "x"
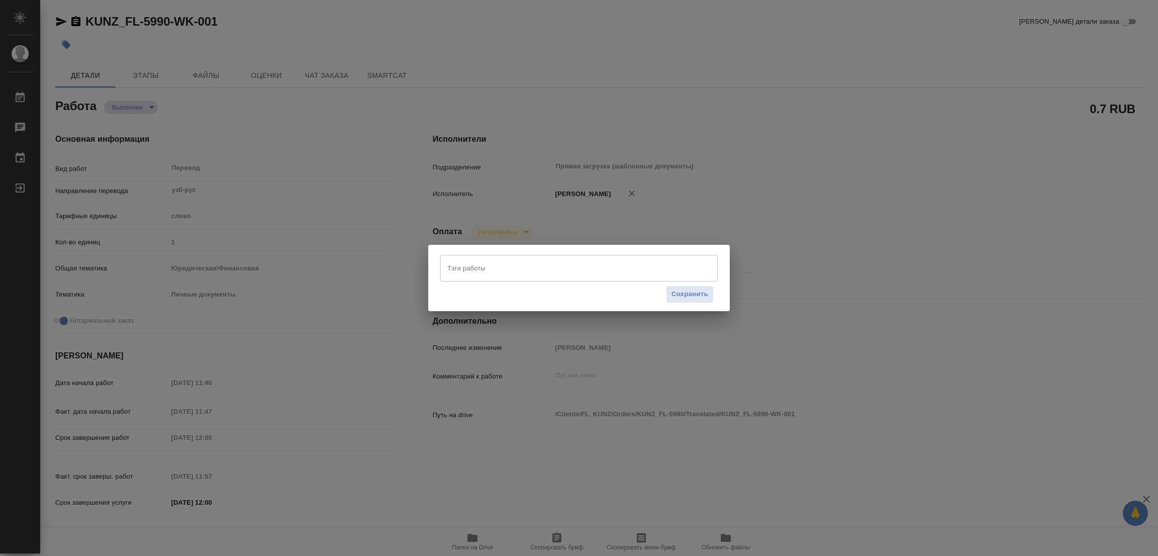
click at [469, 270] on input "Тэги работы" at bounding box center [569, 267] width 249 height 17
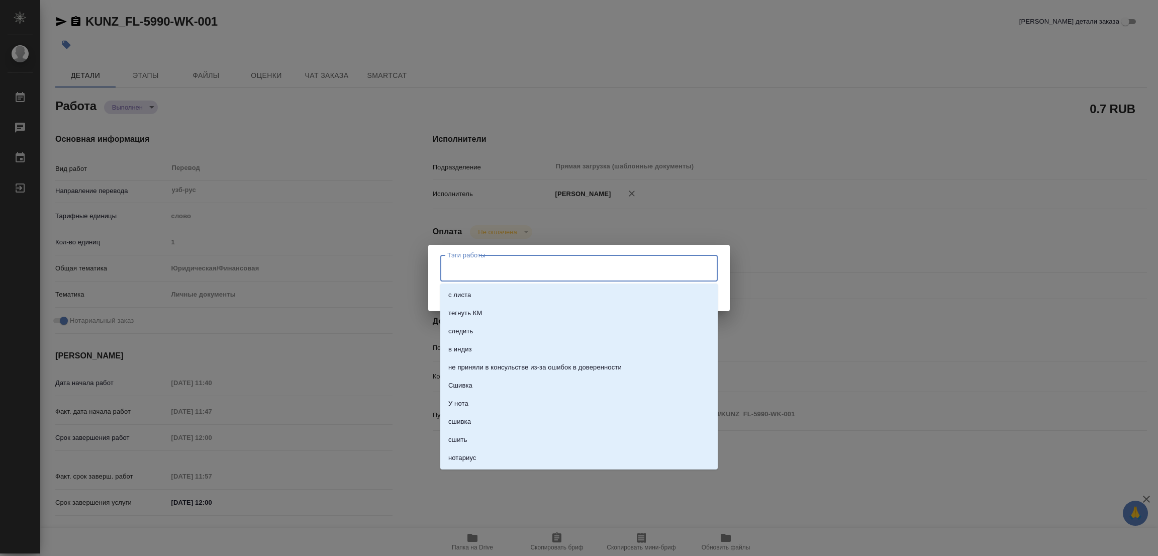
type textarea "x"
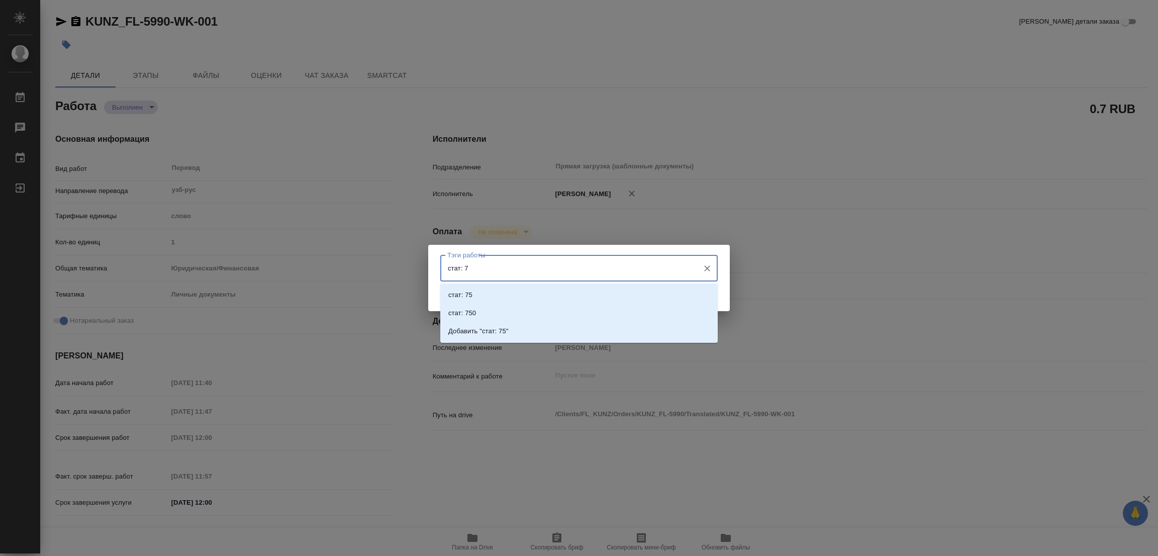
type input "стат: 75"
click at [494, 335] on p "Добавить "стат: 75"" at bounding box center [478, 331] width 60 height 10
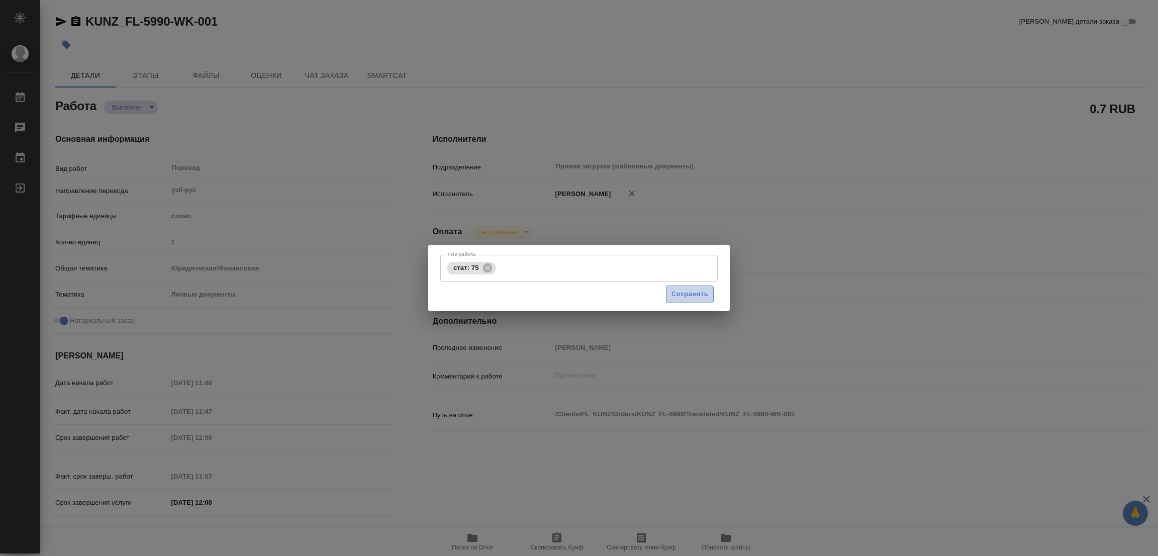
click at [678, 292] on span "Сохранить" at bounding box center [690, 295] width 37 height 12
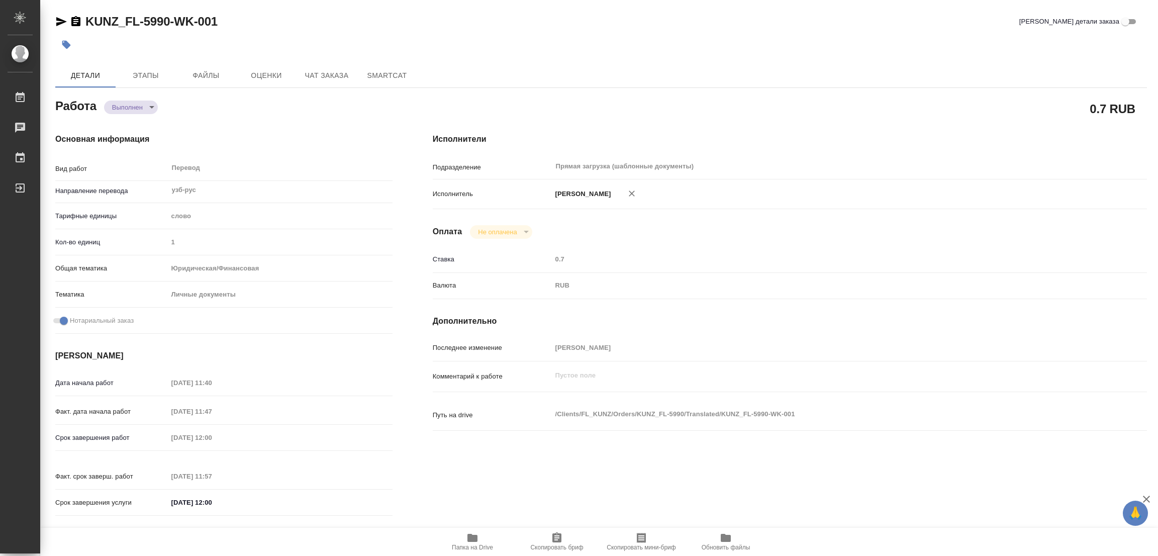
type input "completed"
type textarea "Перевод"
type textarea "x"
type input "узб-рус"
type input "5a8b1489cc6b4906c91bfd90"
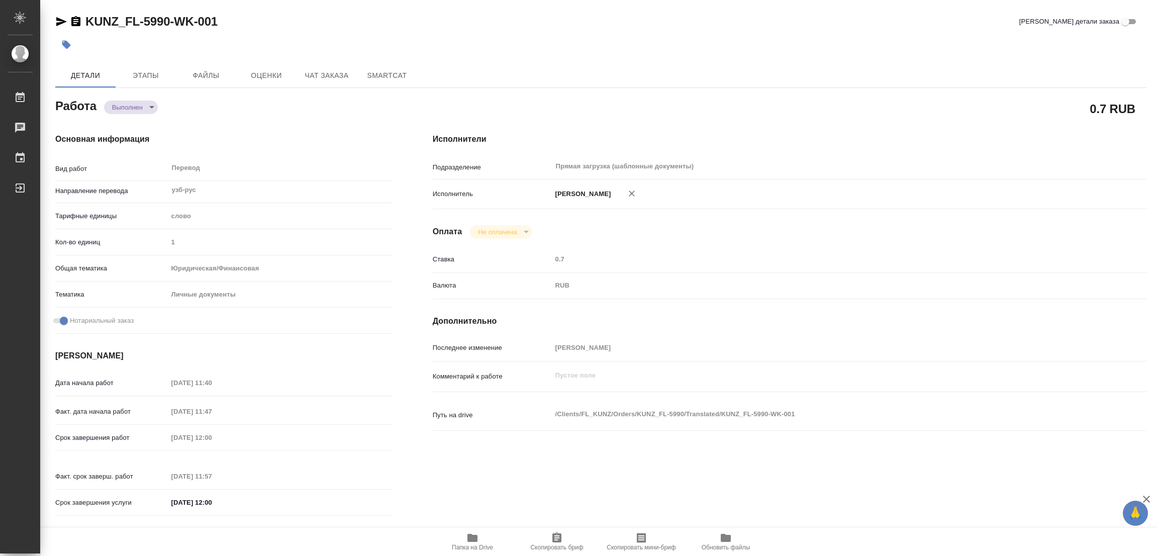
type input "1"
type input "yr-fn"
type input "5a8b8b956a9677013d343cfe"
checkbox input "true"
type input "30.09.2025 11:40"
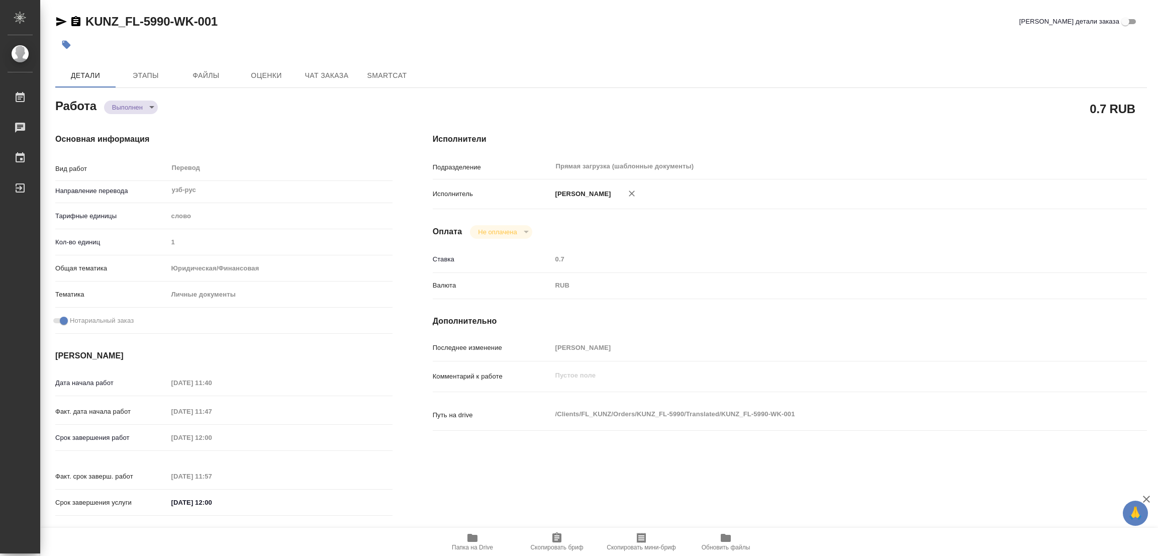
type input "30.09.2025 11:47"
type input "[DATE] 12:00"
type input "01.10.2025 11:57"
type input "[DATE] 12:00"
type input "Прямая загрузка (шаблонные документы)"
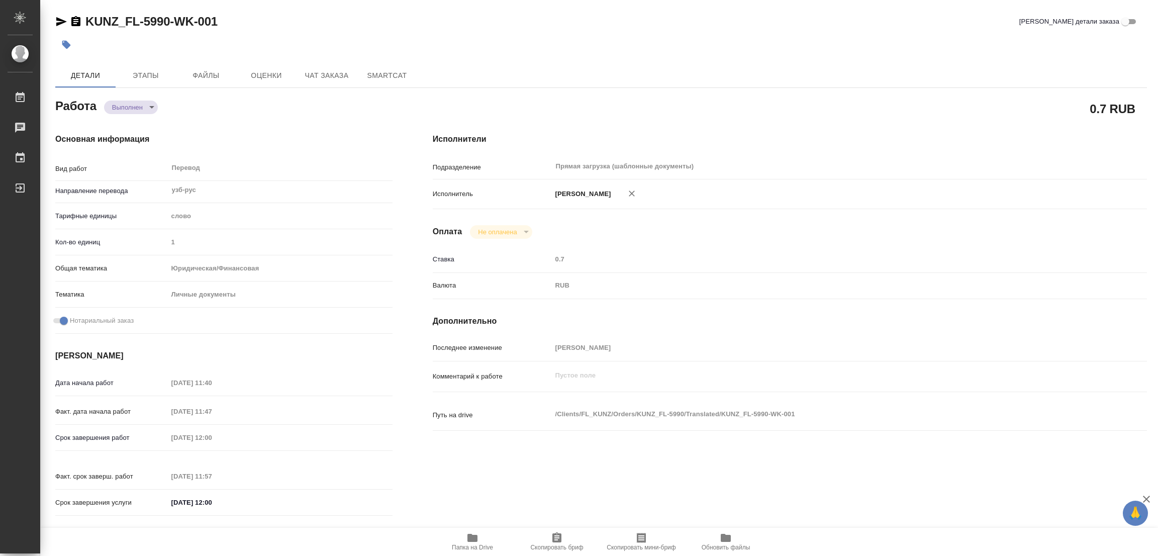
type input "notPayed"
type input "0.7"
type input "RUB"
type input "[PERSON_NAME]"
type textarea "x"
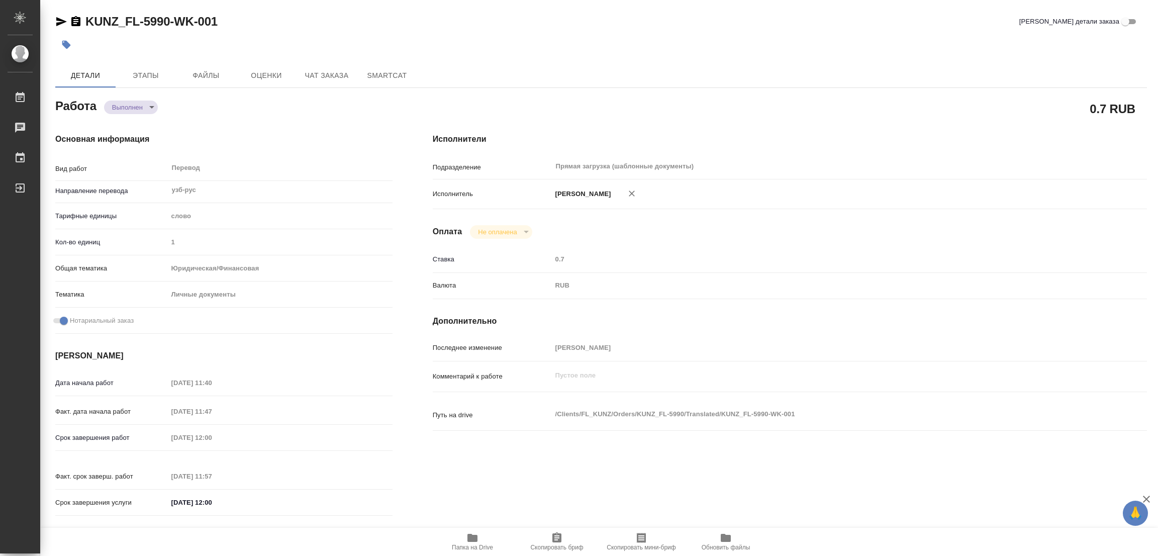
type textarea "/Clients/FL_KUNZ/Orders/KUNZ_FL-5990/Translated/KUNZ_FL-5990-WK-001"
type textarea "x"
type input "KUNZ_FL-5990"
type input "Перевод станд. несрочный"
type input "Постредактура машинного перевода, Редактура, Корректура, Перевод, Приёмка по ка…"
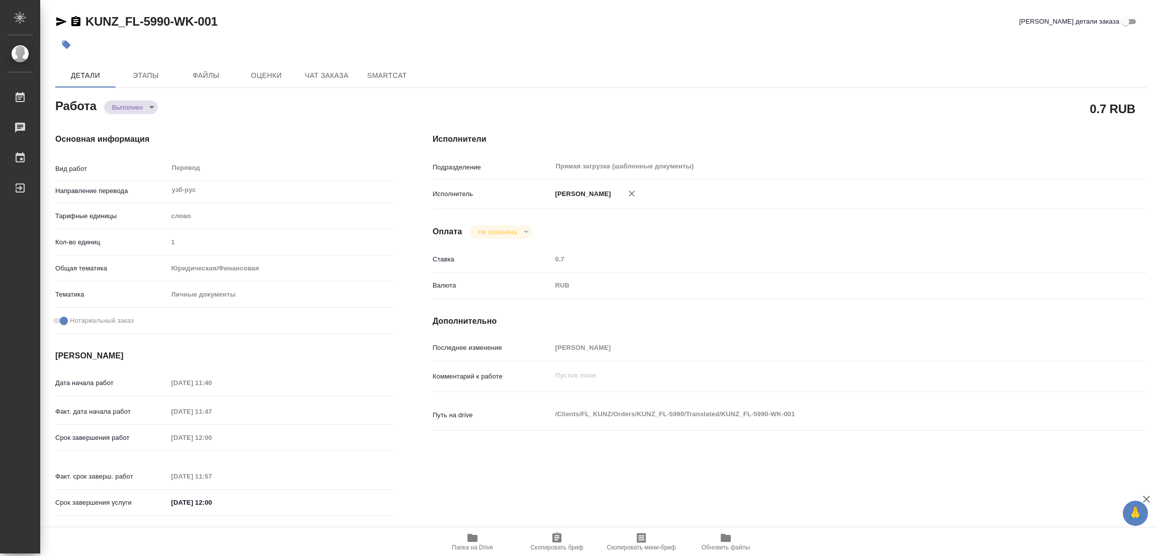
type input "Веселова Юлия"
type input "/Clients/FL_KUNZ/Orders/KUNZ_FL-5990"
type textarea "x"
type textarea "ВУ узб-рус, под нот"
type textarea "x"
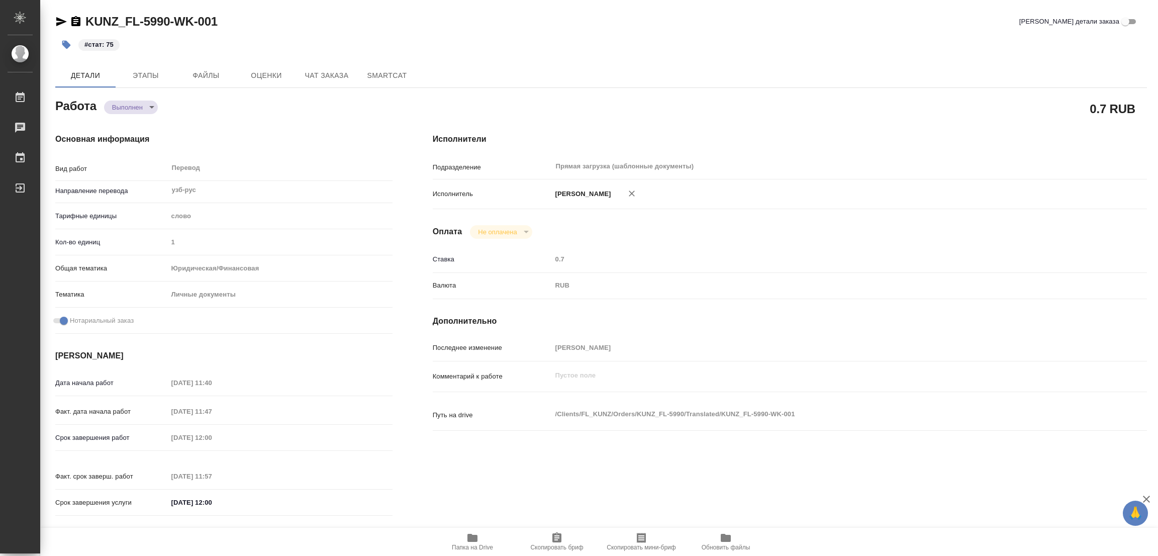
type textarea "x"
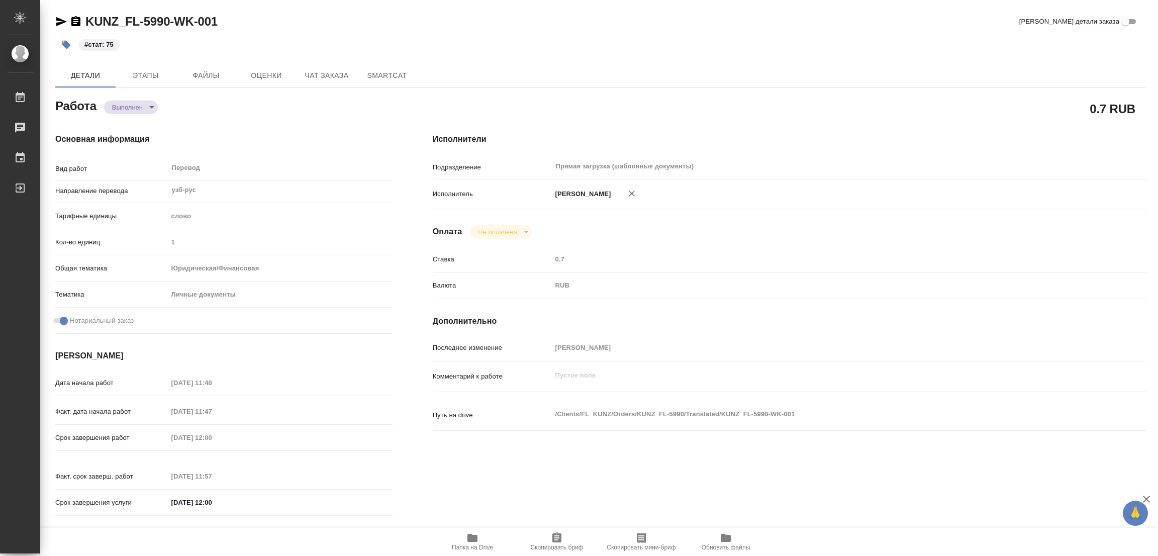
type textarea "x"
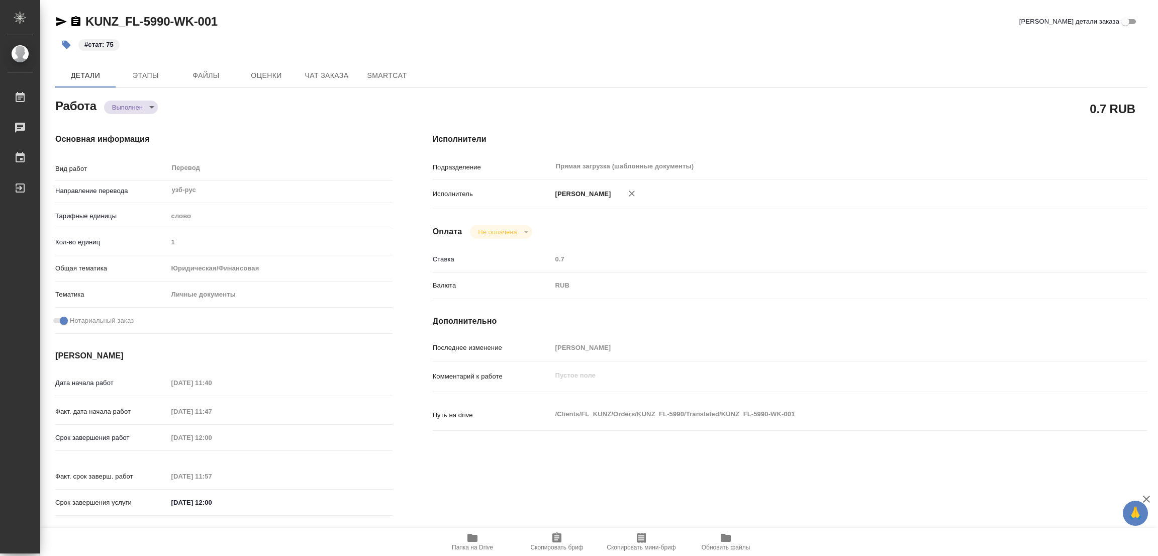
click at [478, 119] on div "Исполнители Подразделение Прямая загрузка (шаблонные документы) ​ Исполнитель П…" at bounding box center [790, 327] width 754 height 429
type textarea "x"
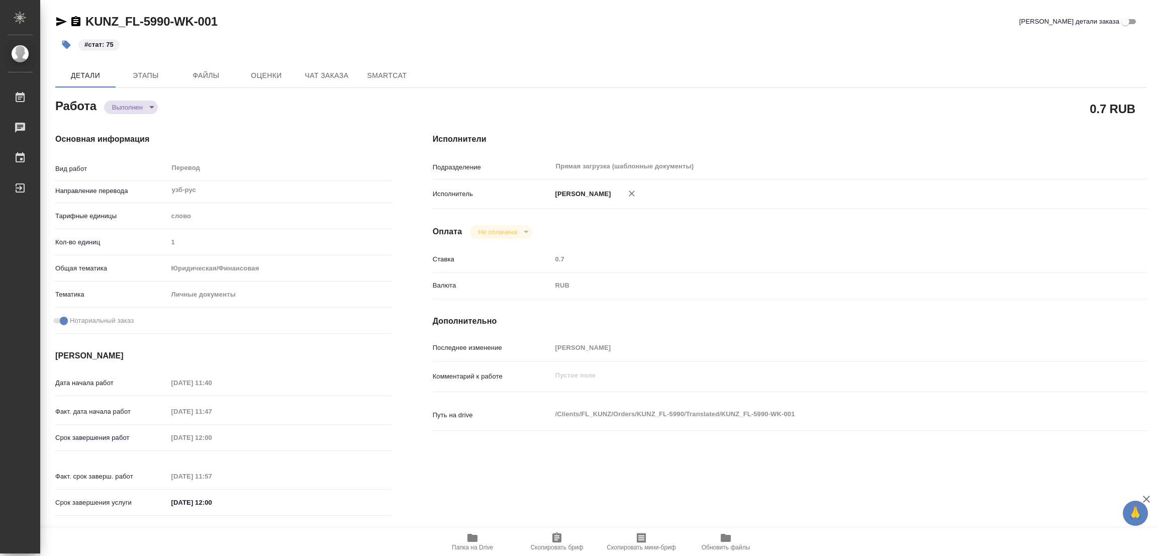
type textarea "x"
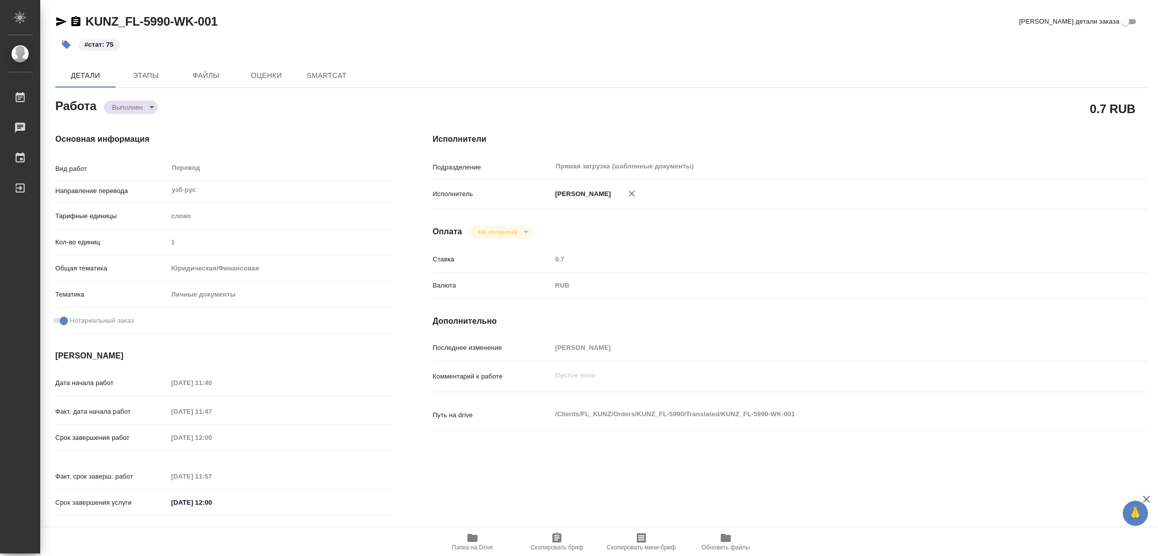
type textarea "x"
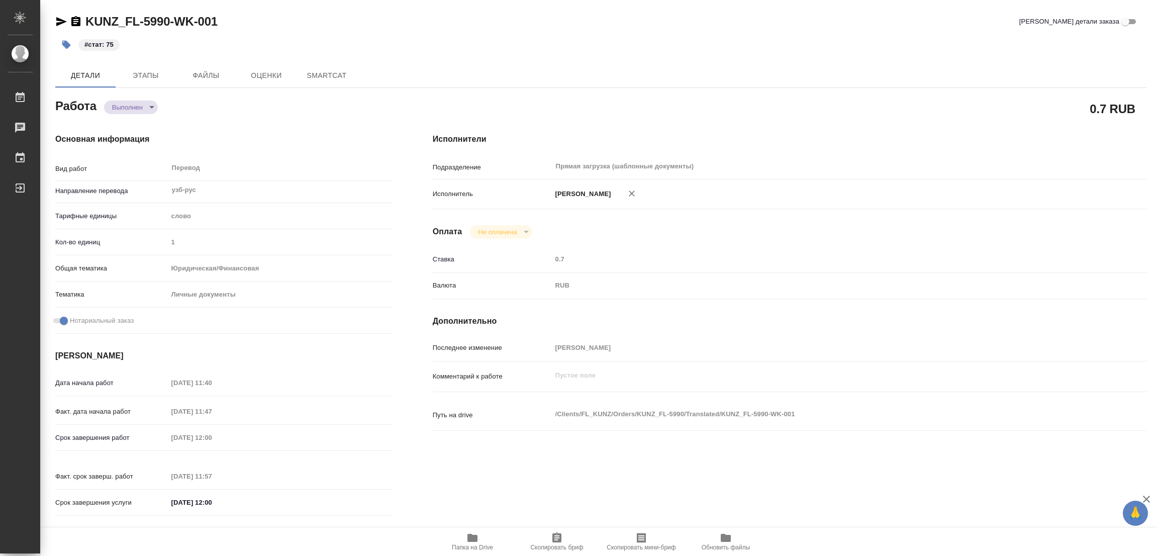
type textarea "x"
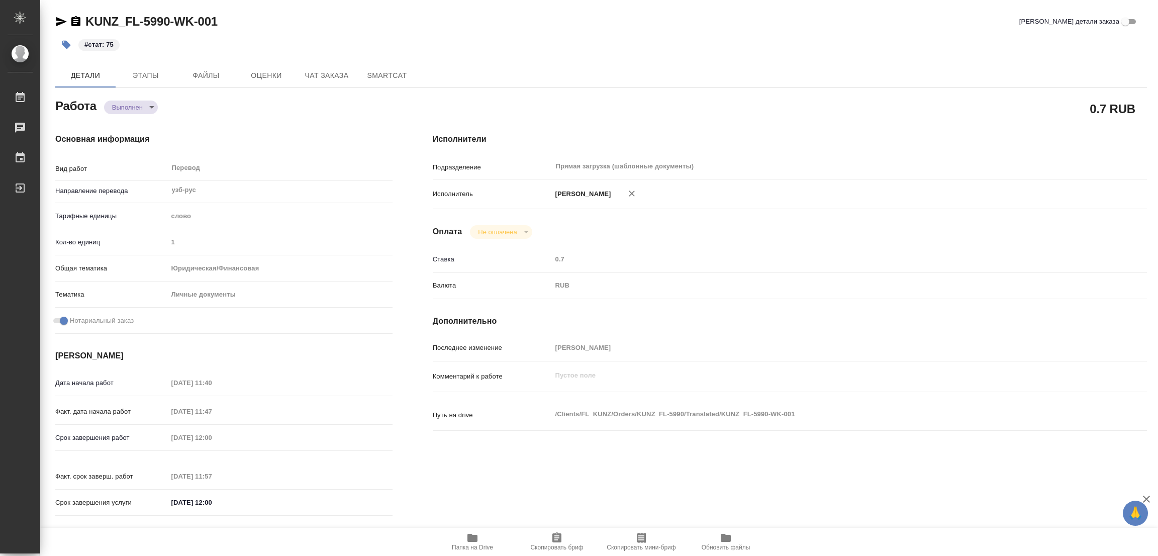
type textarea "x"
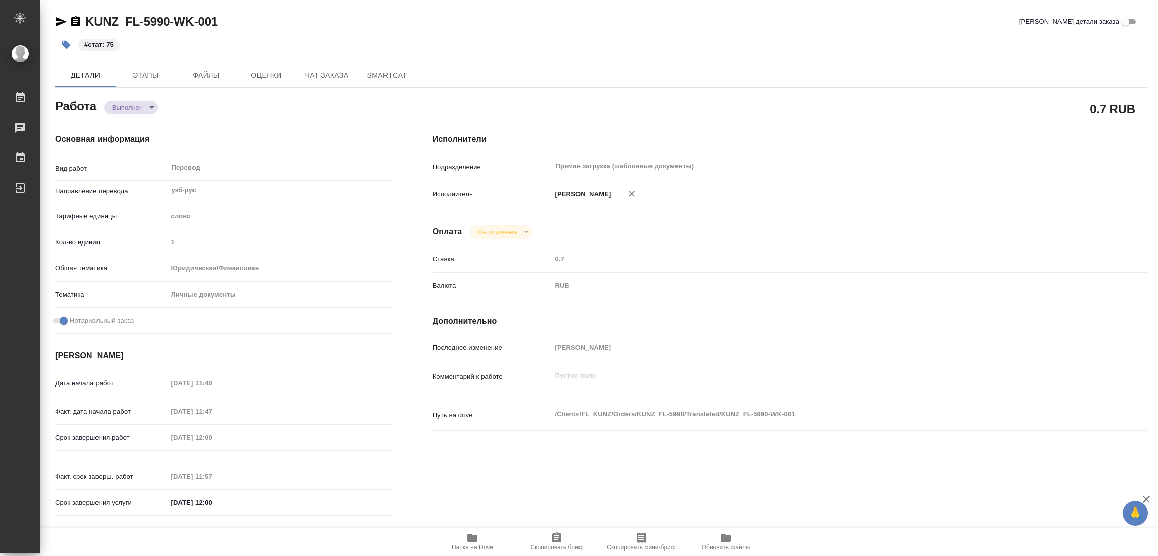
type textarea "x"
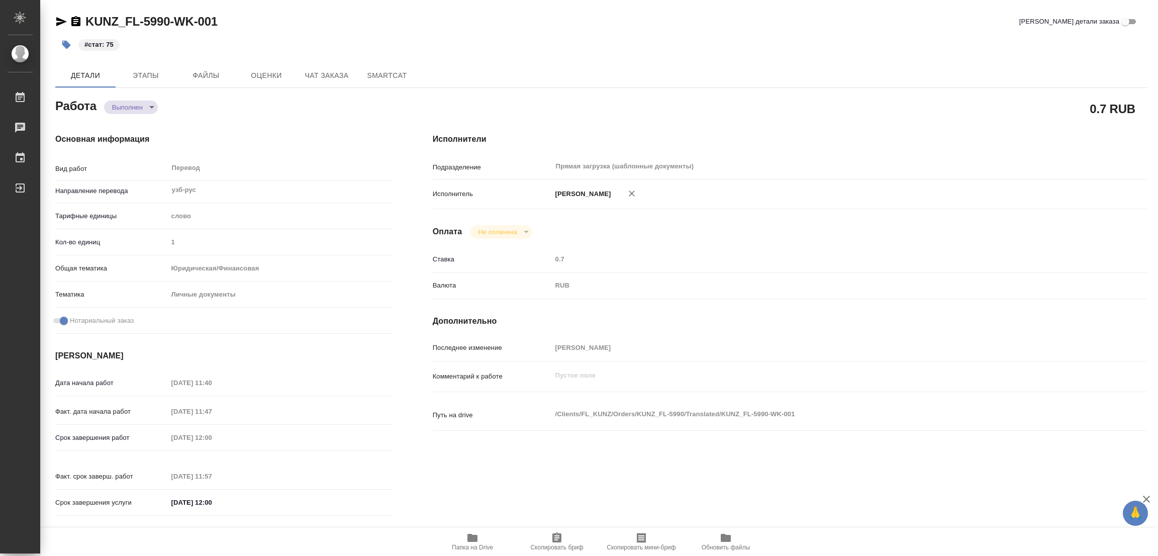
type textarea "x"
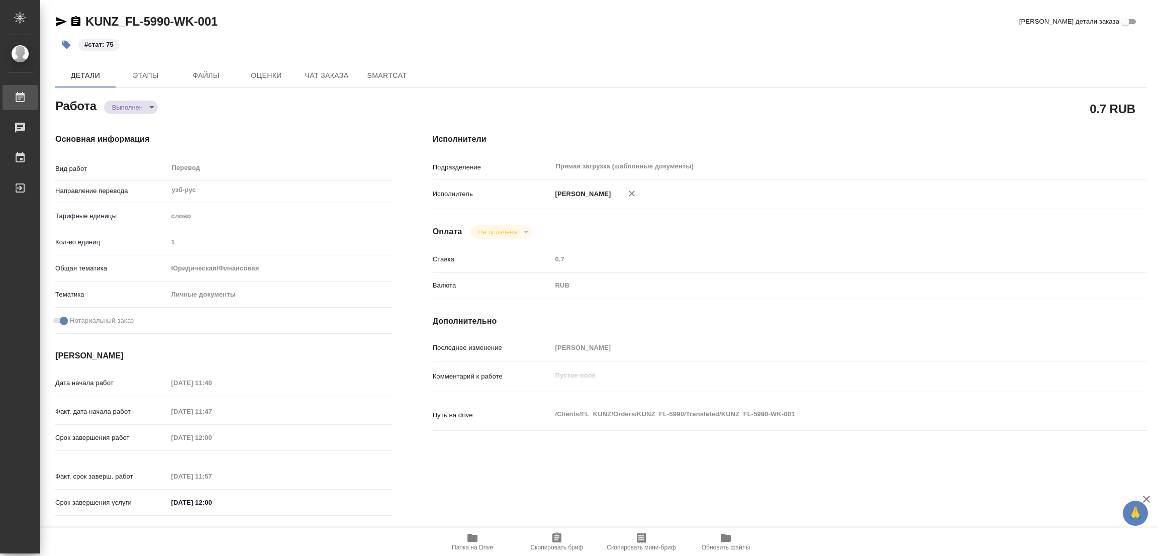
type textarea "x"
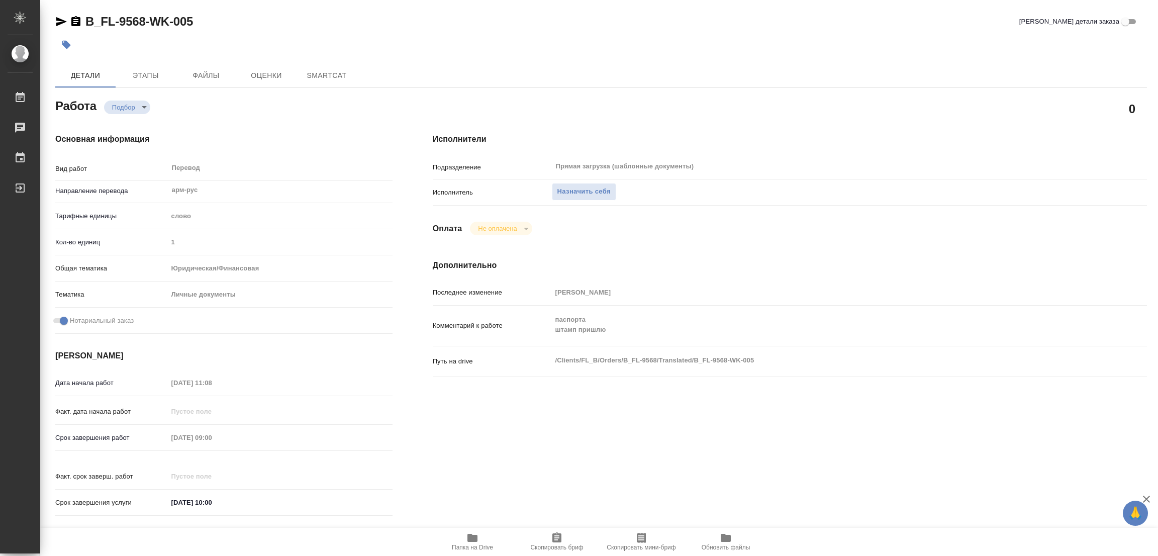
type textarea "x"
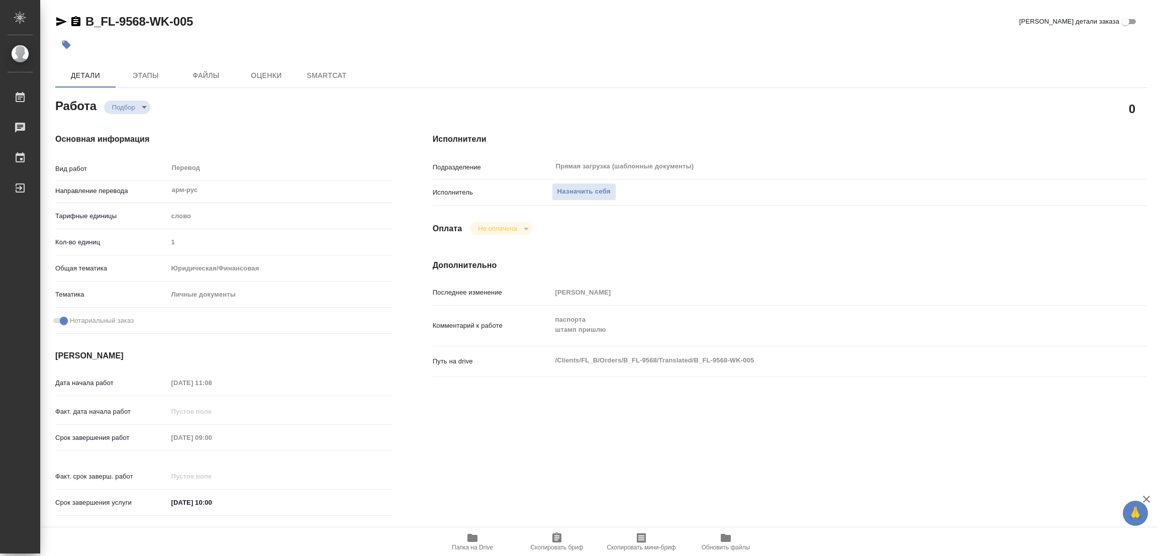
type textarea "x"
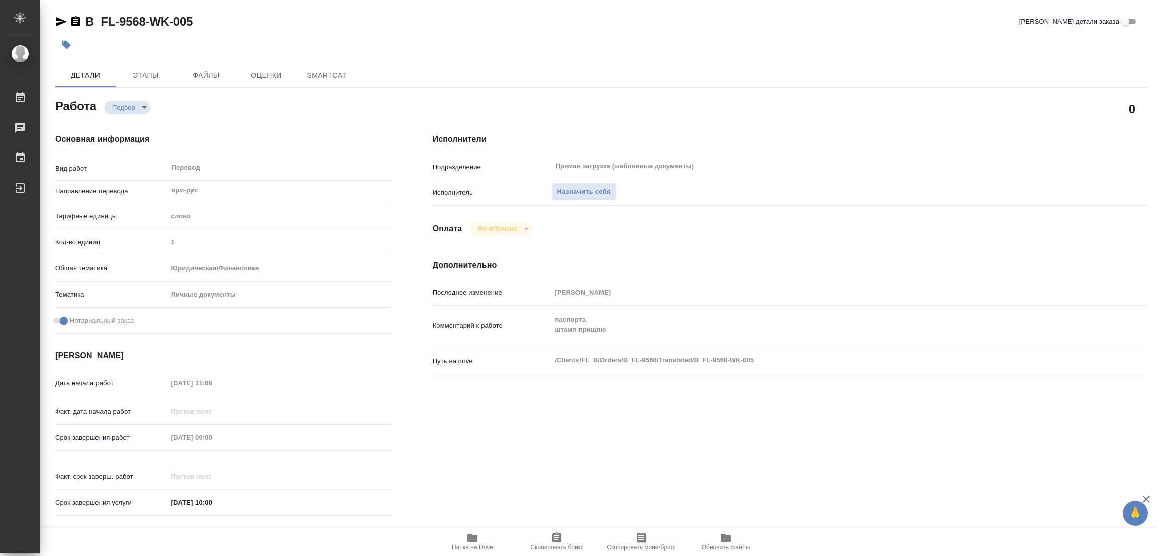
type textarea "x"
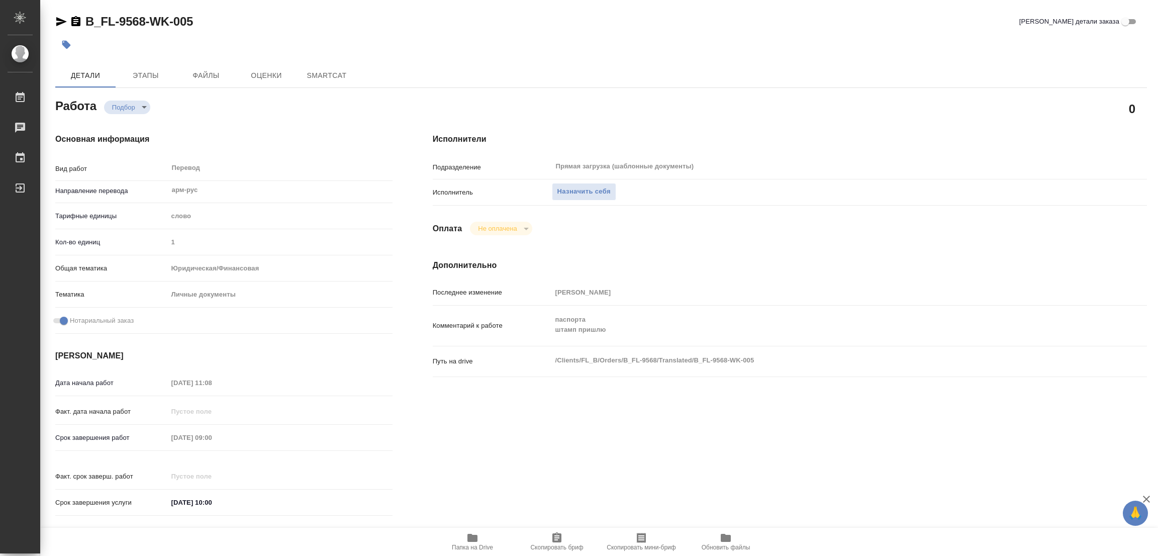
type textarea "x"
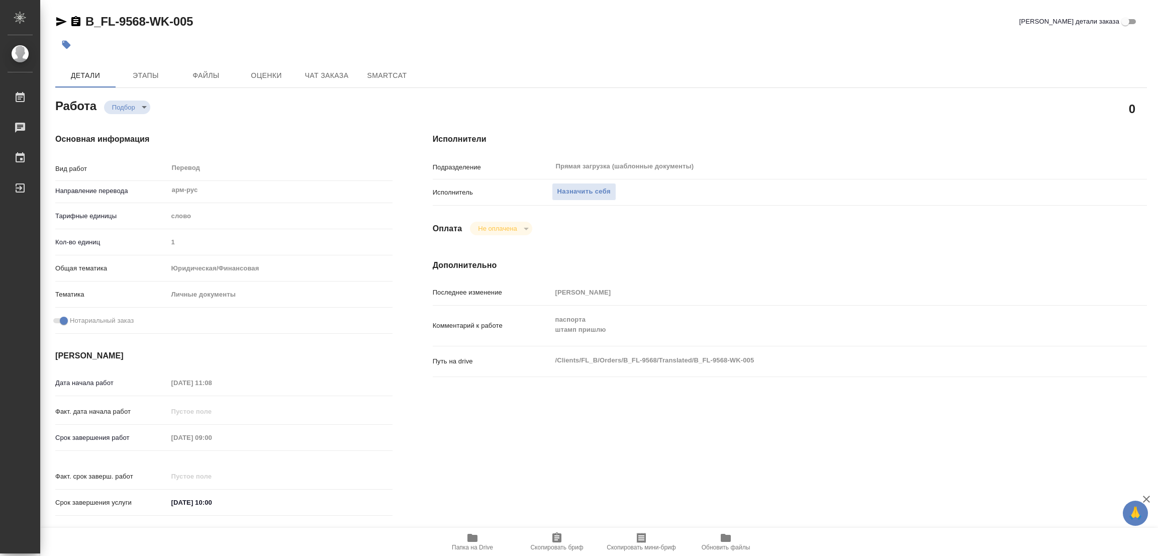
type textarea "x"
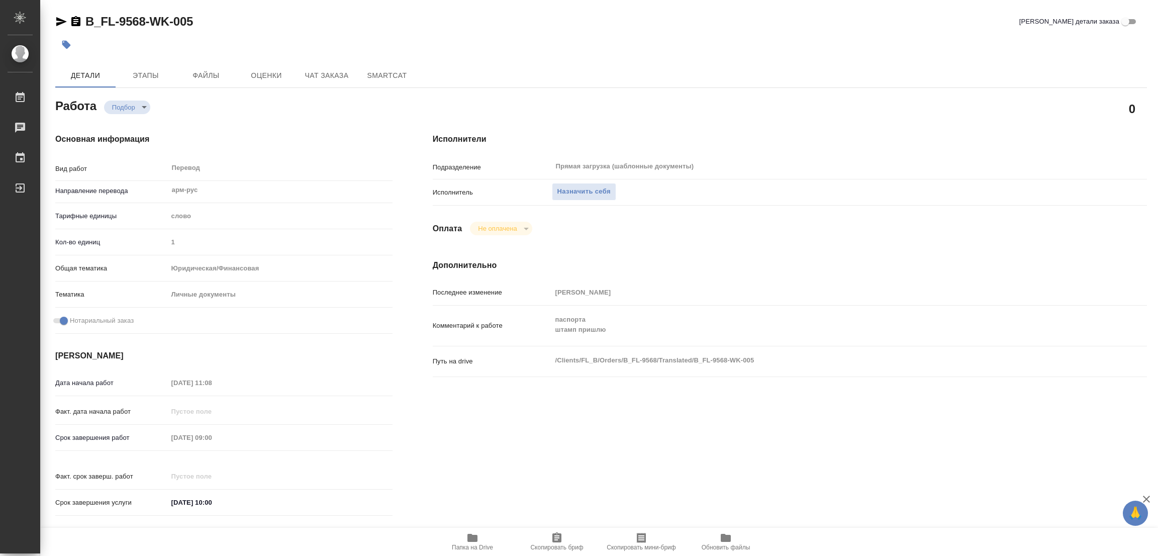
scroll to position [276, 0]
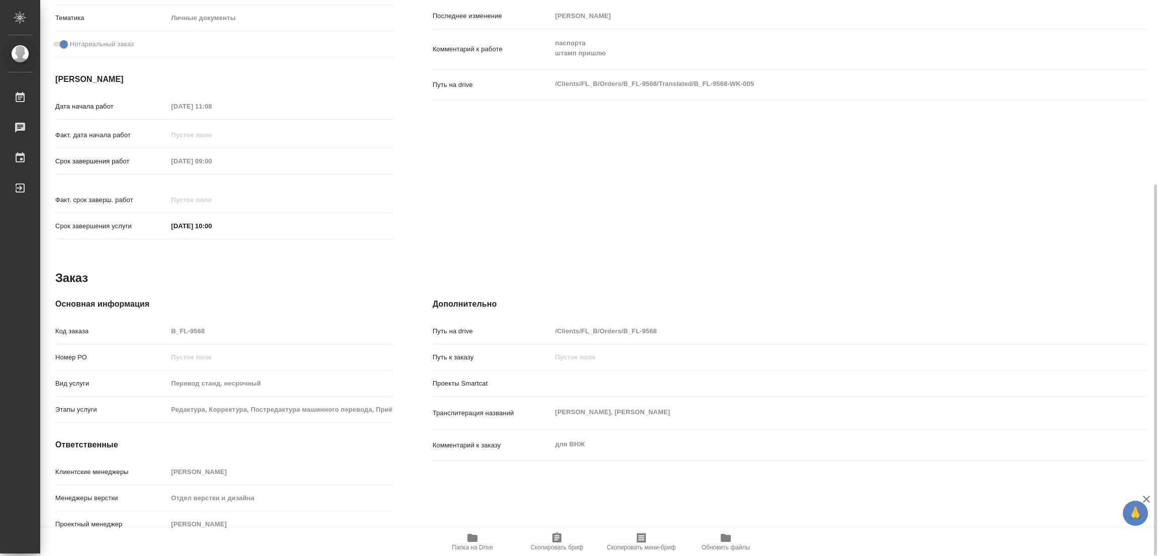
type textarea "x"
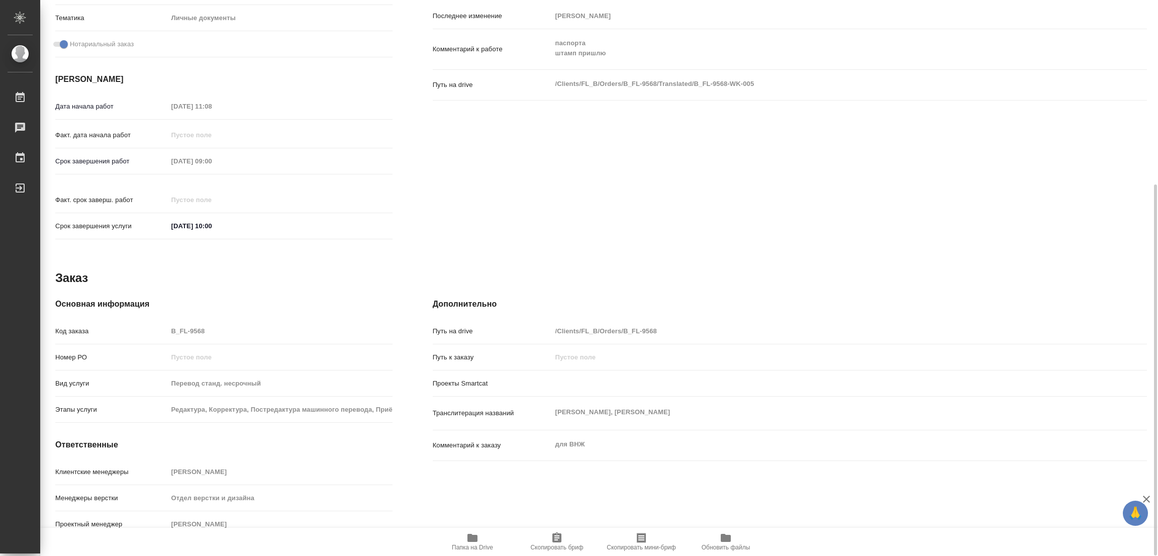
scroll to position [0, 0]
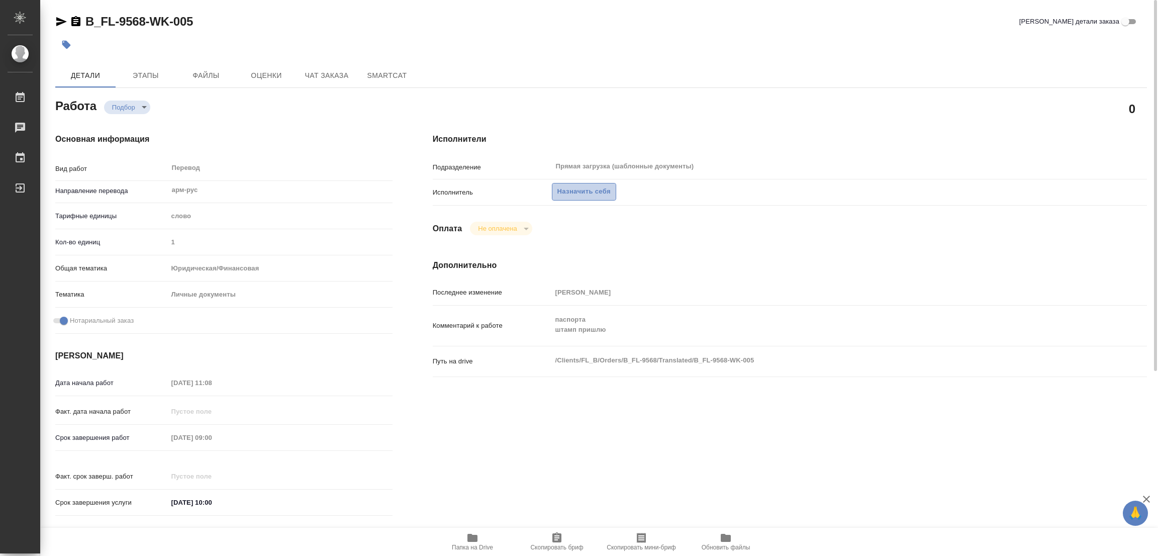
click at [587, 193] on span "Назначить себя" at bounding box center [583, 192] width 53 height 12
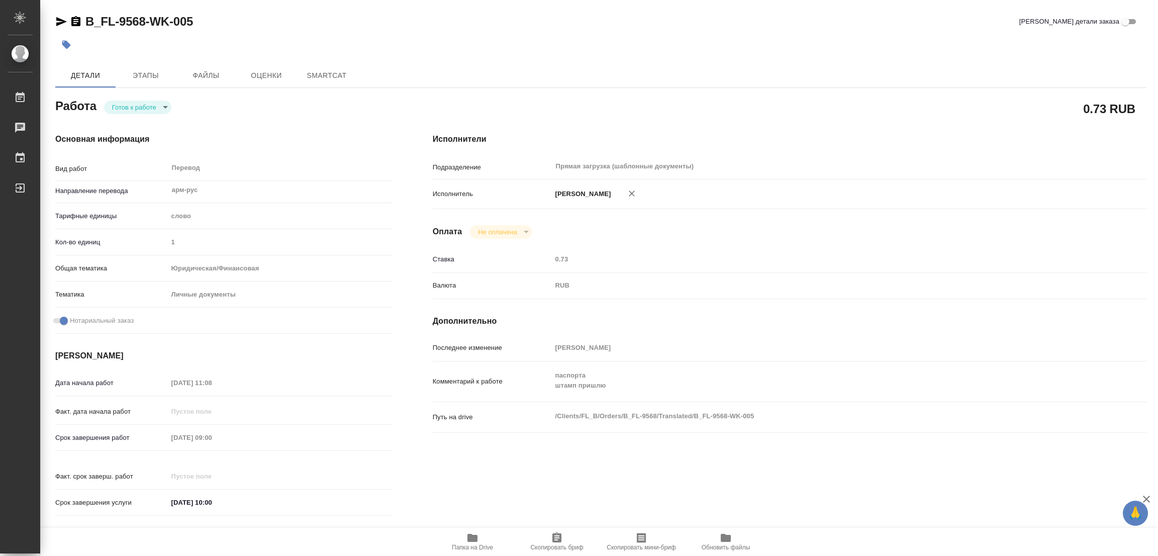
type textarea "x"
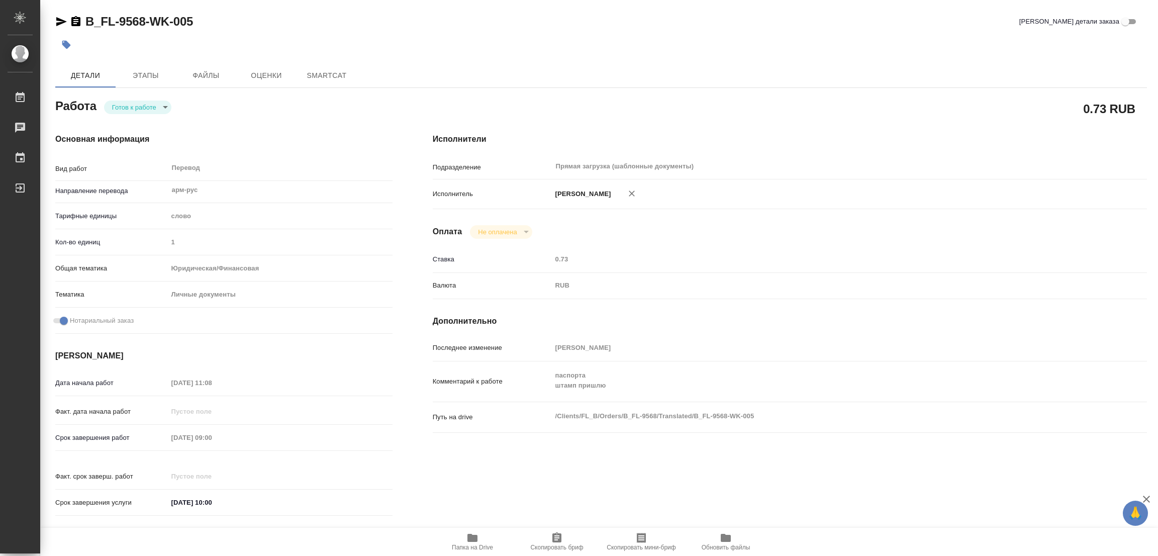
type textarea "x"
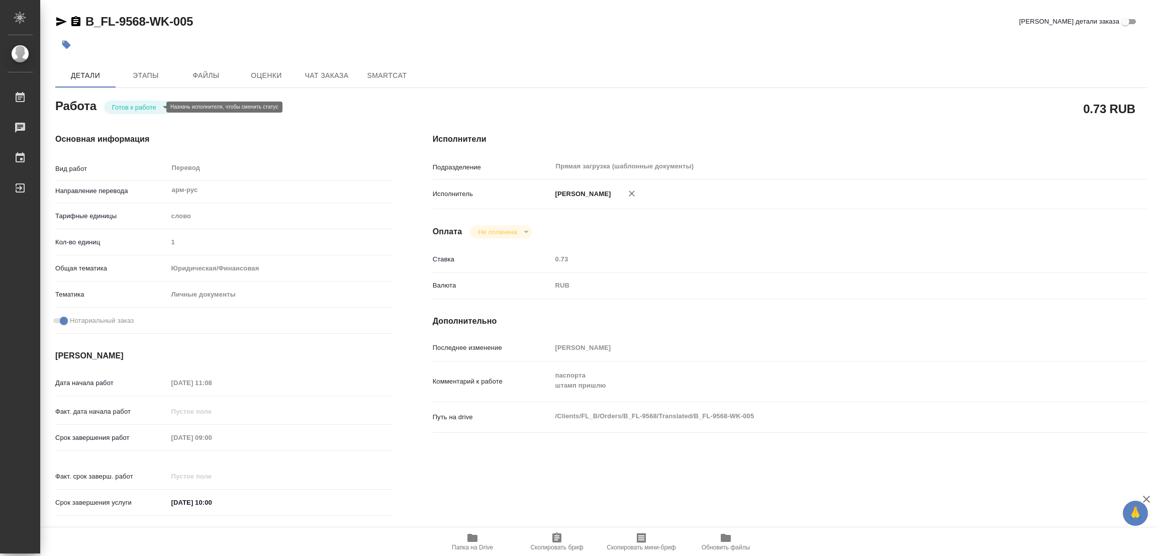
click at [119, 107] on body "🙏 .cls-1 fill:#fff; AWATERA [PERSON_NAME] Работы Чаты График Выйти B_FL-9568-WK…" at bounding box center [579, 278] width 1158 height 556
type textarea "x"
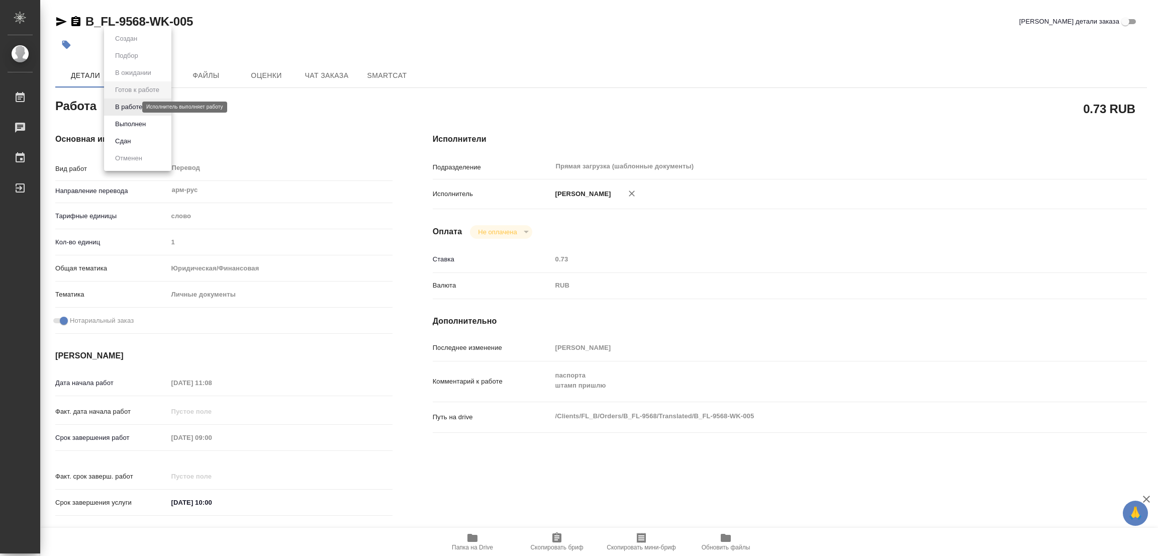
type textarea "x"
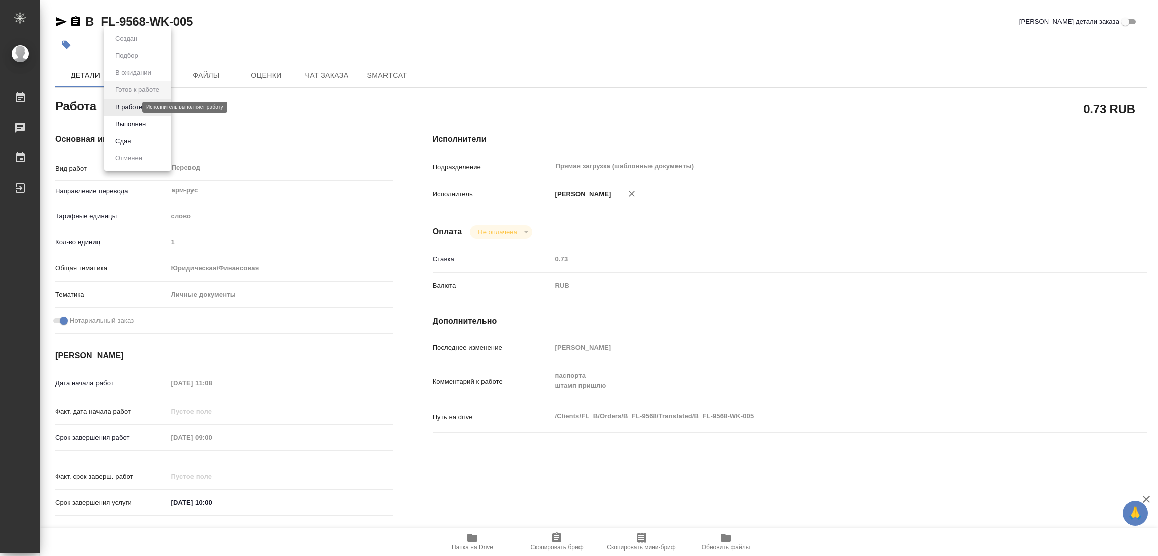
type textarea "x"
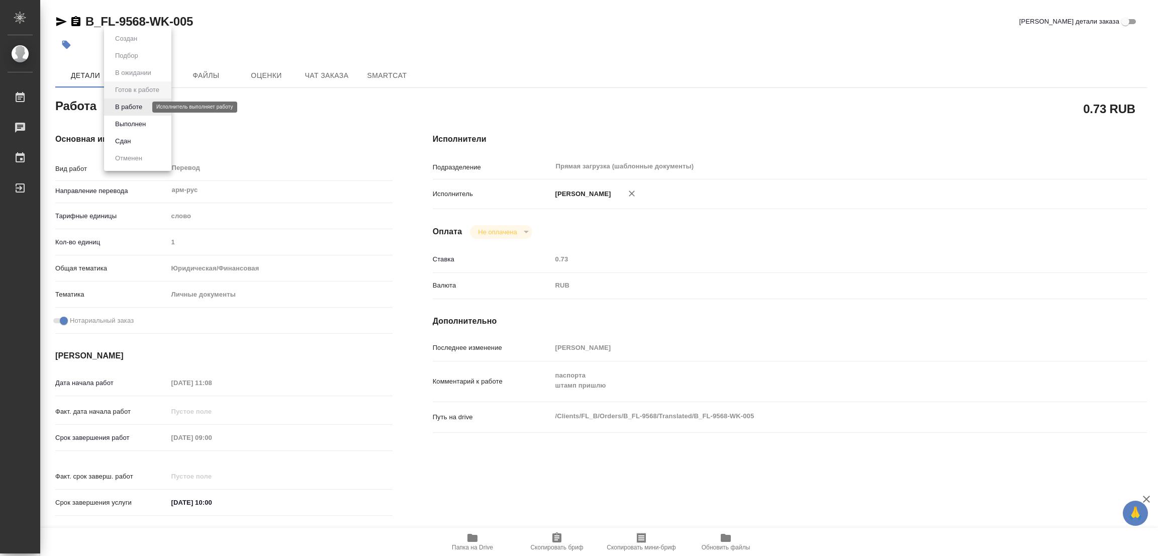
type textarea "x"
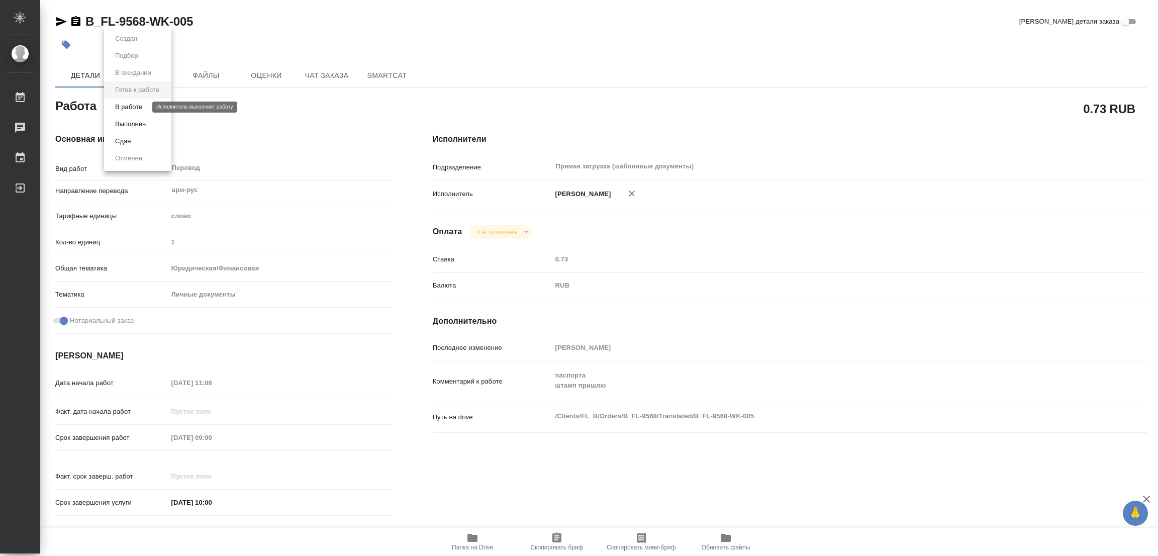
type textarea "x"
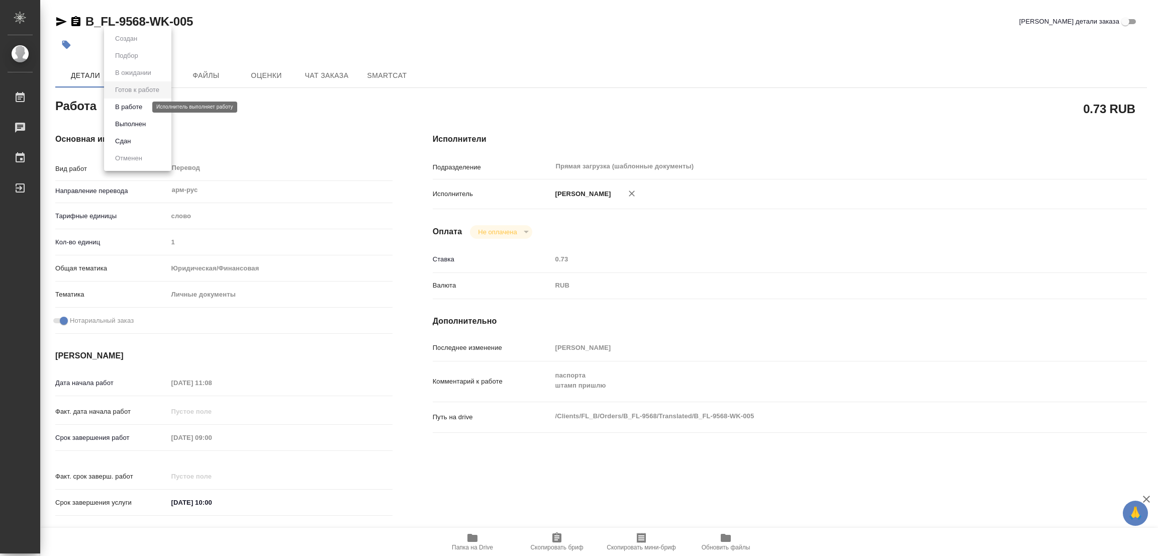
type textarea "x"
click at [119, 107] on button "В работе" at bounding box center [128, 107] width 33 height 11
type textarea "x"
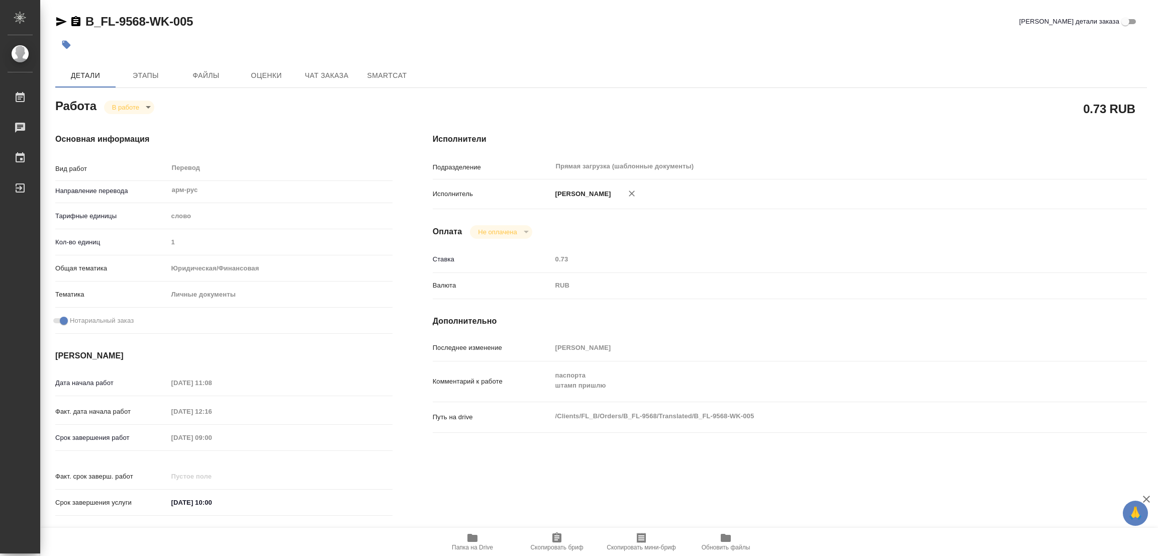
type textarea "x"
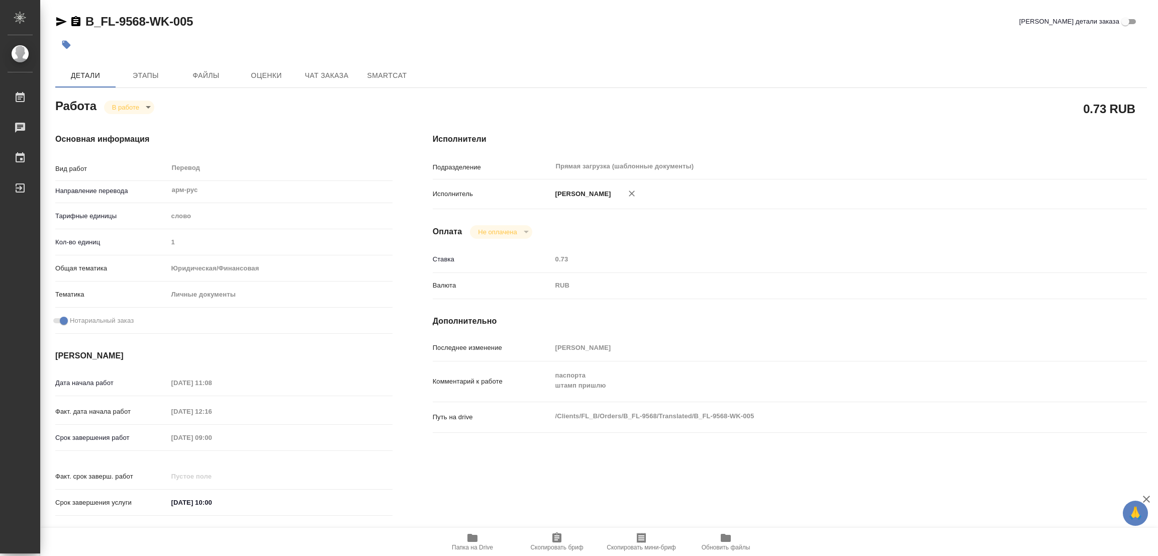
type textarea "x"
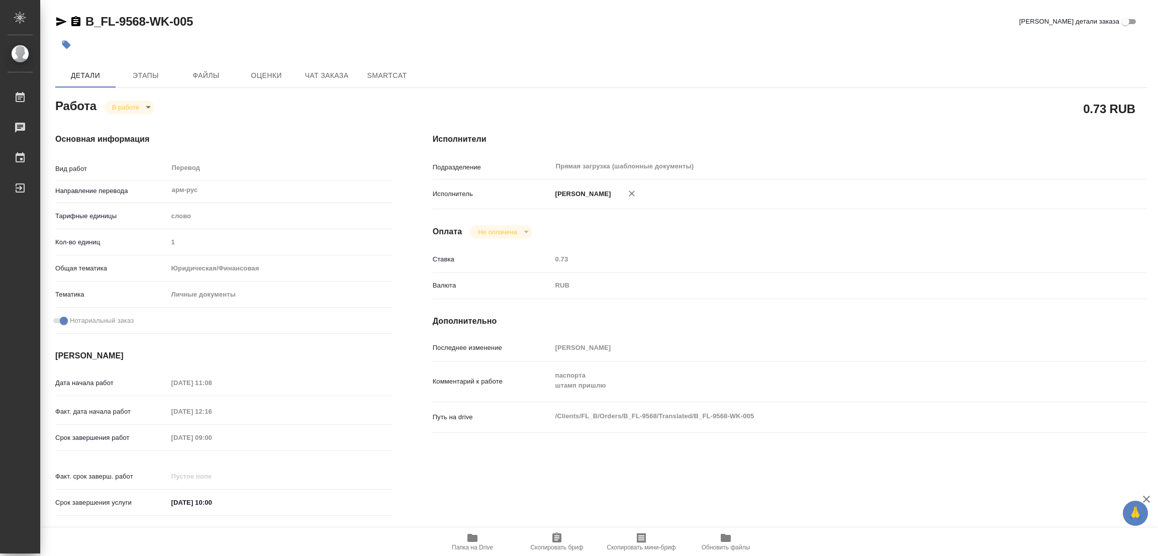
type textarea "x"
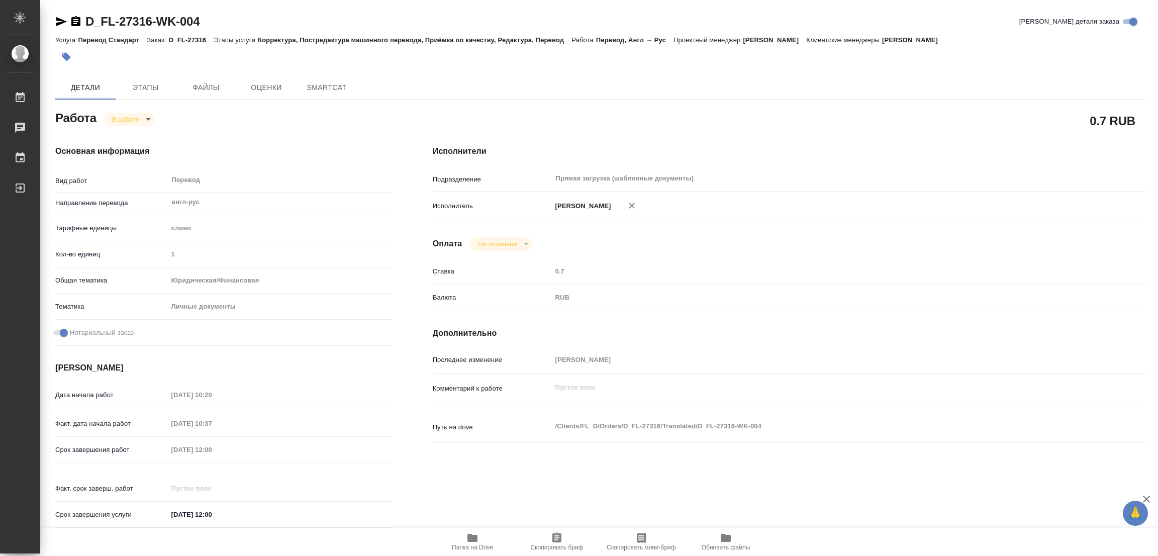
type textarea "x"
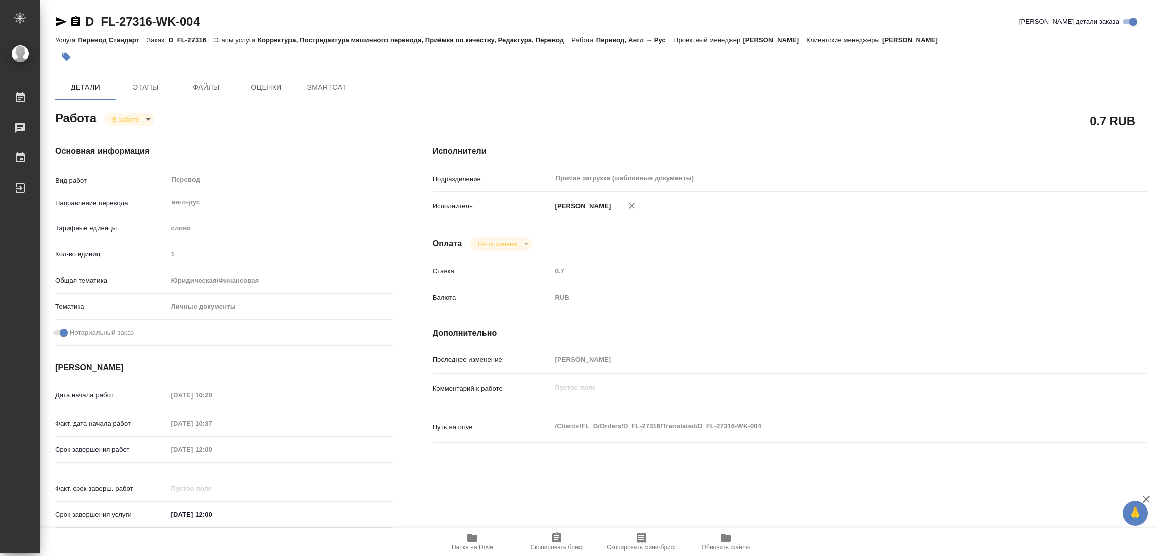
type textarea "x"
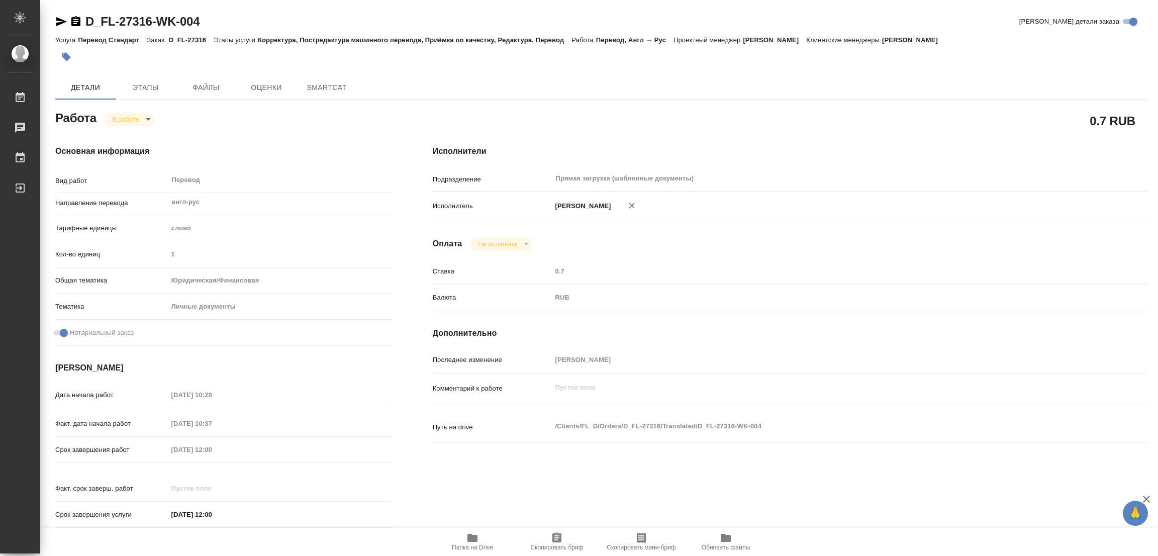
type textarea "x"
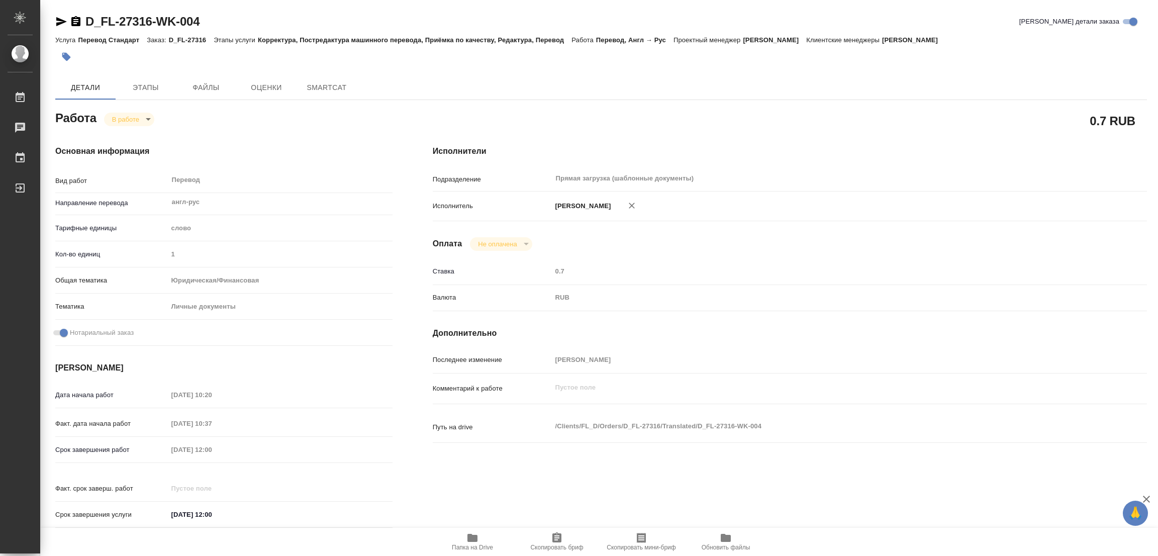
type textarea "x"
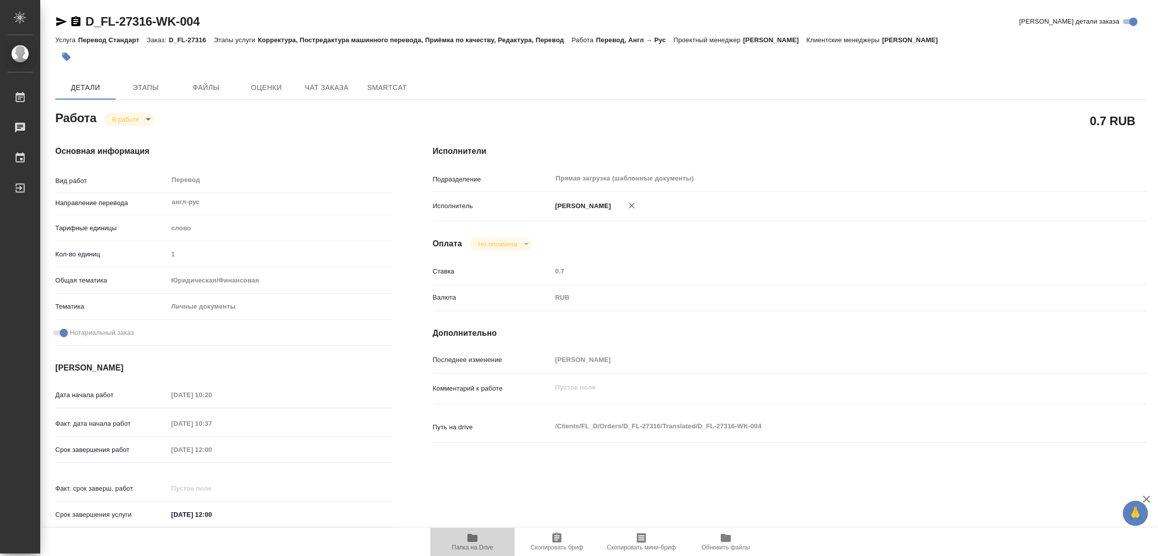
click at [472, 537] on icon "button" at bounding box center [472, 538] width 10 height 8
type textarea "x"
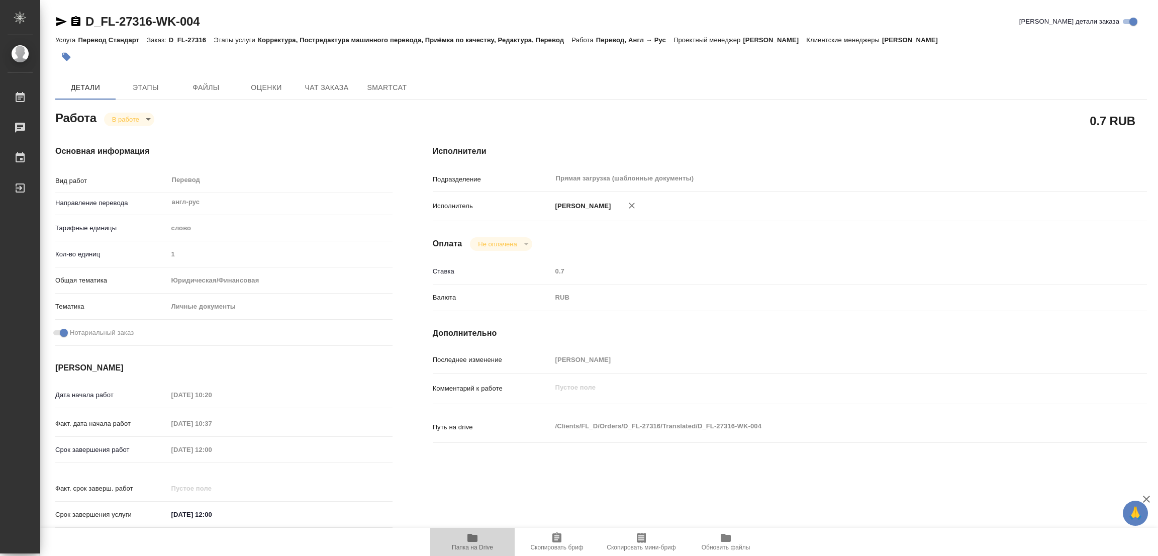
type textarea "x"
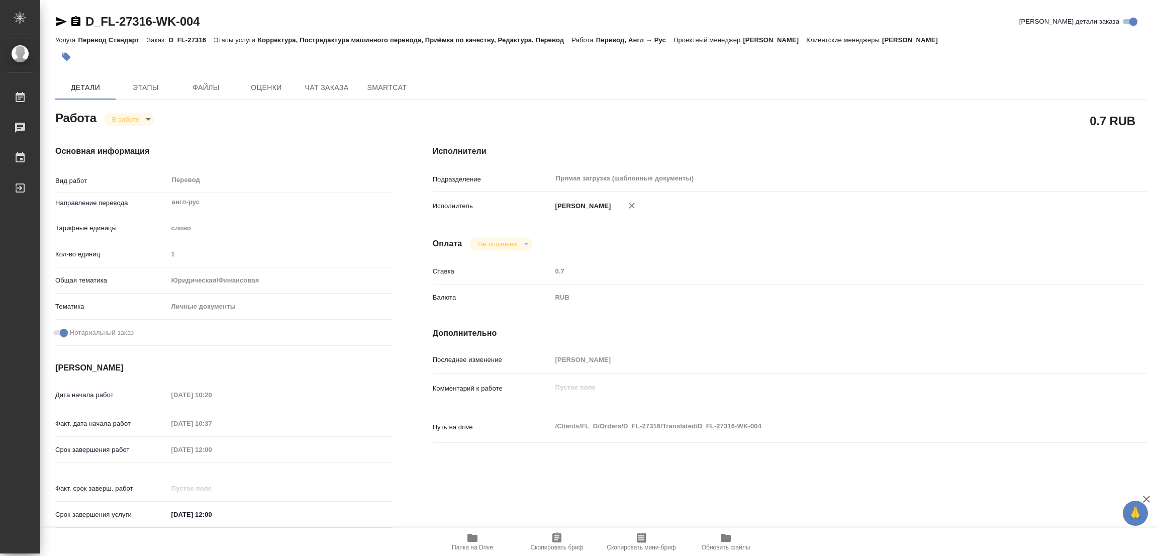
type textarea "x"
click at [138, 87] on span "Этапы" at bounding box center [146, 87] width 48 height 13
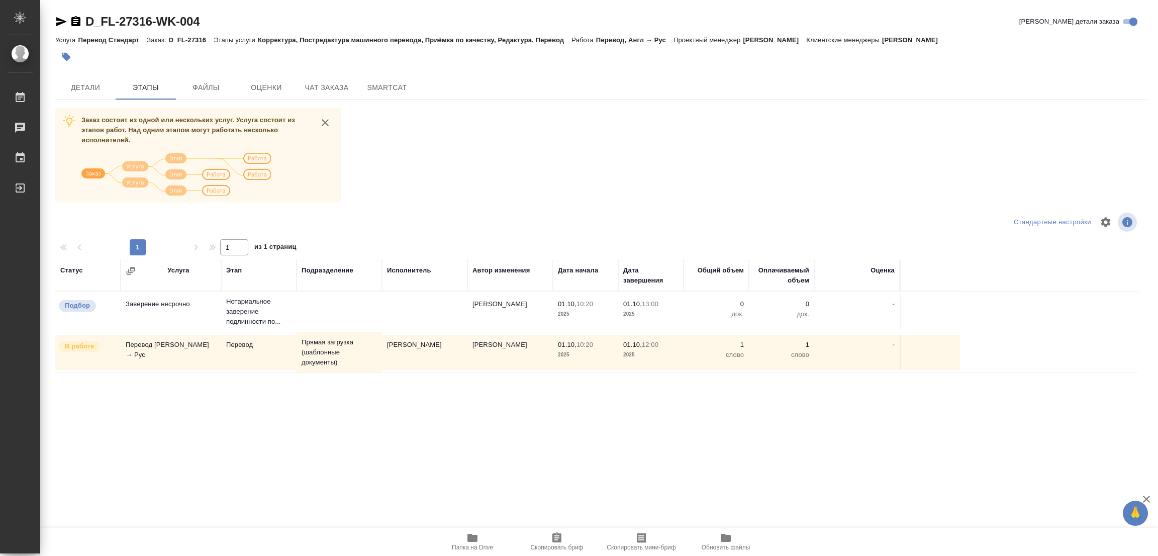
click at [564, 142] on div "Заказ состоит из одной или нескольких услуг. Услуга состоит из этапов работ. На…" at bounding box center [601, 297] width 1092 height 378
click at [461, 152] on div "Заказ состоит из одной или нескольких услуг. Услуга состоит из этапов работ. На…" at bounding box center [601, 297] width 1092 height 378
click at [91, 85] on span "Детали" at bounding box center [85, 87] width 48 height 13
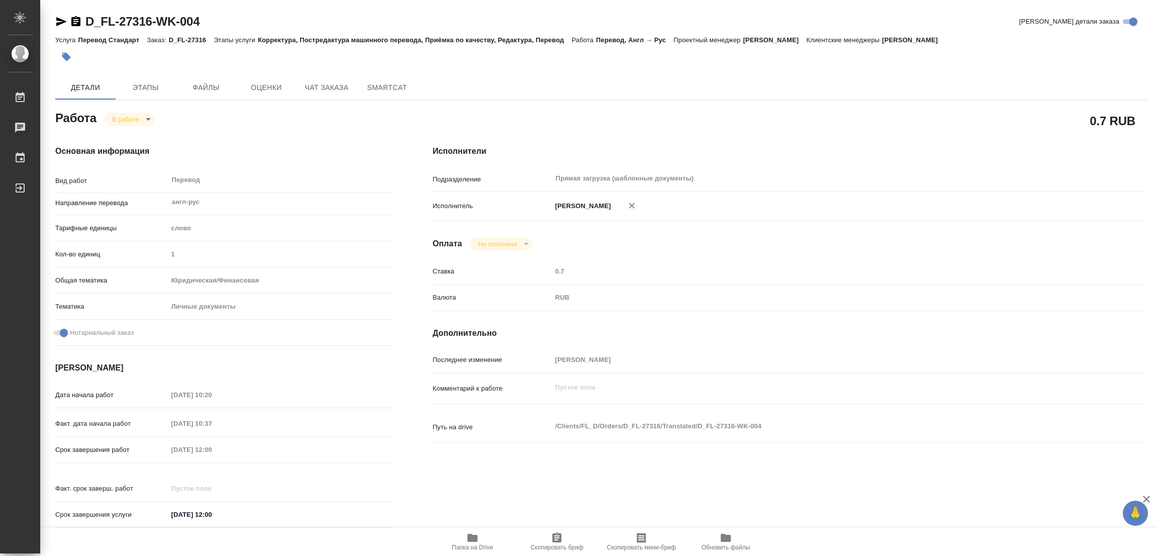
type textarea "x"
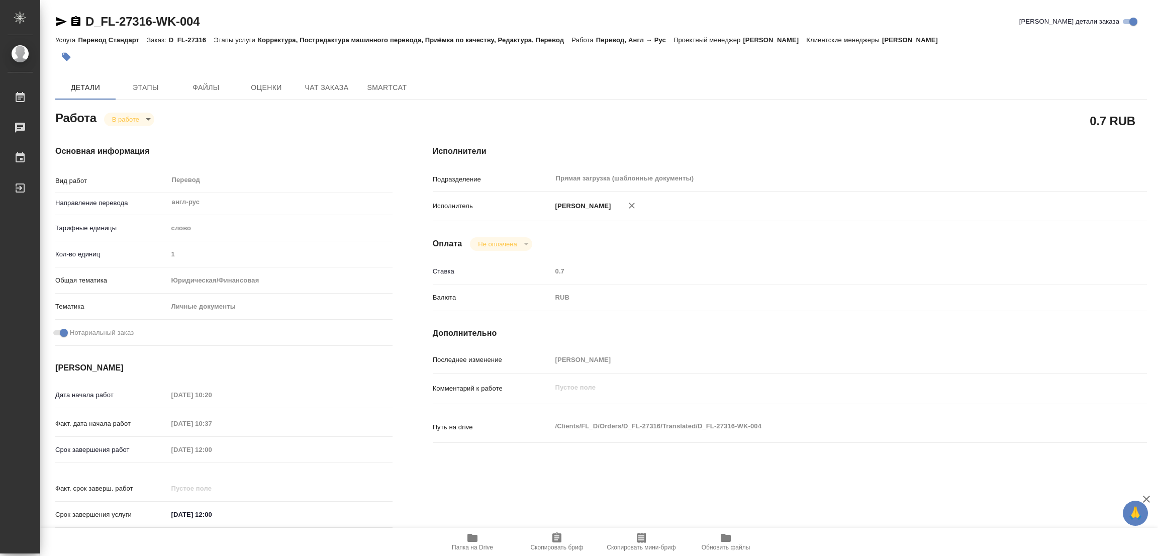
type textarea "x"
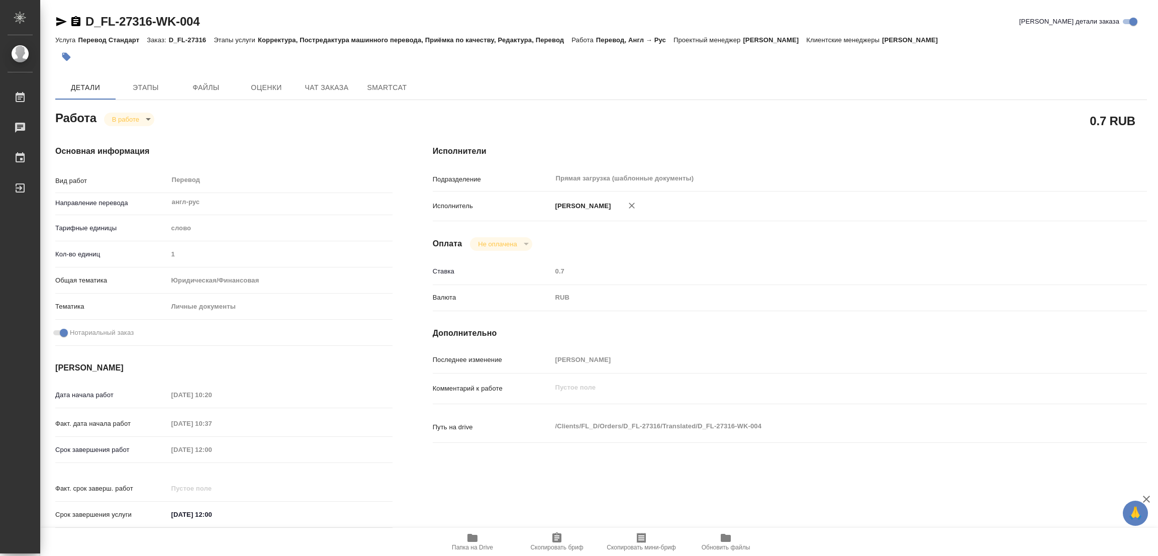
type textarea "x"
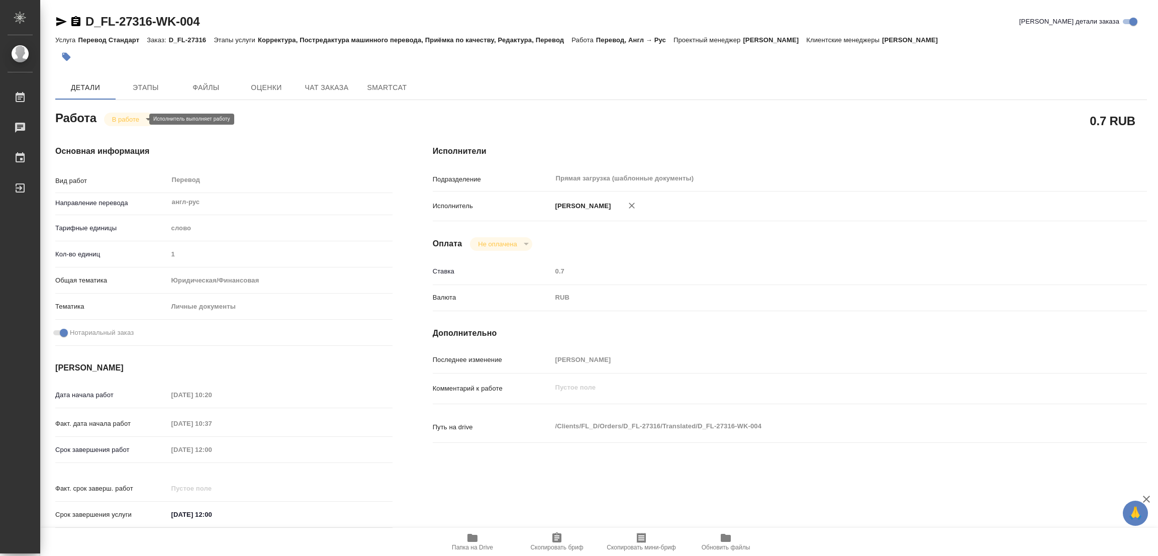
click at [119, 118] on body "🙏 .cls-1 fill:#fff; AWATERA [PERSON_NAME] Работы 0 Чаты График Выйти D_FL-27316…" at bounding box center [579, 278] width 1158 height 556
click at [128, 137] on button "Выполнен" at bounding box center [130, 136] width 37 height 11
click at [69, 56] on icon "button" at bounding box center [66, 57] width 9 height 9
type textarea "x"
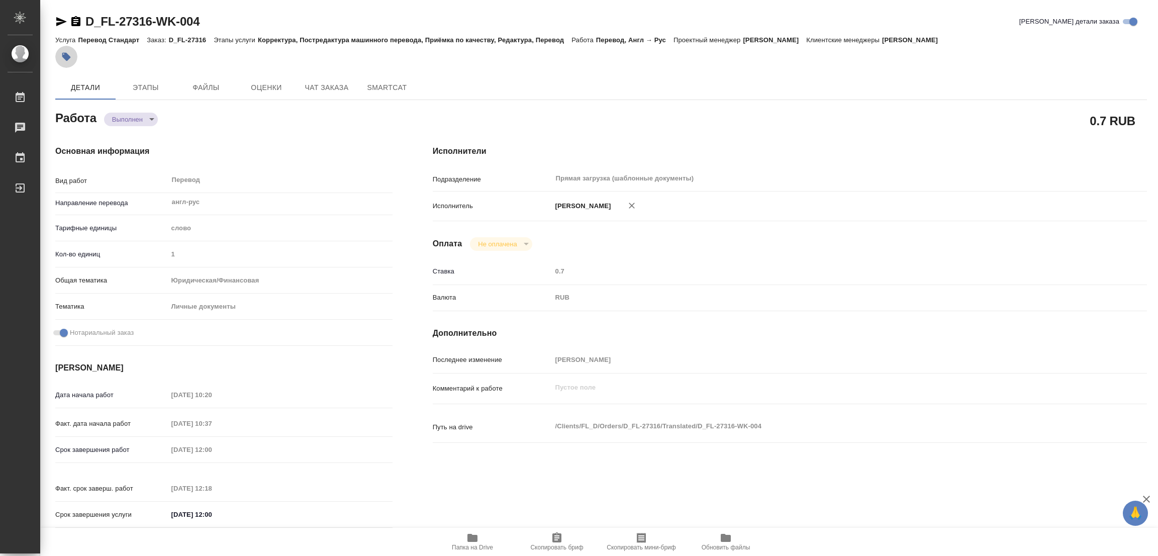
type textarea "x"
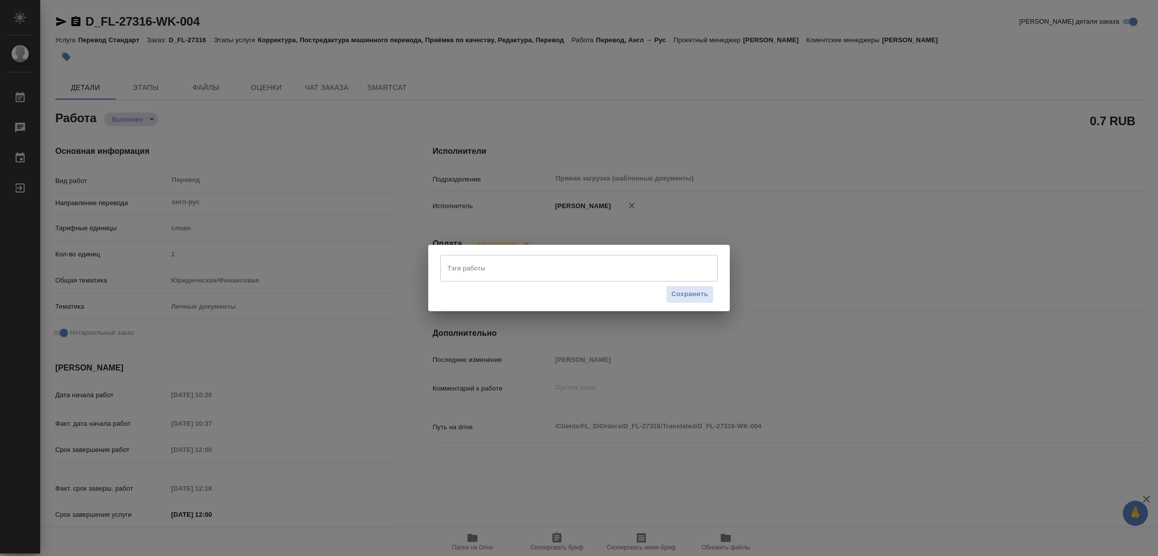
type textarea "x"
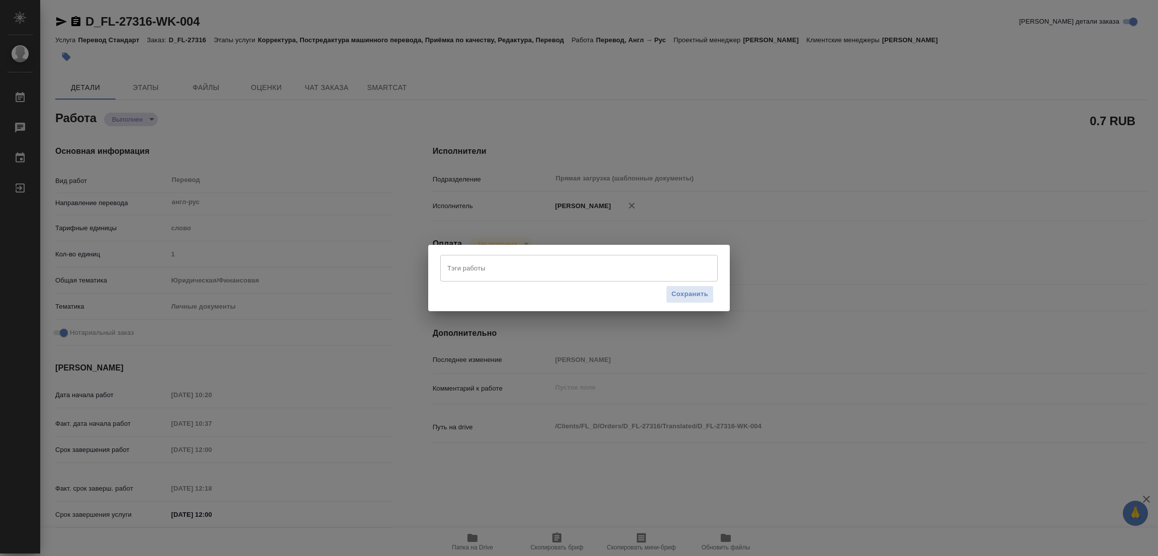
type textarea "x"
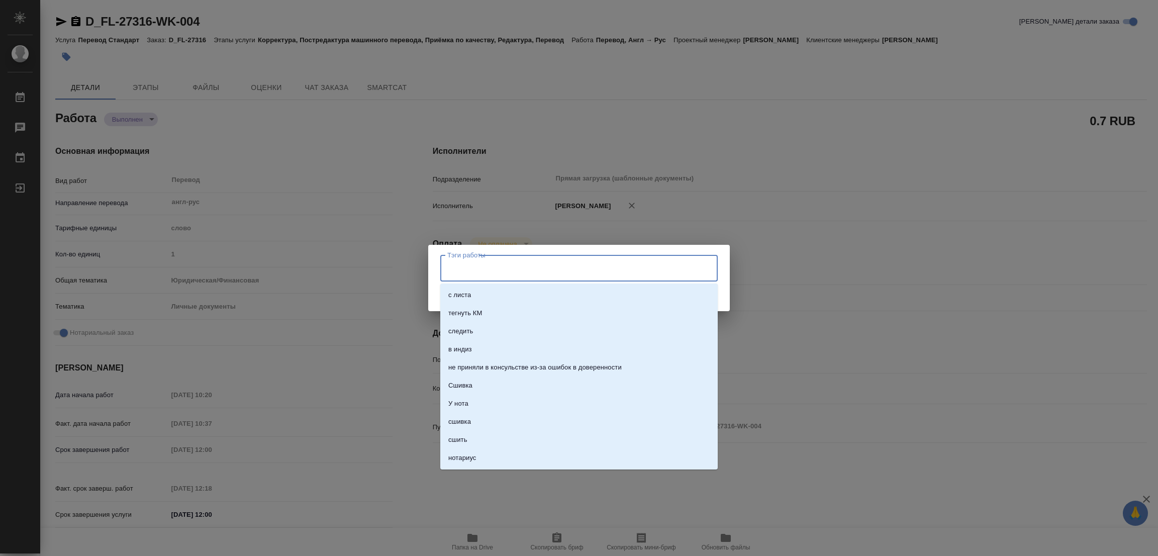
click at [455, 265] on input "Тэги работы" at bounding box center [569, 267] width 249 height 17
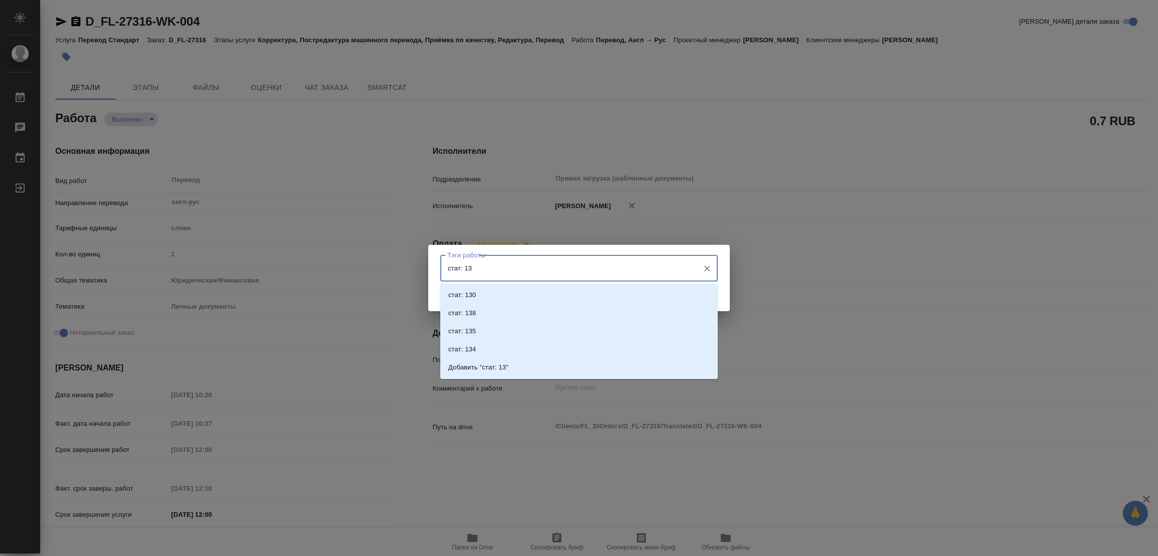
type input "стат: 138"
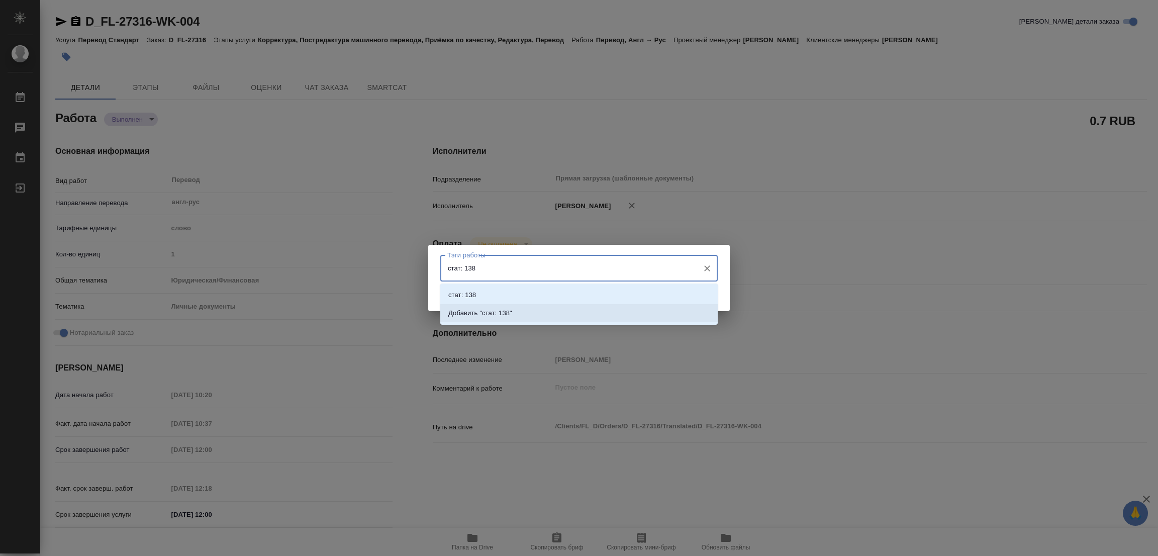
click at [499, 312] on p "Добавить "стат: 138"" at bounding box center [480, 313] width 64 height 10
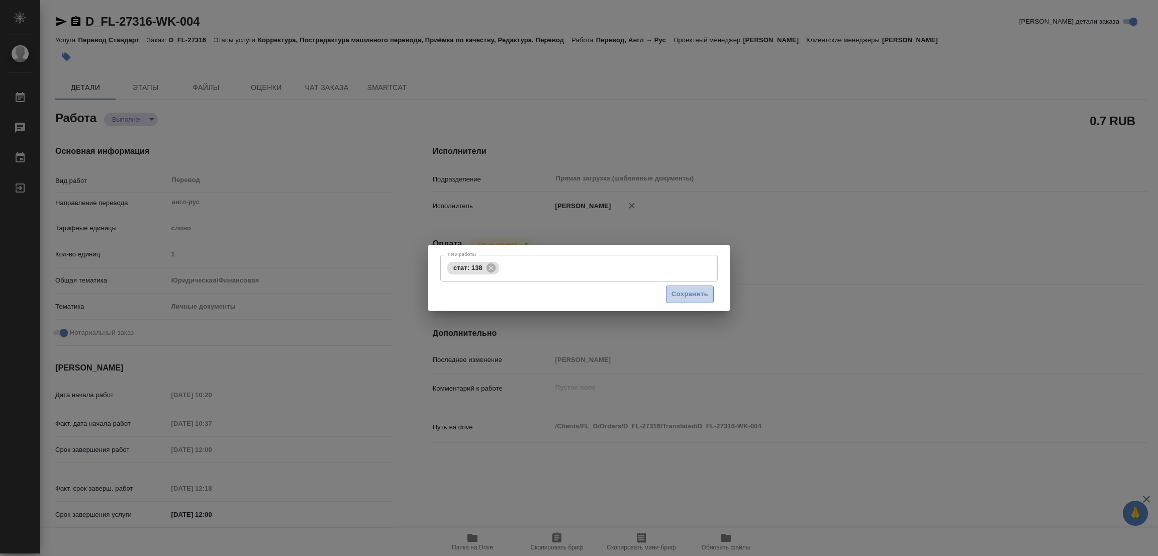
click at [673, 297] on span "Сохранить" at bounding box center [690, 295] width 37 height 12
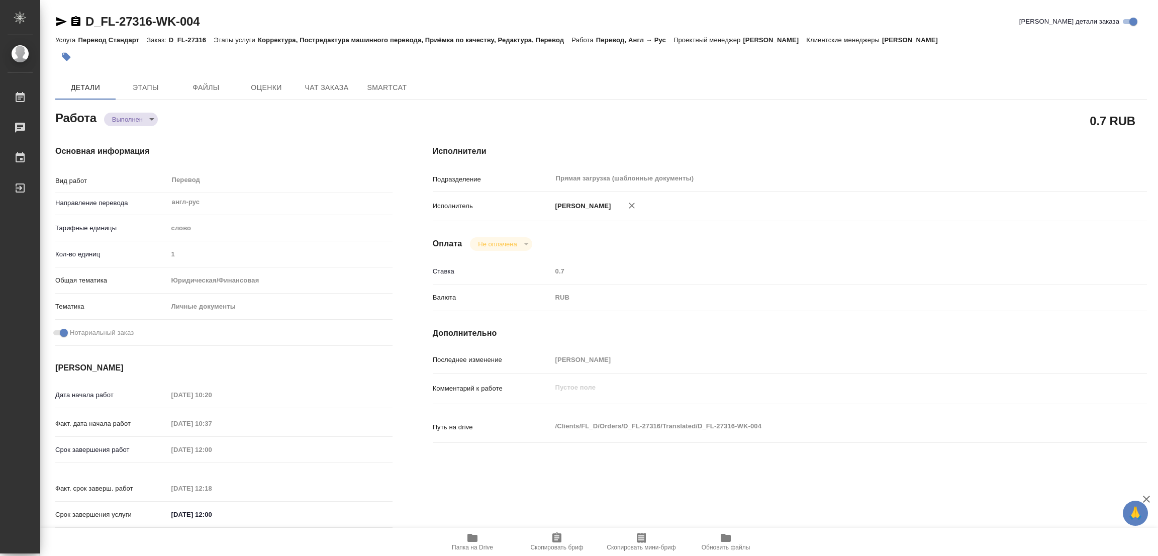
type input "completed"
type textarea "Перевод"
type textarea "x"
type input "англ-рус"
type input "5a8b1489cc6b4906c91bfd90"
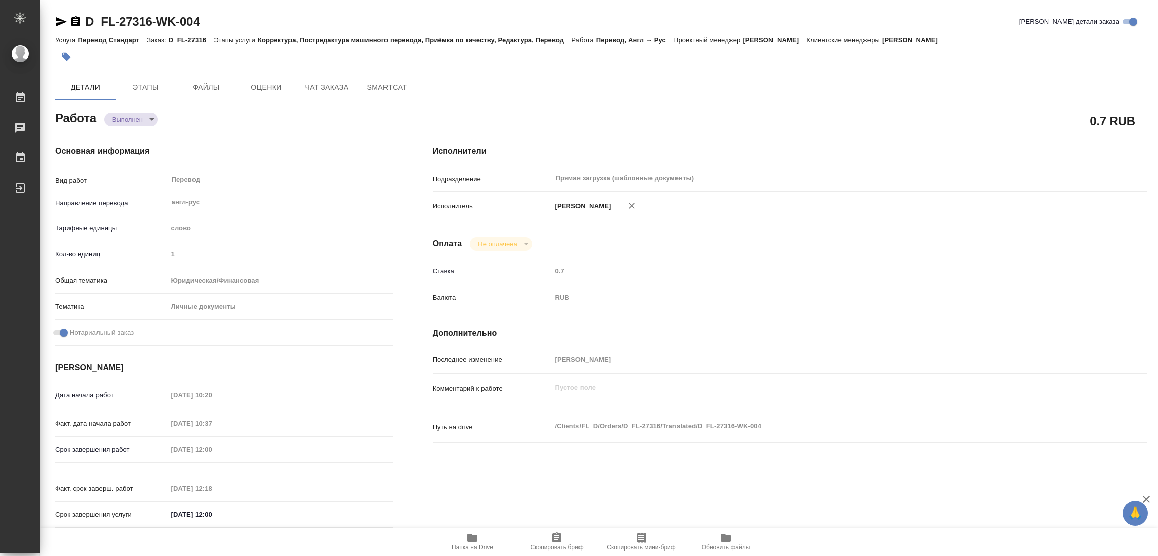
type input "1"
type input "yr-fn"
type input "5a8b8b956a9677013d343cfe"
checkbox input "true"
type input "[DATE] 10:20"
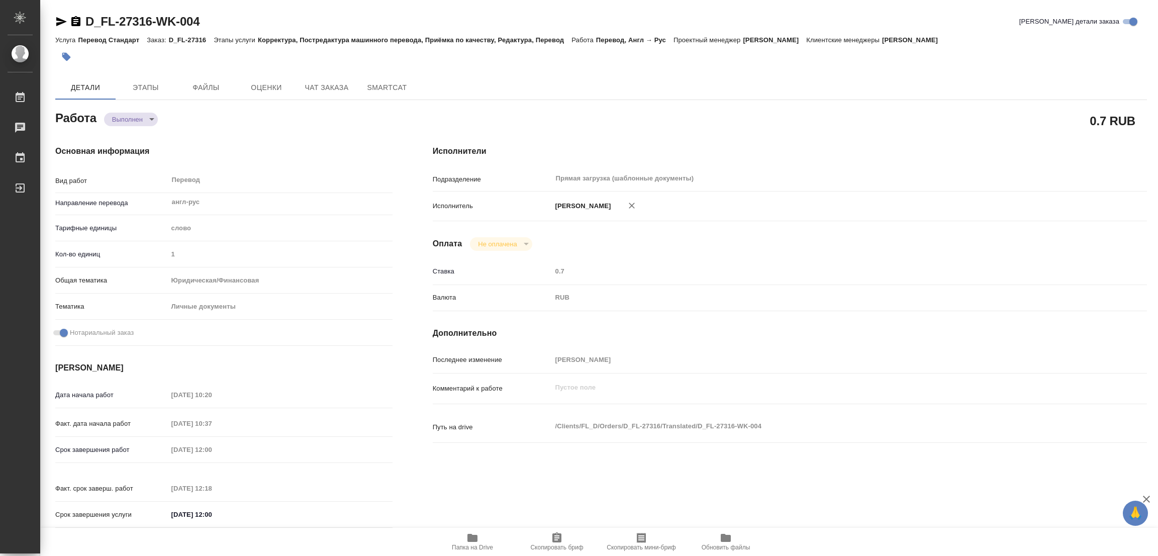
type input "[DATE] 10:37"
type input "[DATE] 12:00"
type input "[DATE] 12:18"
type input "[DATE] 12:00"
type input "Прямая загрузка (шаблонные документы)"
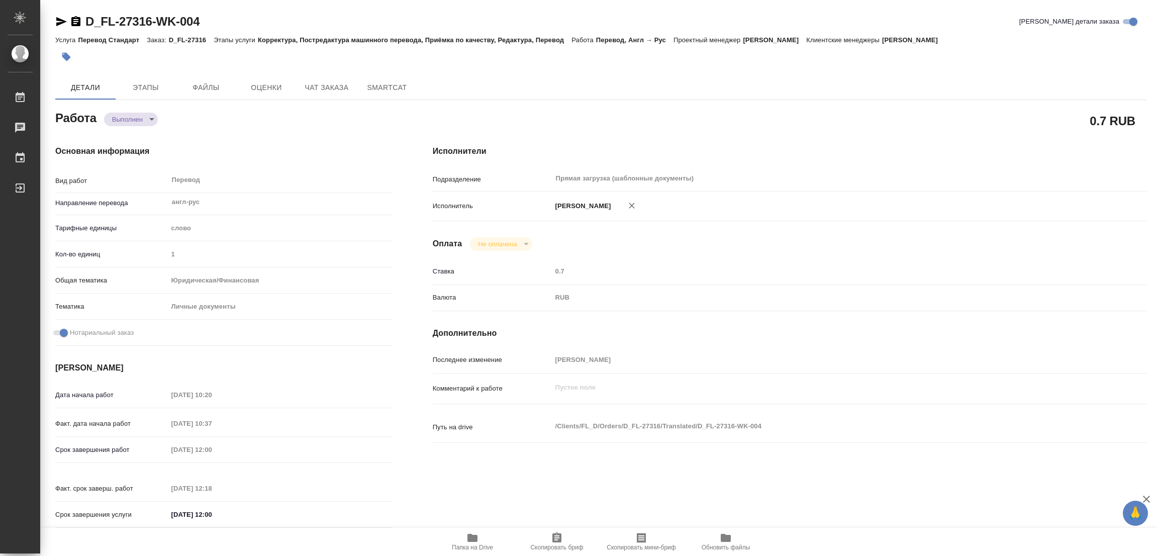
type input "notPayed"
type input "0.7"
type input "RUB"
type input "[PERSON_NAME]"
type textarea "x"
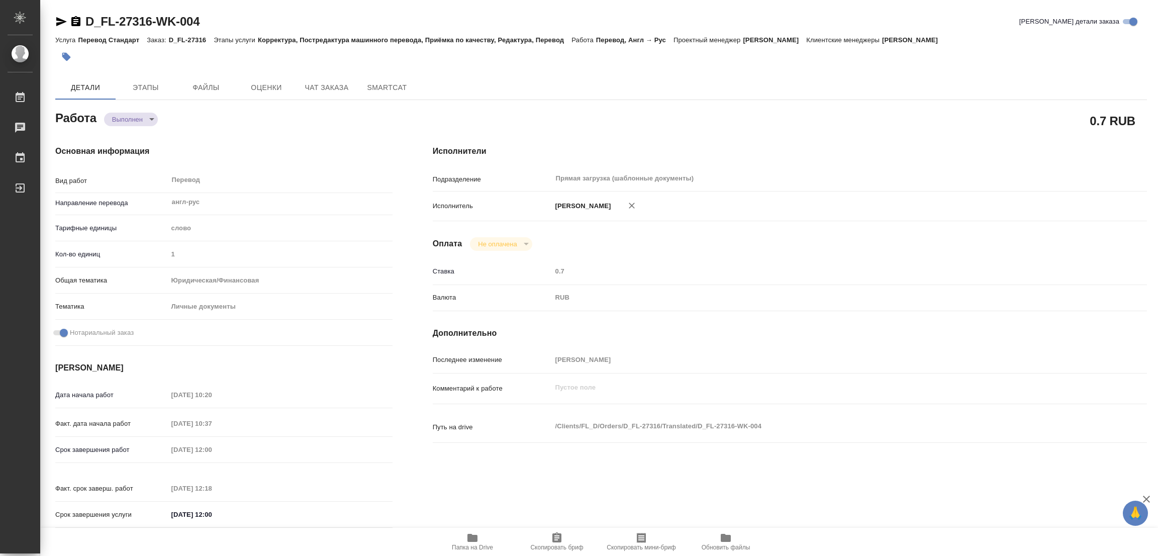
type textarea "/Clients/FL_D/Orders/D_FL-27316/Translated/D_FL-27316-WK-004"
type textarea "x"
type input "D_FL-27316"
type input "Перевод Стандарт"
type input "Корректура, Постредактура машинного перевода, Приёмка по качеству, Редактура, П…"
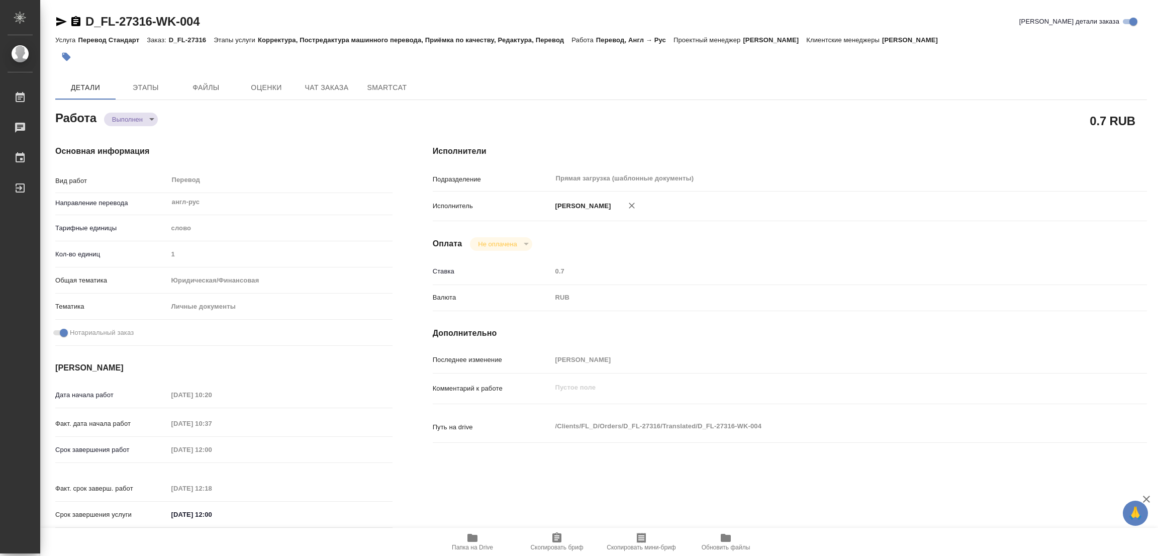
type input "[PERSON_NAME]"
type input "/Clients/FL_D/Orders/D_FL-27316"
type textarea "x"
type textarea "перевод в помощь"
type textarea "x"
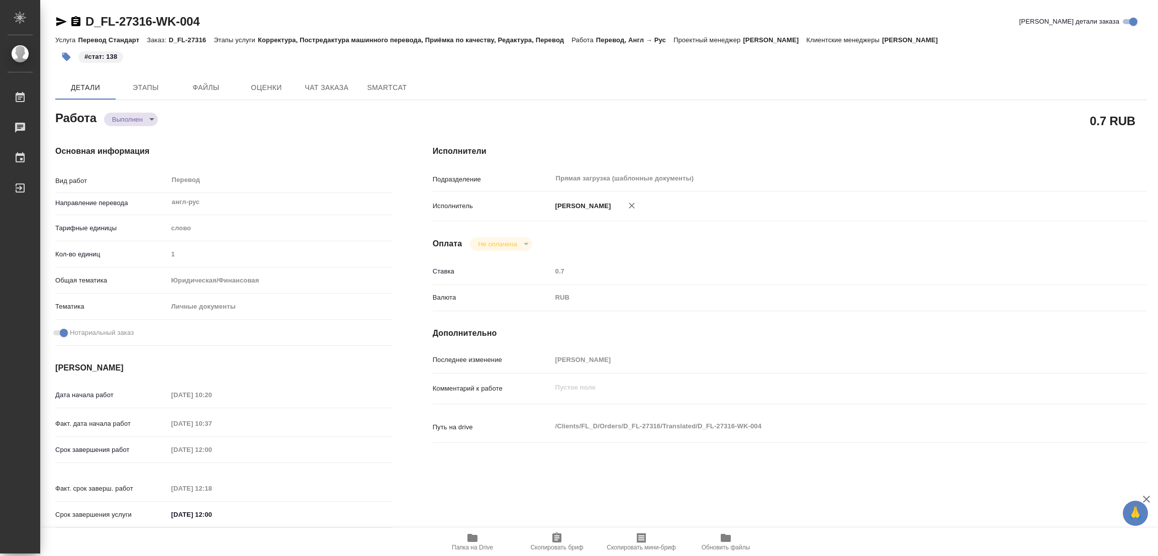
type textarea "x"
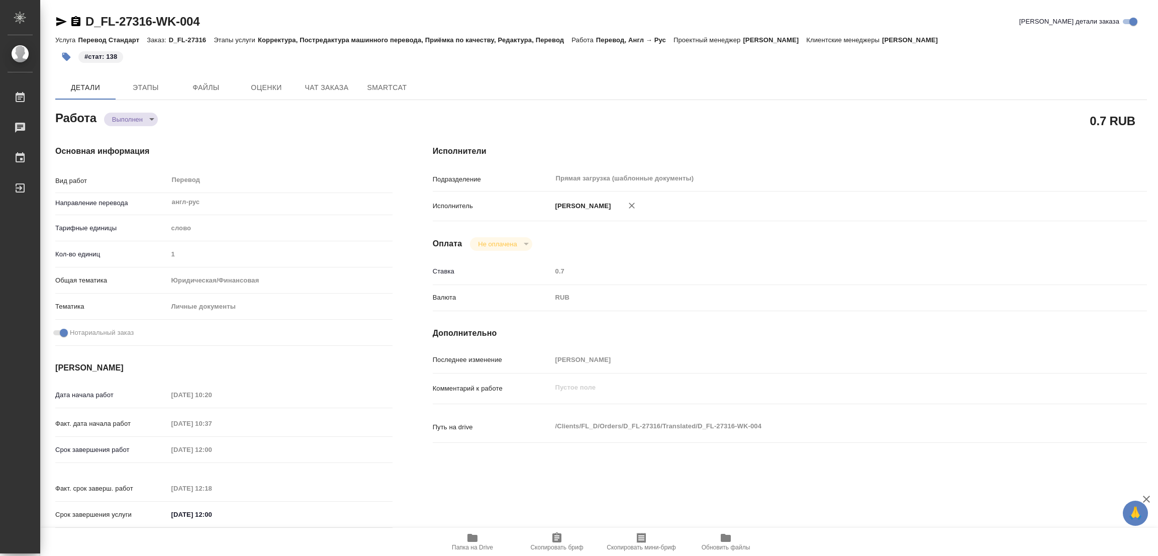
type textarea "x"
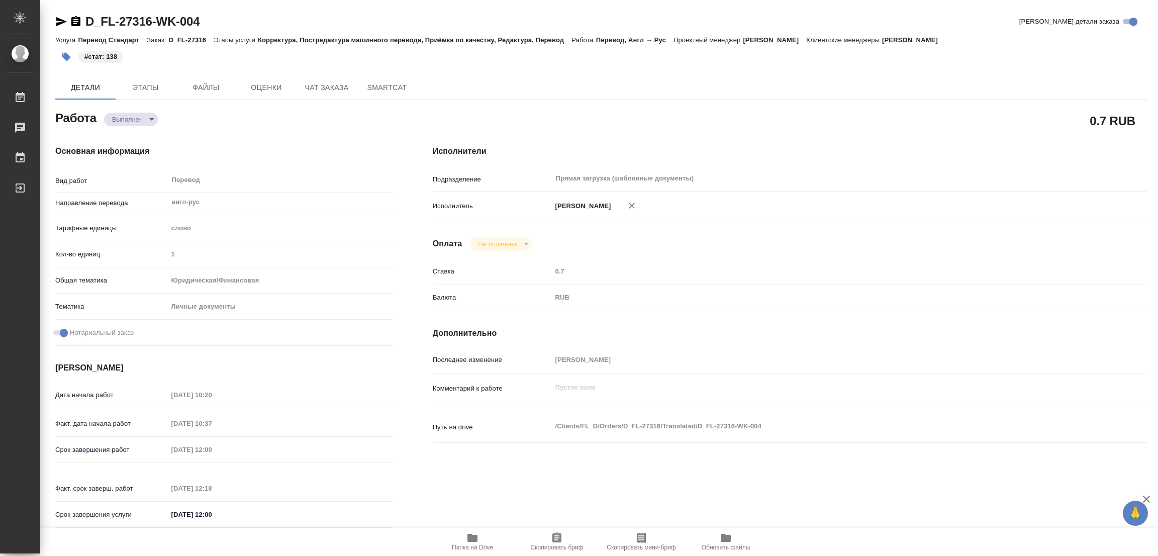
type textarea "x"
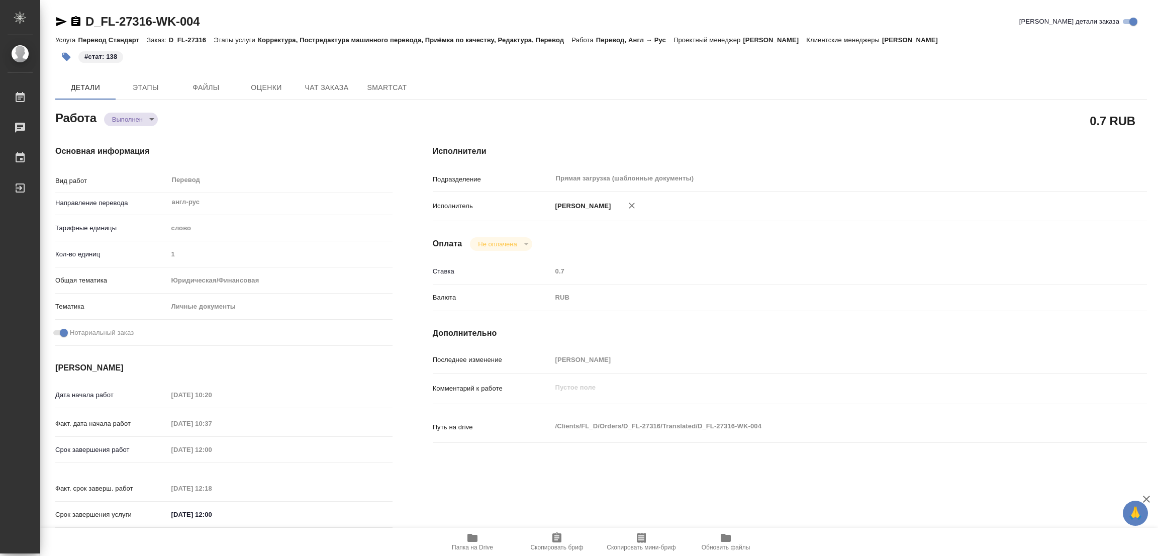
click at [285, 135] on div "Основная информация Вид работ Перевод x ​ Направление перевода англ-рус ​ Тариф…" at bounding box center [223, 339] width 377 height 429
drag, startPoint x: 886, startPoint y: 130, endPoint x: 494, endPoint y: 10, distance: 409.4
click at [885, 130] on div "Исполнители Подразделение Прямая загрузка (шаблонные документы) ​ Исполнитель […" at bounding box center [790, 339] width 754 height 429
click at [719, 115] on div "0.7 RUB" at bounding box center [790, 120] width 714 height 25
click at [843, 196] on div "[PERSON_NAME]" at bounding box center [820, 206] width 536 height 21
